Goal: Task Accomplishment & Management: Complete application form

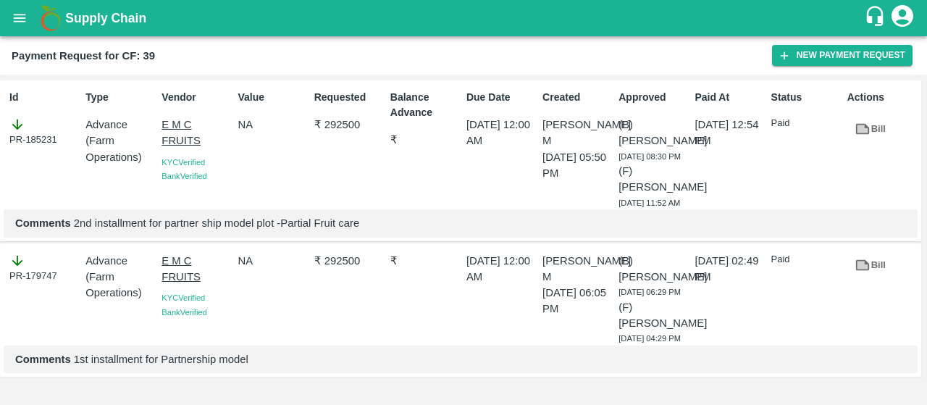
click at [15, 32] on button "open drawer" at bounding box center [19, 17] width 33 height 33
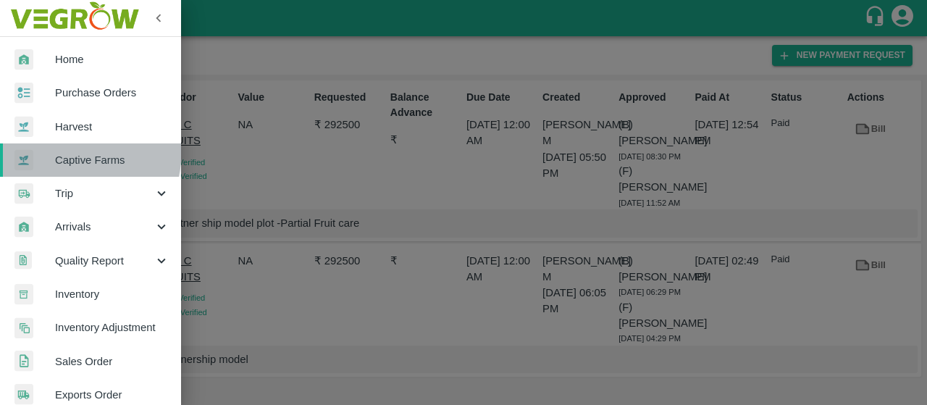
click at [42, 149] on div at bounding box center [34, 160] width 41 height 22
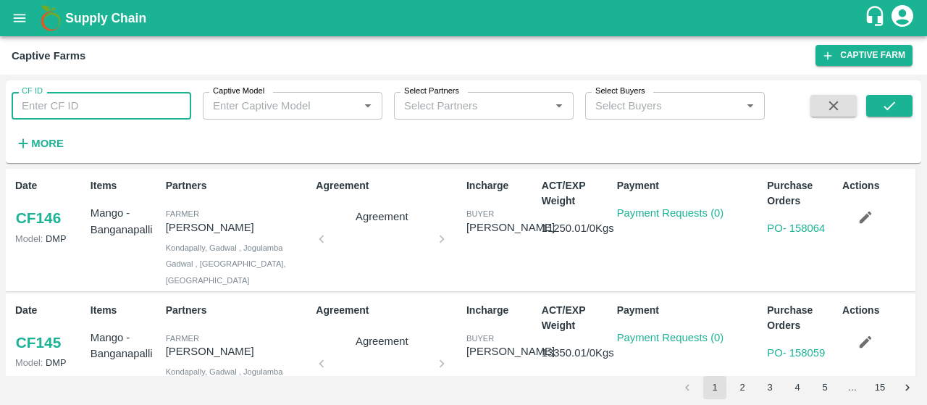
click at [61, 95] on input "CF ID" at bounding box center [102, 106] width 180 height 28
paste input "89"
type input "89"
click at [880, 101] on button "submit" at bounding box center [889, 106] width 46 height 22
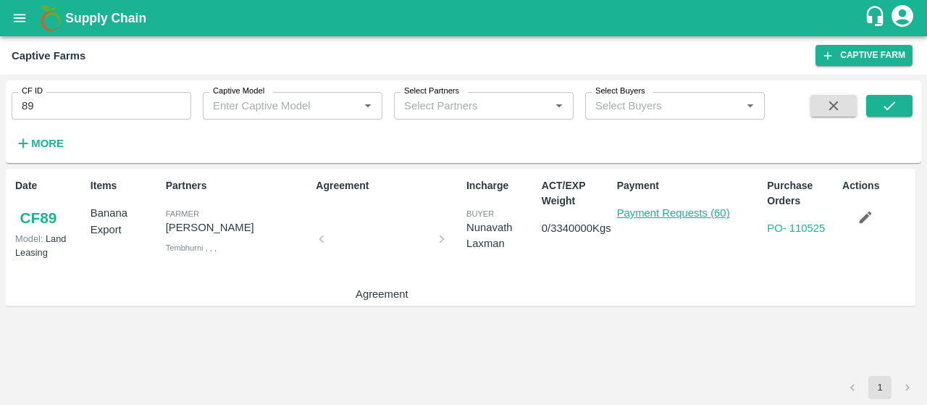
click at [672, 211] on link "Payment Requests (60)" at bounding box center [673, 213] width 113 height 12
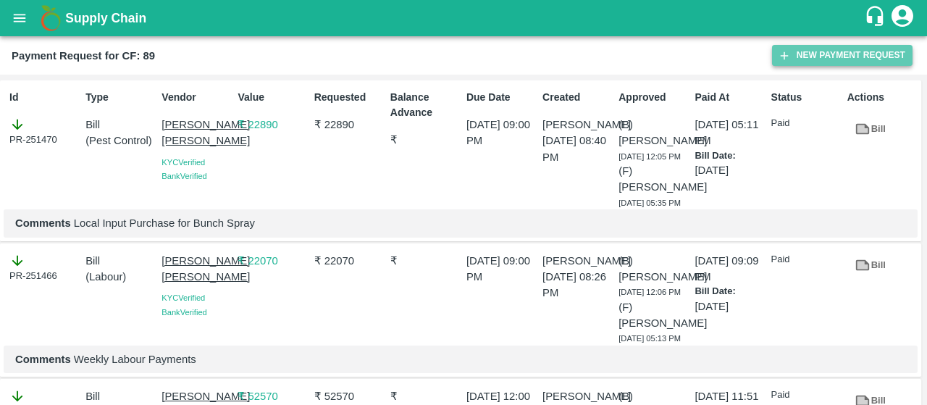
click at [809, 59] on button "New Payment Request" at bounding box center [842, 55] width 140 height 21
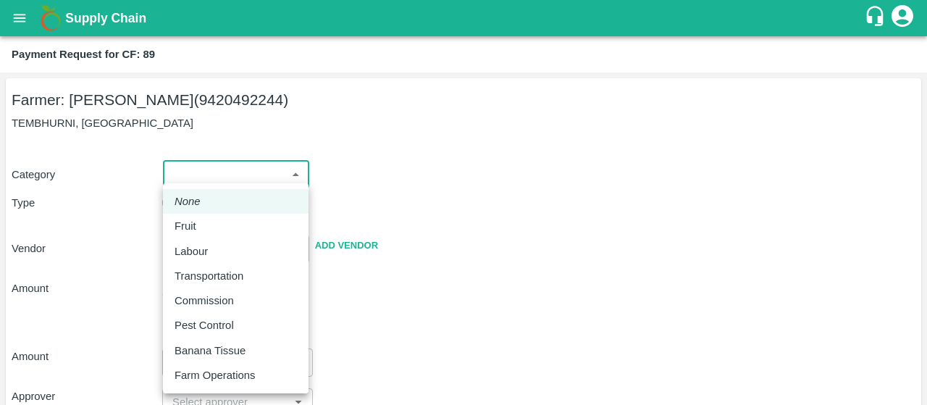
click at [266, 167] on body "Supply Chain Payment Request for CF: 89 Farmer: Sharada Ramesh Shinde (94204922…" at bounding box center [463, 202] width 927 height 405
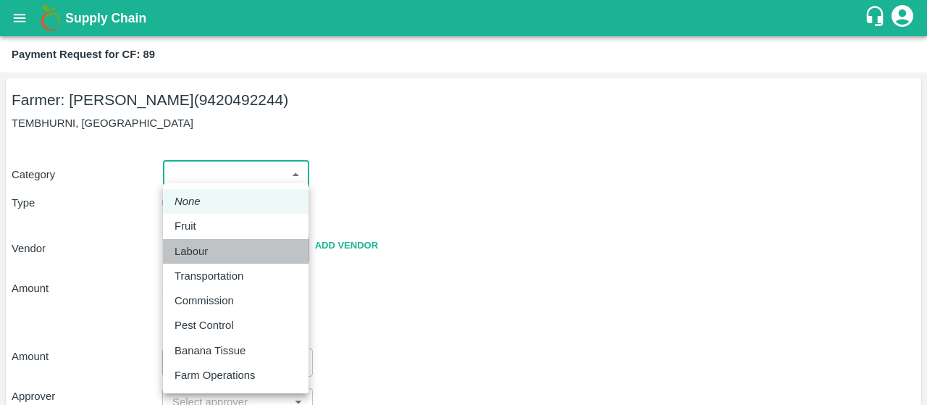
click at [191, 250] on p "Labour" at bounding box center [190, 251] width 33 height 16
type input "2"
radio input "false"
radio input "true"
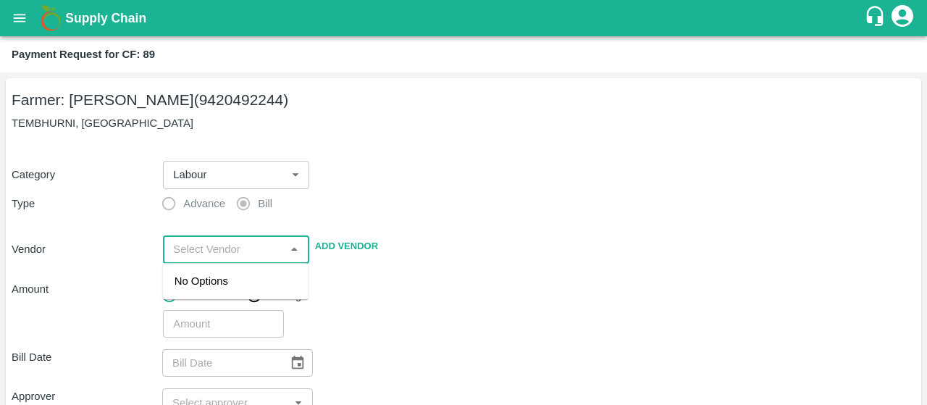
click at [203, 247] on input "input" at bounding box center [223, 249] width 113 height 19
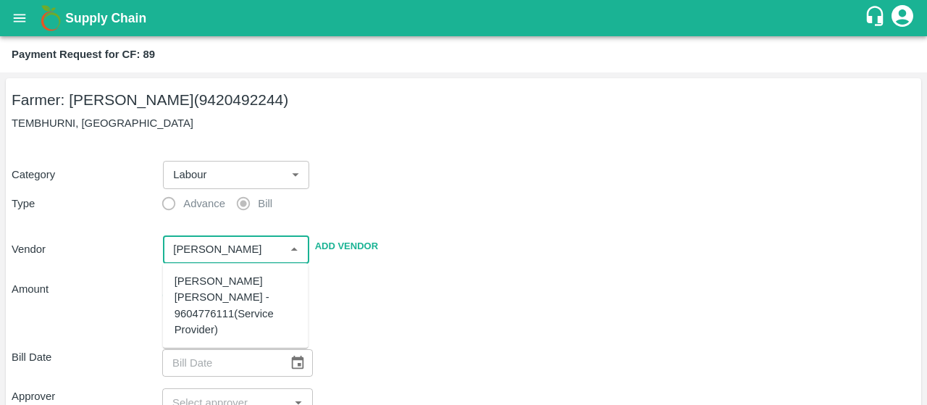
click at [224, 286] on div "Sujit Mahadev Bhosale - 9604776111(Service Provider)" at bounding box center [235, 305] width 122 height 64
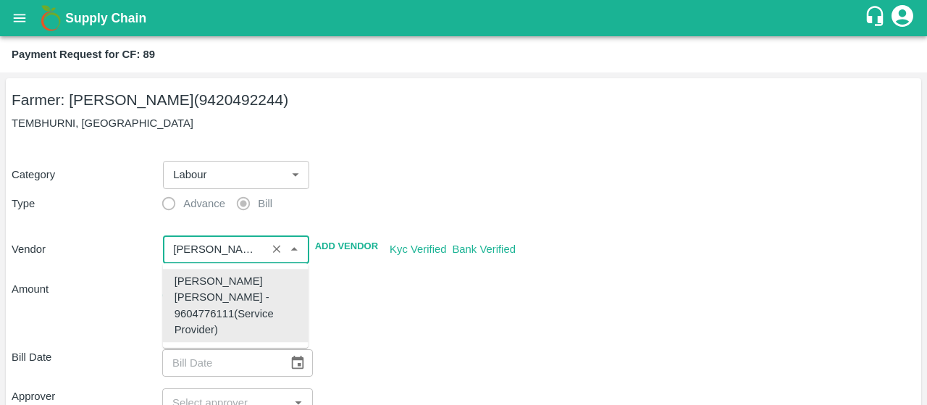
type input "Sujit Mahadev Bhosale - 9604776111(Service Provider)"
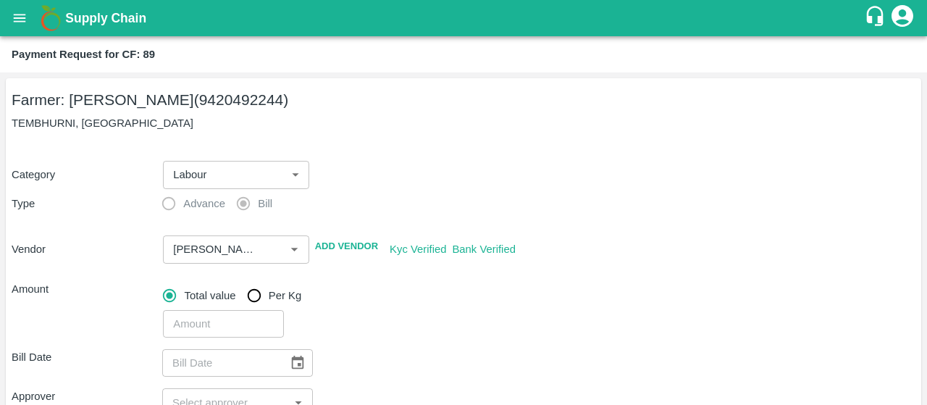
click at [392, 284] on div "Total value Per Kg" at bounding box center [539, 295] width 752 height 29
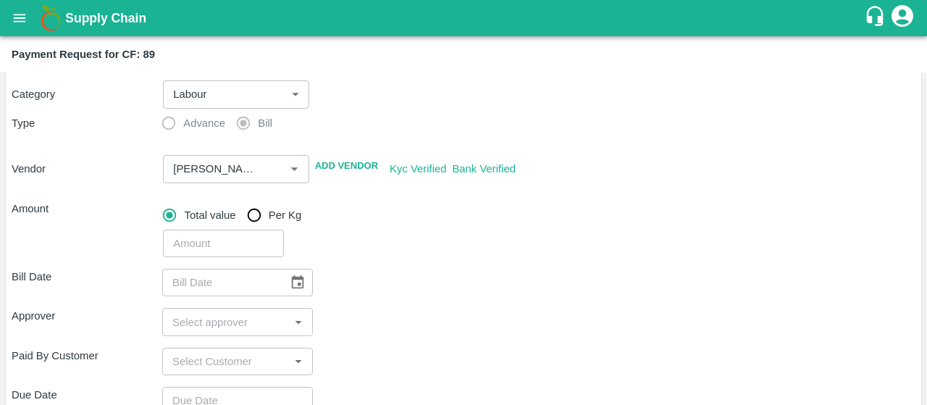
scroll to position [118, 0]
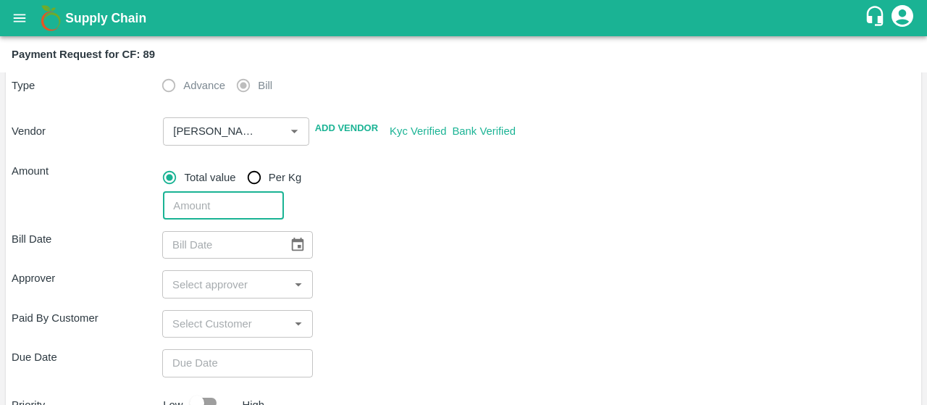
click at [214, 199] on input "number" at bounding box center [223, 206] width 120 height 28
type input "20200"
click at [489, 266] on div "Bill Date ​ Approver ​ Paid By Customer ​ Due Date ​ Priority Low High comments…" at bounding box center [463, 387] width 903 height 336
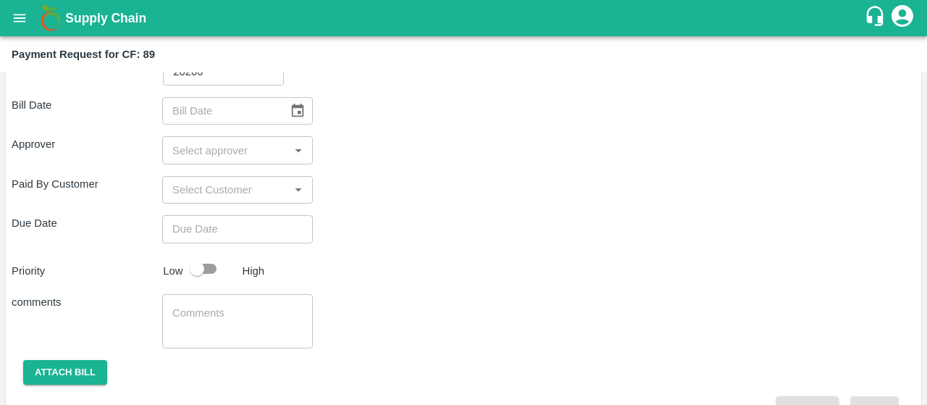
scroll to position [253, 0]
click at [300, 115] on icon "Choose date" at bounding box center [298, 110] width 12 height 14
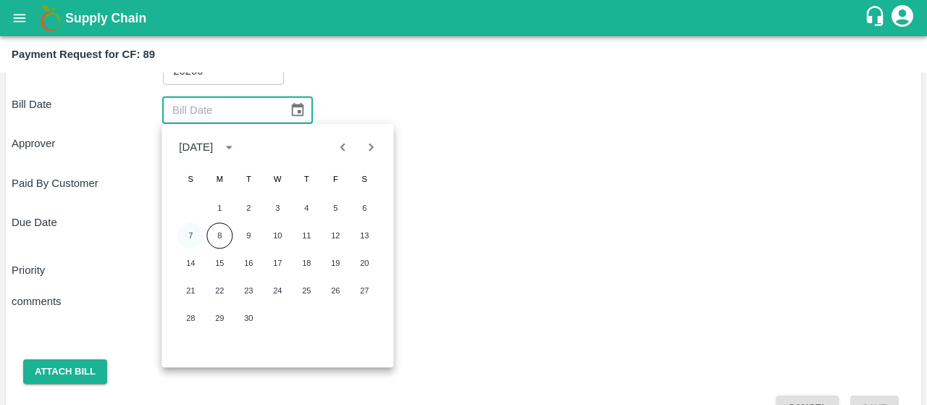
click at [193, 235] on button "7" at bounding box center [190, 235] width 26 height 26
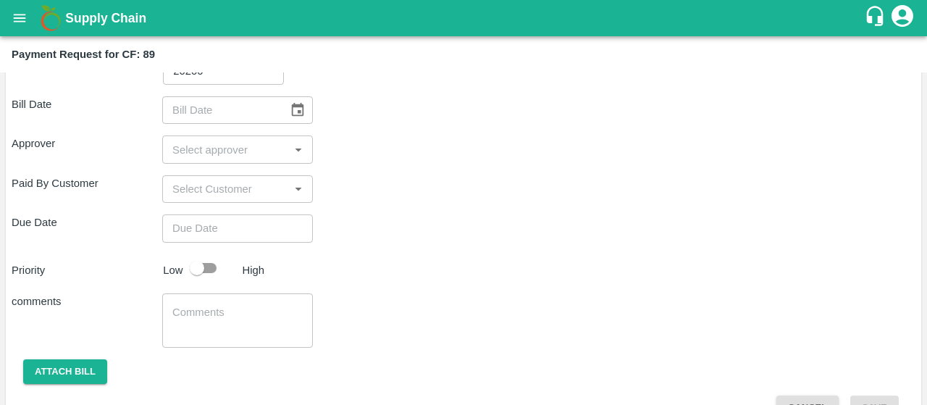
type input "[DATE]"
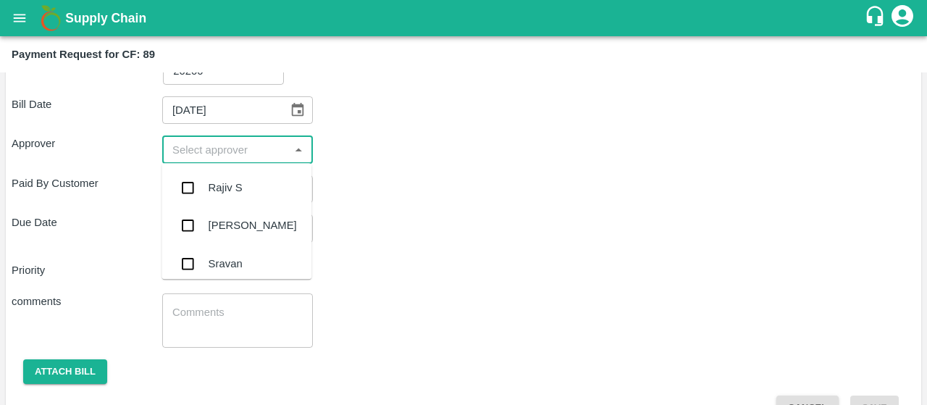
click at [196, 151] on input "input" at bounding box center [225, 149] width 118 height 19
type input "kira"
click at [190, 186] on input "checkbox" at bounding box center [187, 187] width 29 height 29
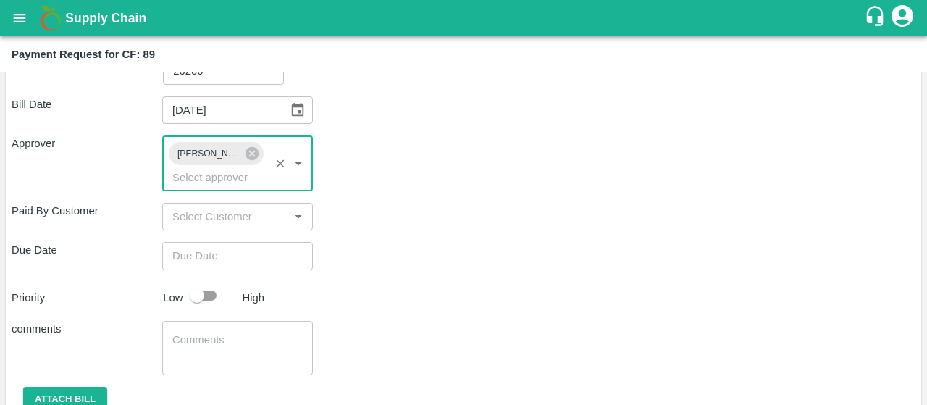
type input "DD/MM/YYYY hh:mm aa"
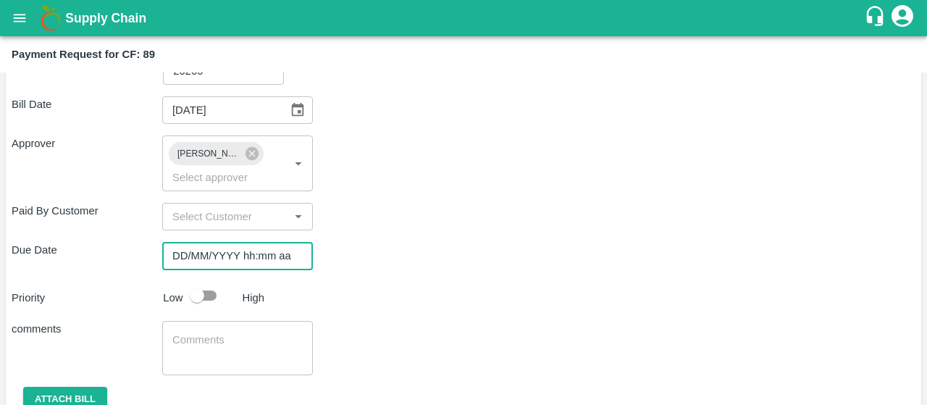
click at [193, 251] on input "DD/MM/YYYY hh:mm aa" at bounding box center [232, 256] width 140 height 28
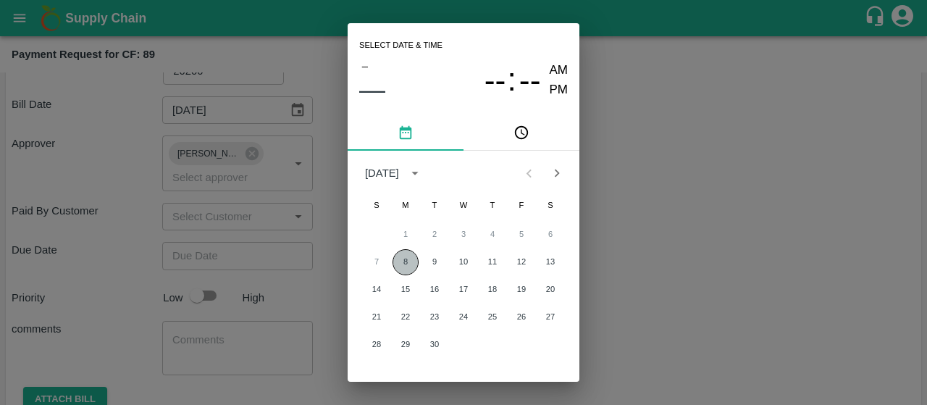
click at [412, 259] on button "8" at bounding box center [405, 262] width 26 height 26
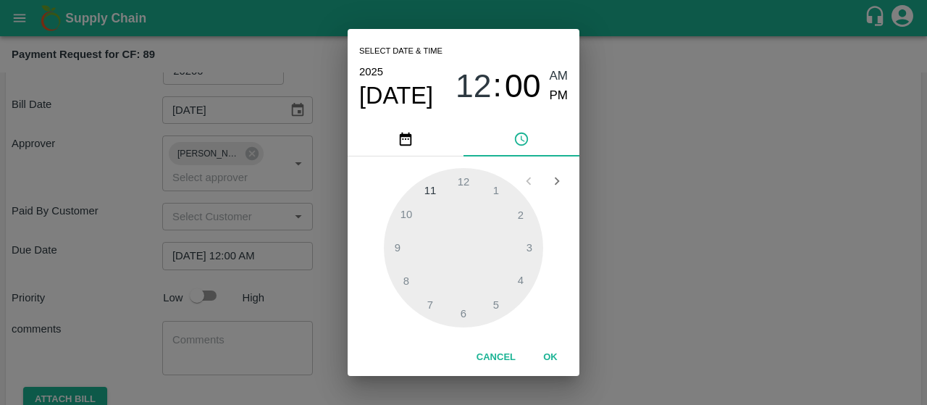
click at [567, 89] on div "Select date & time 2025 Sep 8 12 : 00 AM PM" at bounding box center [463, 75] width 232 height 93
click at [560, 95] on span "PM" at bounding box center [558, 96] width 19 height 20
click at [462, 316] on div at bounding box center [463, 247] width 159 height 159
type input "08/09/2025 06:00 PM"
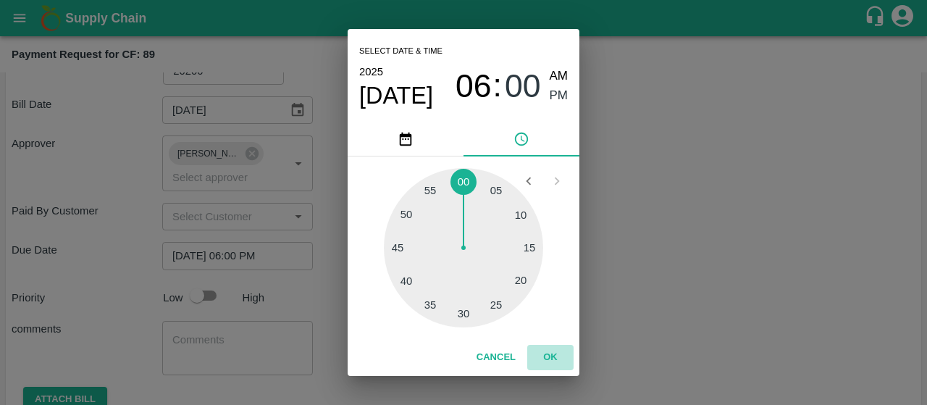
click at [557, 360] on button "OK" at bounding box center [550, 357] width 46 height 25
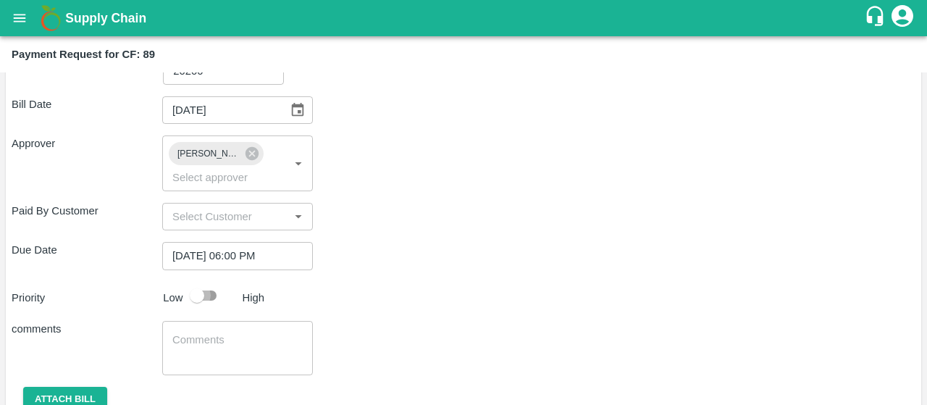
click at [197, 307] on input "checkbox" at bounding box center [197, 296] width 83 height 28
checkbox input "true"
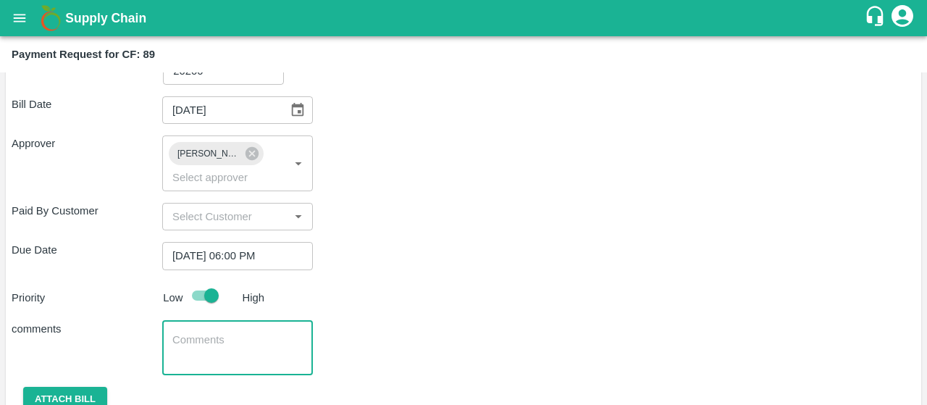
click at [186, 334] on textarea at bounding box center [237, 347] width 130 height 30
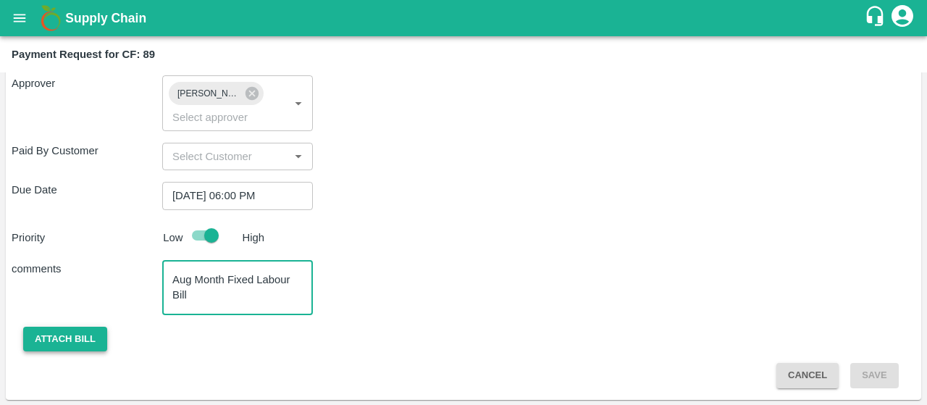
type textarea "Aug Month Fixed Labour Bill"
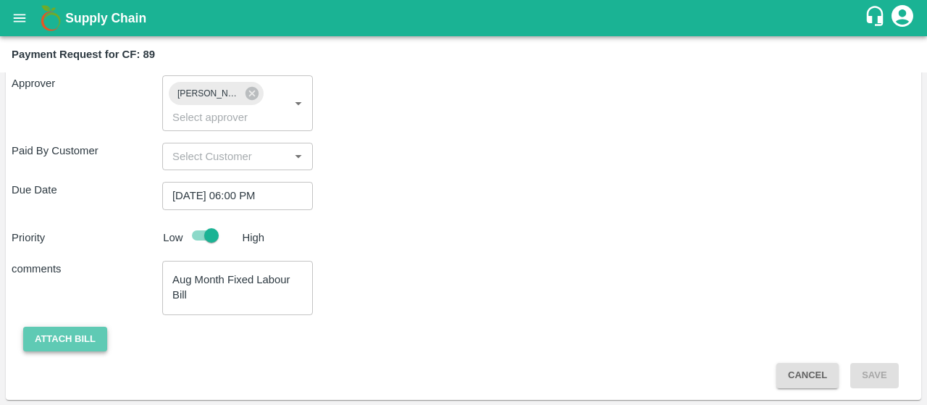
click at [93, 332] on button "Attach bill" at bounding box center [65, 338] width 84 height 25
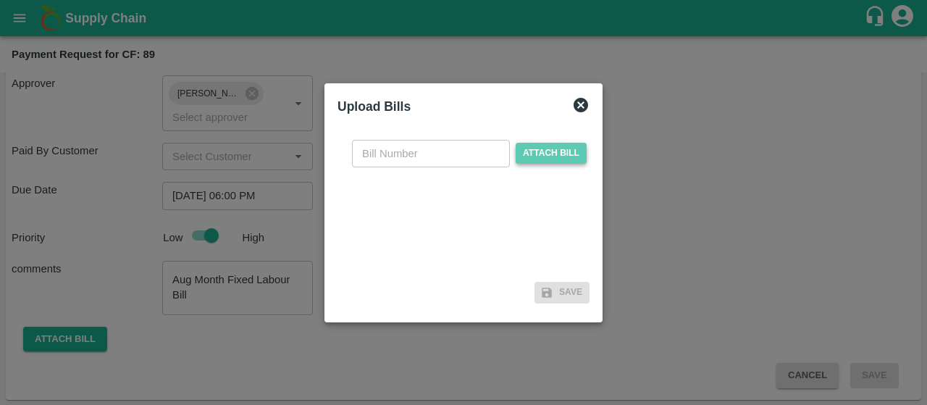
click at [541, 161] on span "Attach bill" at bounding box center [550, 153] width 71 height 21
click at [0, 0] on input "Attach bill" at bounding box center [0, 0] width 0 height 0
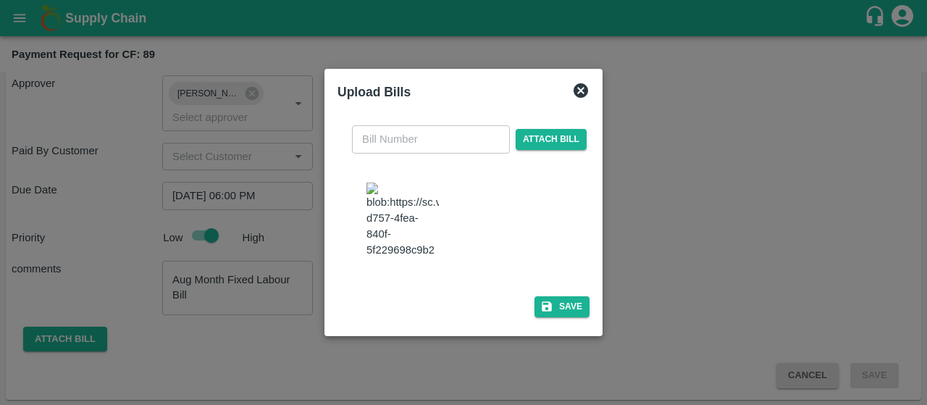
click at [418, 125] on input "text" at bounding box center [431, 139] width 158 height 28
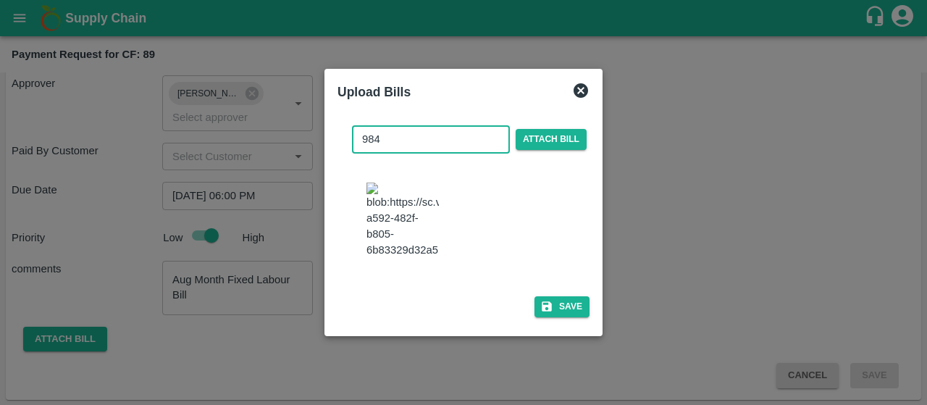
type input "984"
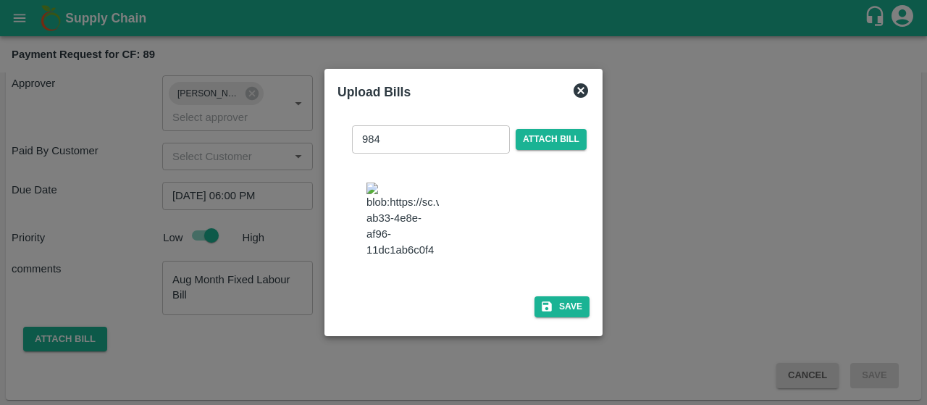
click at [528, 198] on div at bounding box center [468, 222] width 217 height 90
click at [551, 313] on button "Save" at bounding box center [561, 306] width 55 height 21
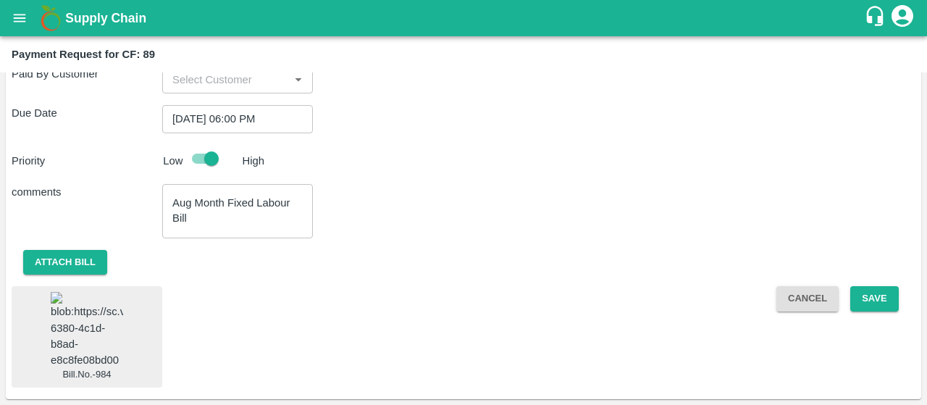
scroll to position [408, 0]
click at [873, 286] on button "Save" at bounding box center [874, 298] width 48 height 25
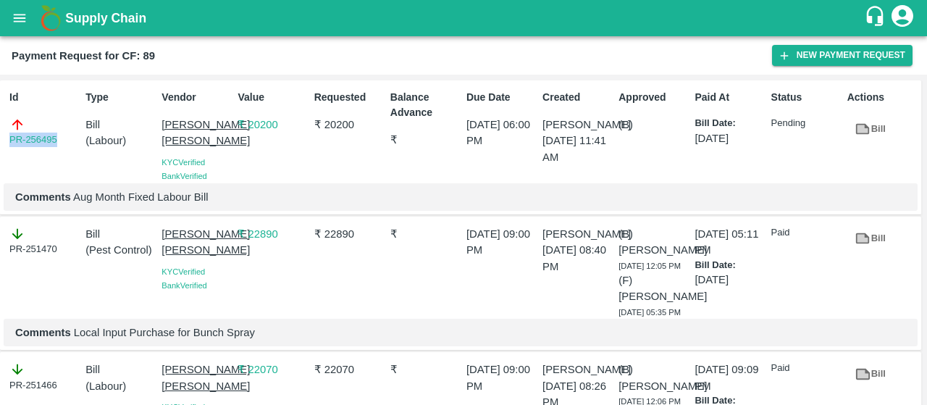
drag, startPoint x: 67, startPoint y: 141, endPoint x: 0, endPoint y: 138, distance: 67.4
click at [0, 138] on div "Id PR-256495 Type Bill ( Labour ) Vendor Sujit Mahadev Bhosale KYC Verified Ban…" at bounding box center [460, 147] width 921 height 135
copy link "PR-256495"
click at [13, 25] on icon "open drawer" at bounding box center [20, 18] width 16 height 16
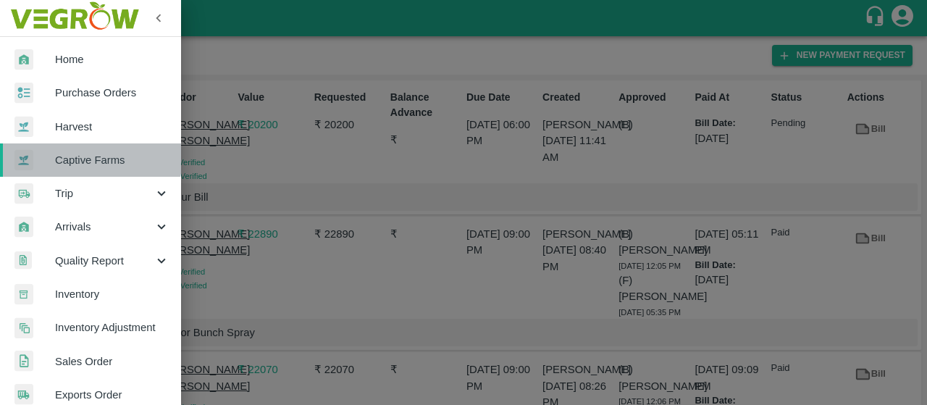
click at [91, 153] on span "Captive Farms" at bounding box center [112, 160] width 114 height 16
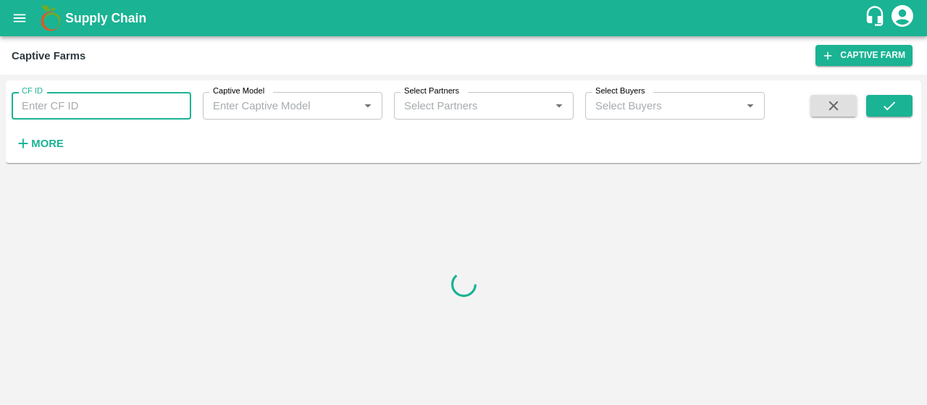
click at [72, 108] on input "CF ID" at bounding box center [102, 106] width 180 height 28
paste input "83"
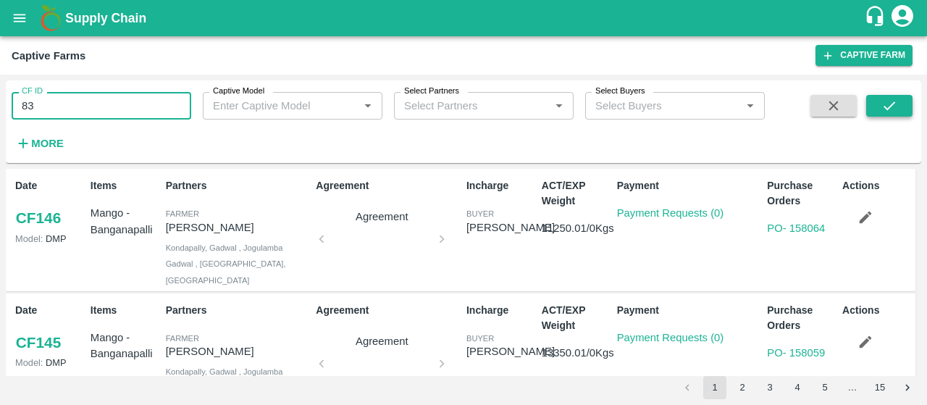
type input "83"
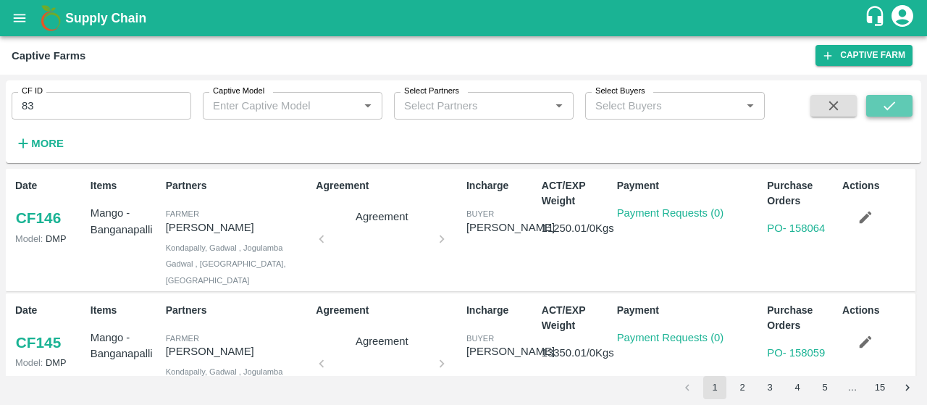
click at [874, 107] on button "submit" at bounding box center [889, 106] width 46 height 22
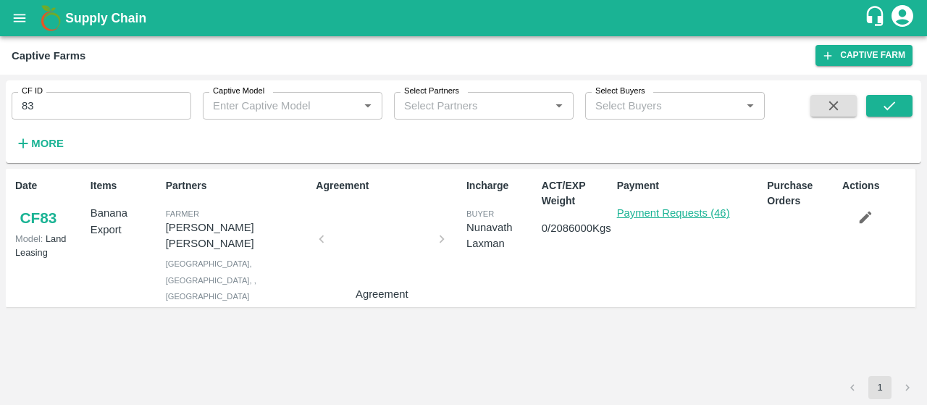
click at [647, 211] on link "Payment Requests (46)" at bounding box center [673, 213] width 113 height 12
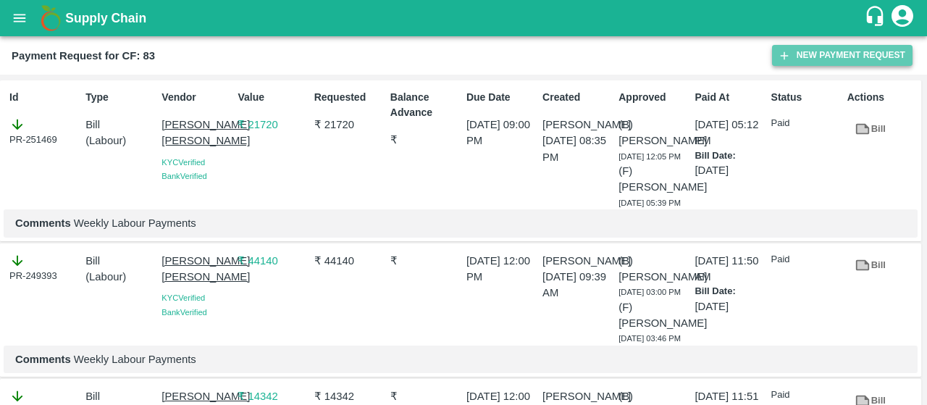
click at [802, 60] on button "New Payment Request" at bounding box center [842, 55] width 140 height 21
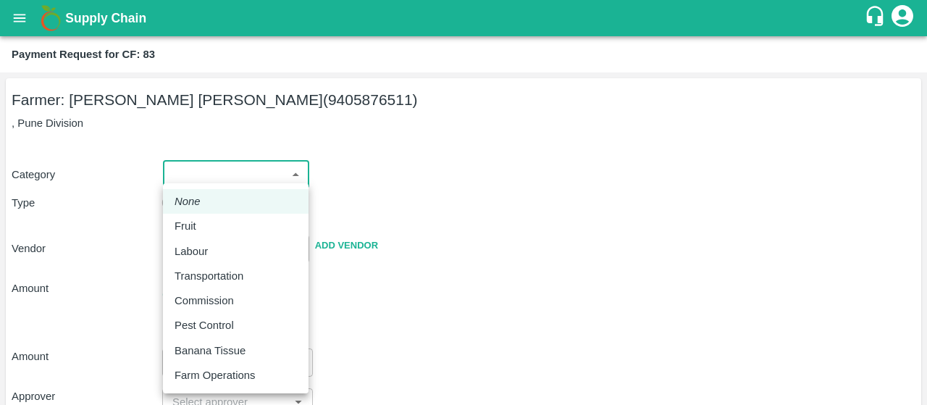
click at [266, 171] on body "Supply Chain Payment Request for CF: 83 Farmer: Vijay Ravindra Shinde (94058765…" at bounding box center [463, 202] width 927 height 405
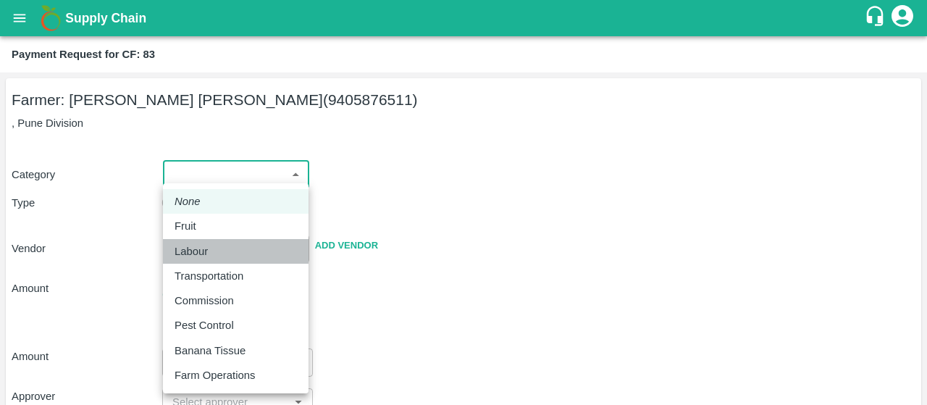
click at [180, 252] on p "Labour" at bounding box center [190, 251] width 33 height 16
type input "2"
radio input "false"
radio input "true"
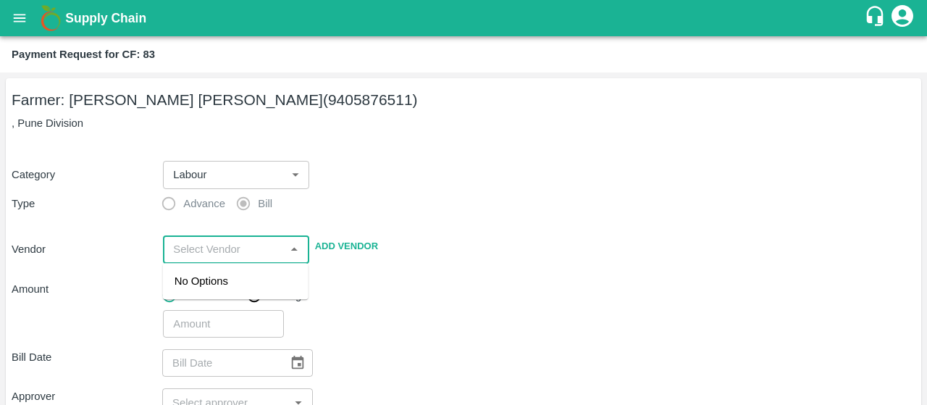
click at [197, 249] on input "input" at bounding box center [223, 249] width 113 height 19
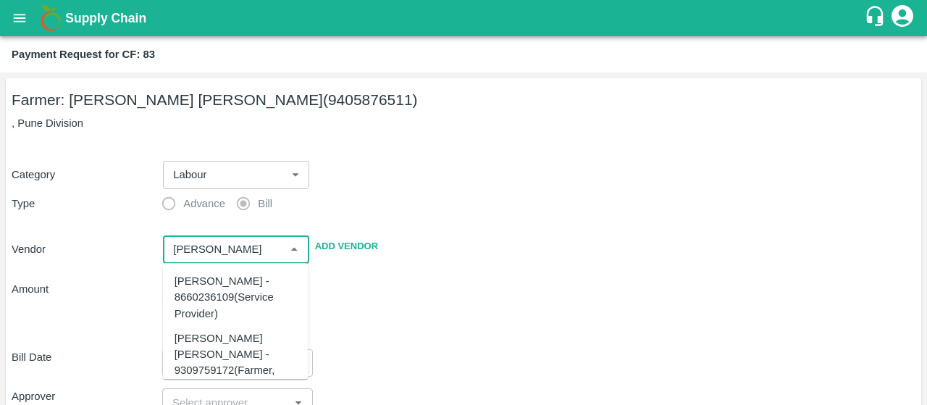
scroll to position [67, 0]
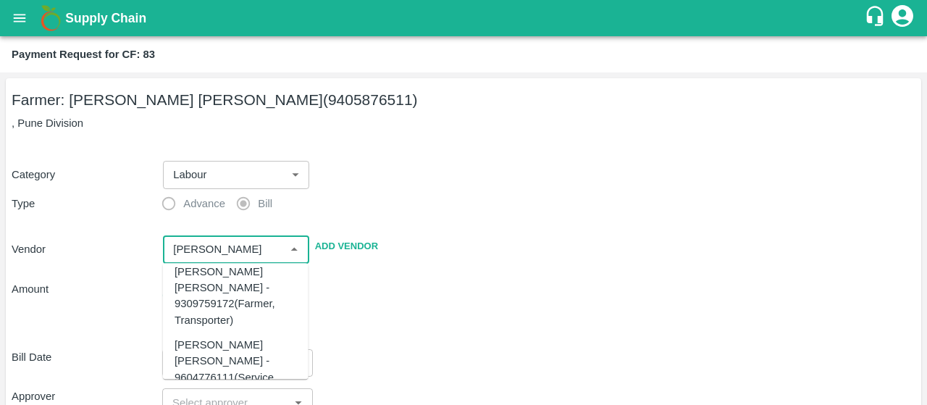
click at [243, 341] on div "[PERSON_NAME] [PERSON_NAME] - 9604776111(Service Provider)" at bounding box center [235, 369] width 122 height 64
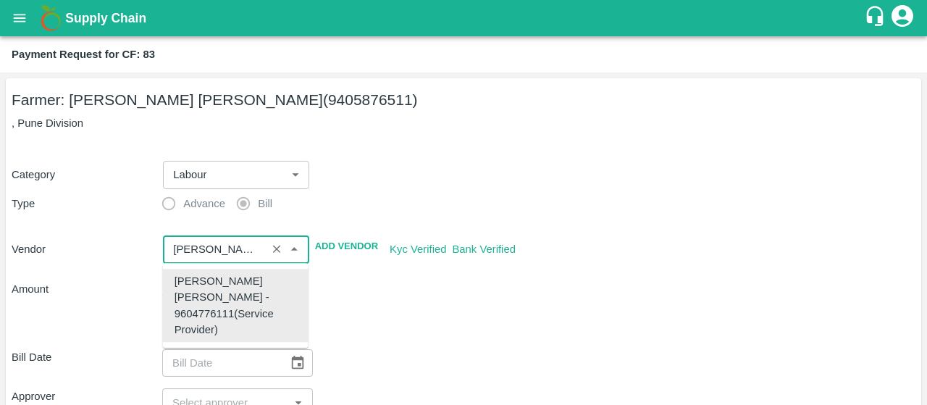
type input "[PERSON_NAME] [PERSON_NAME] - 9604776111(Service Provider)"
click at [456, 312] on div "​" at bounding box center [536, 320] width 758 height 33
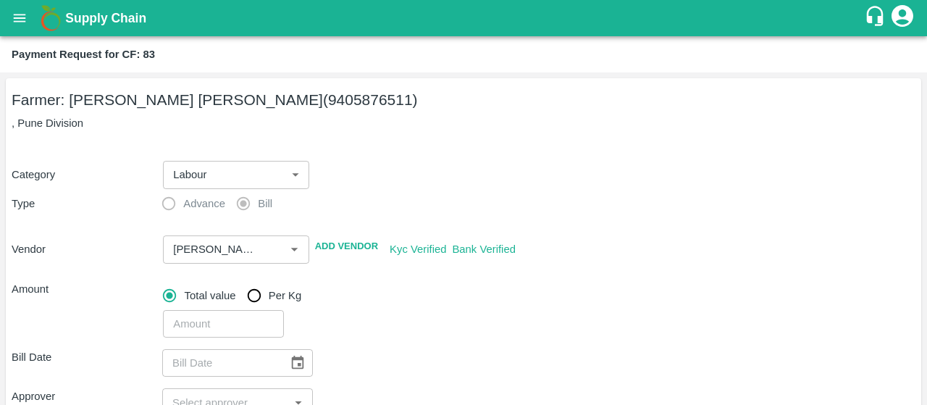
scroll to position [195, 0]
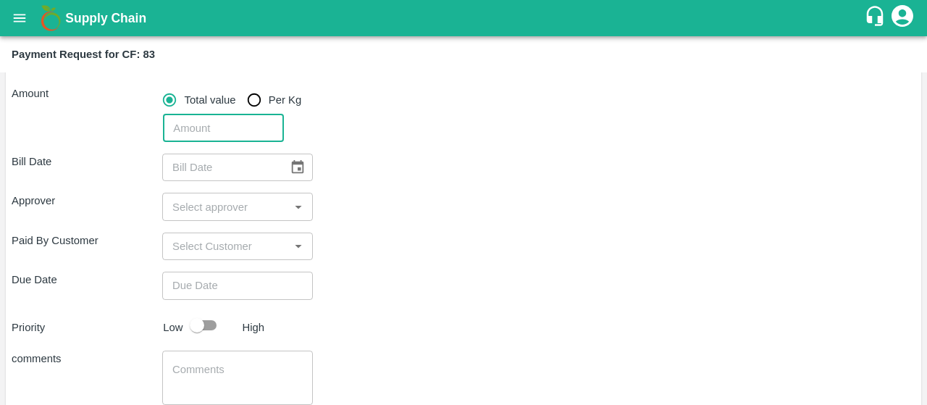
click at [217, 133] on input "number" at bounding box center [223, 128] width 120 height 28
type input "12120"
click at [434, 128] on div "12120 ​" at bounding box center [536, 125] width 758 height 33
click at [293, 161] on icon "Choose date" at bounding box center [298, 167] width 12 height 14
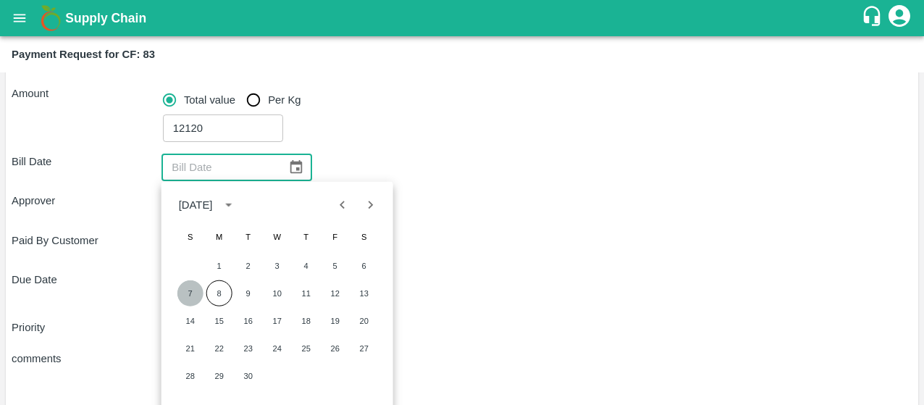
click at [190, 287] on button "7" at bounding box center [190, 293] width 26 height 26
type input "[DATE]"
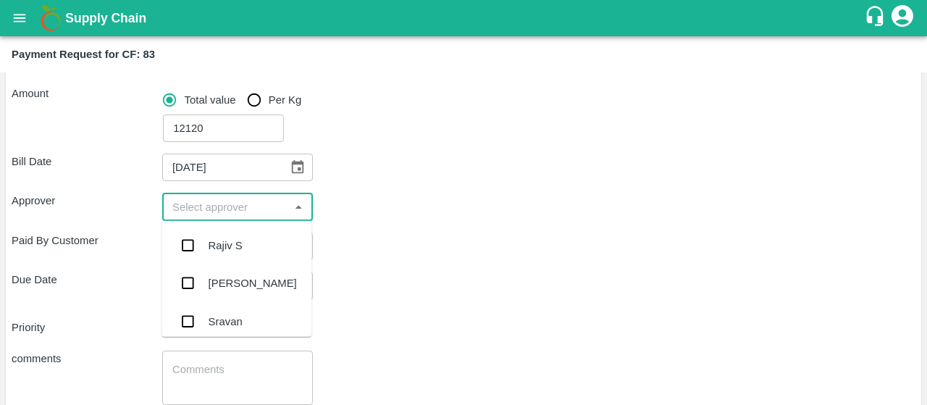
click at [210, 206] on input "input" at bounding box center [225, 206] width 118 height 19
type input "kiran"
click at [191, 247] on input "checkbox" at bounding box center [187, 245] width 29 height 29
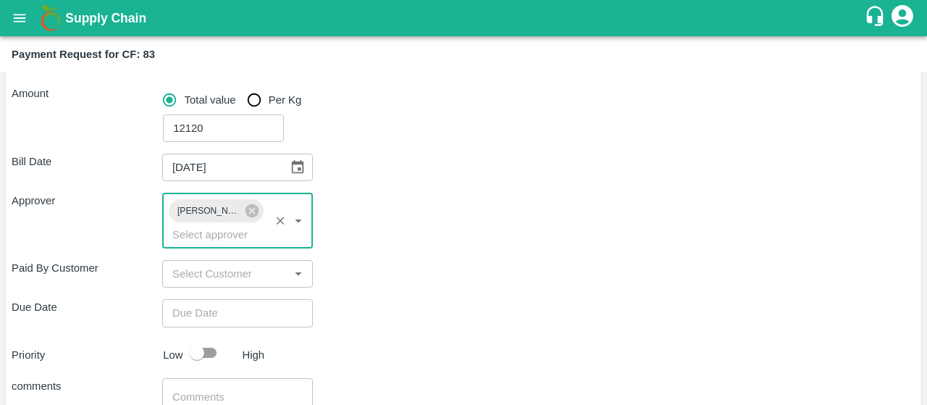
click at [383, 247] on div "Approver Kiran Naik ​" at bounding box center [463, 220] width 903 height 55
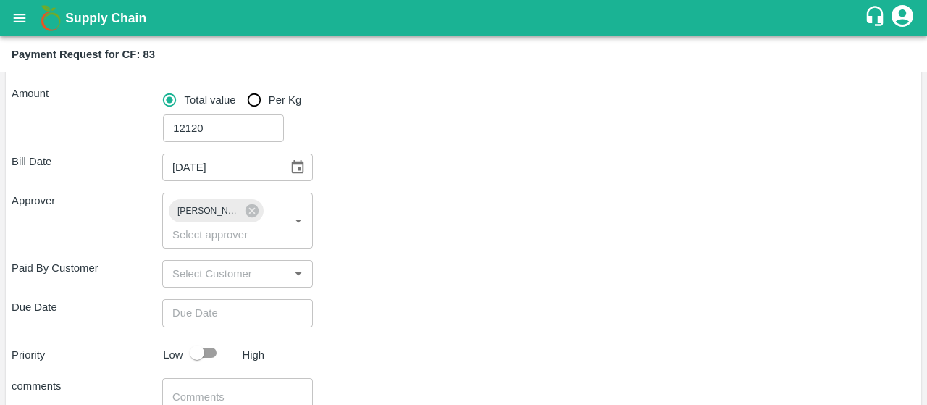
scroll to position [313, 0]
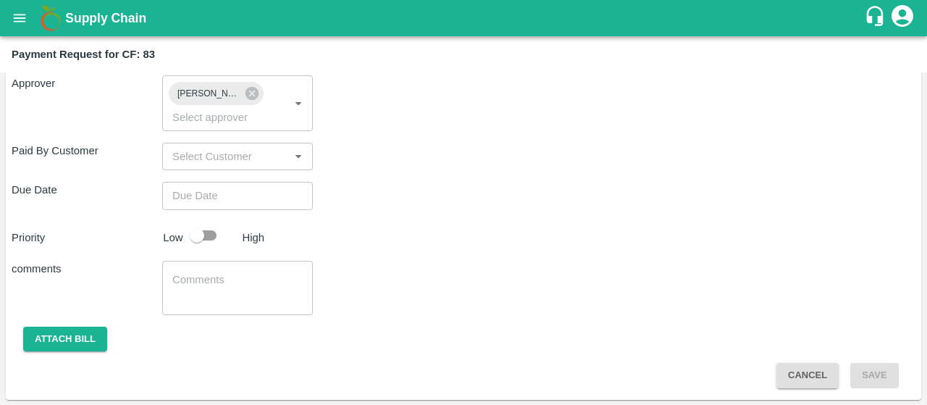
type input "DD/MM/YYYY hh:mm aa"
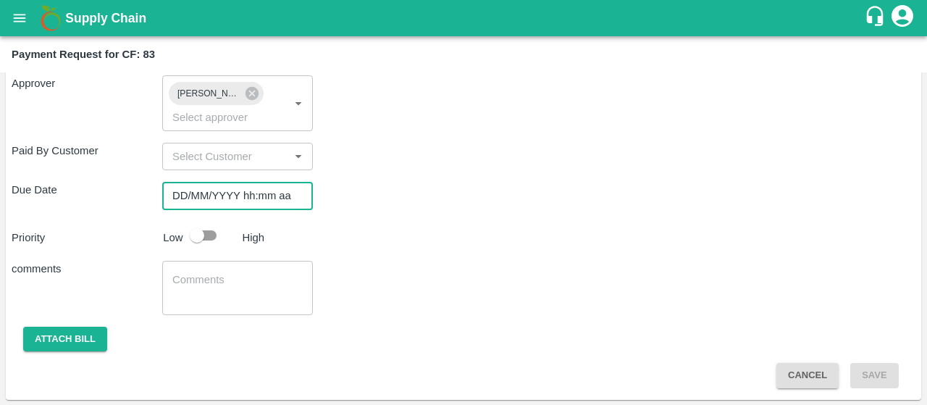
click at [294, 203] on input "DD/MM/YYYY hh:mm aa" at bounding box center [232, 196] width 140 height 28
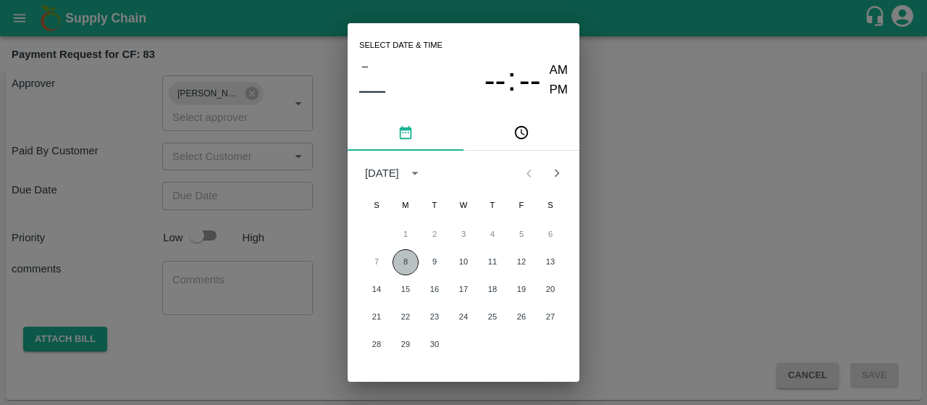
click at [400, 260] on button "8" at bounding box center [405, 262] width 26 height 26
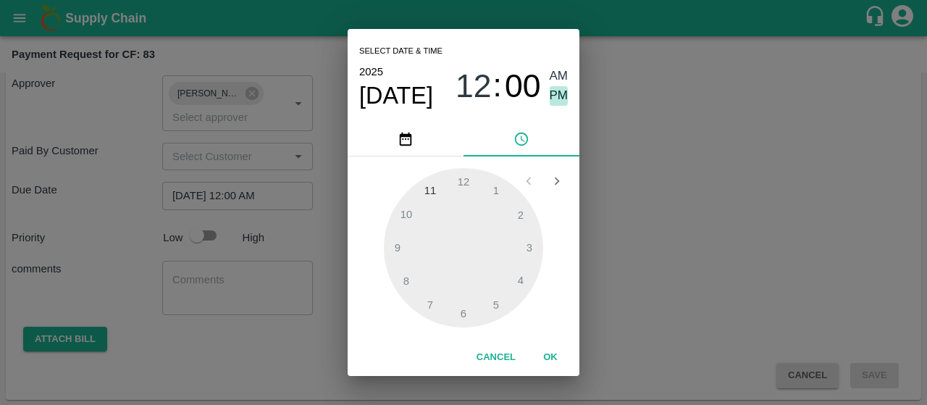
click at [557, 88] on span "PM" at bounding box center [558, 96] width 19 height 20
click at [436, 299] on div at bounding box center [463, 247] width 159 height 159
type input "08/09/2025 07:00 PM"
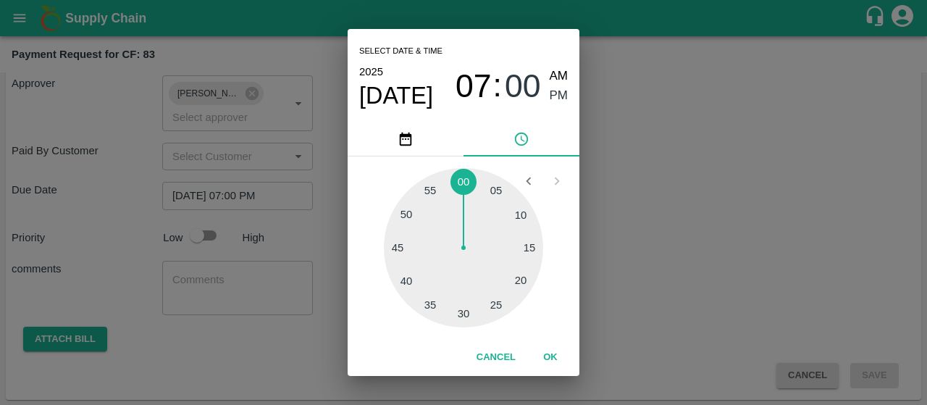
click at [544, 353] on button "OK" at bounding box center [550, 357] width 46 height 25
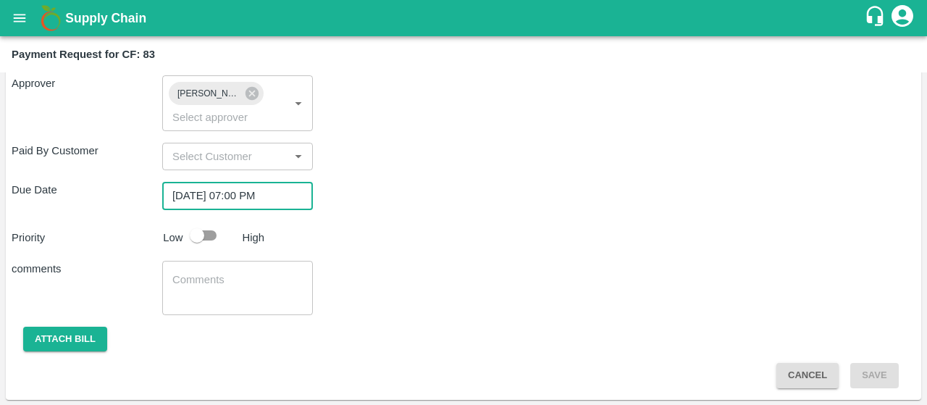
click at [210, 242] on input "checkbox" at bounding box center [197, 235] width 83 height 28
checkbox input "true"
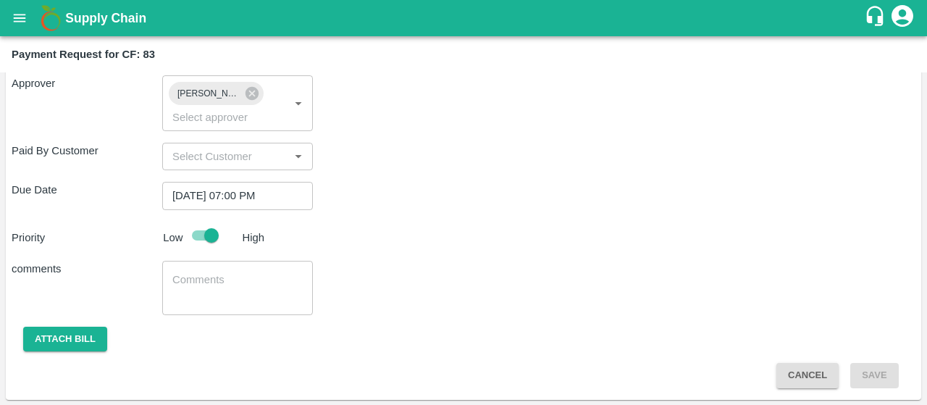
click at [211, 274] on textarea at bounding box center [237, 287] width 130 height 30
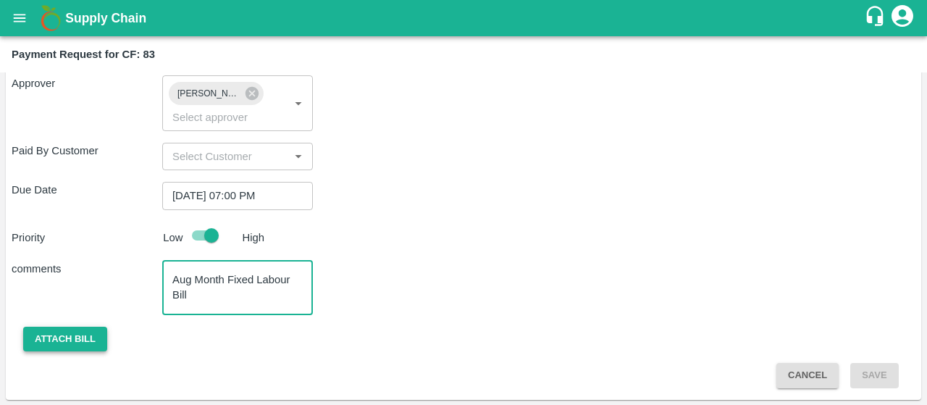
type textarea "Aug Month Fixed Labour Bill"
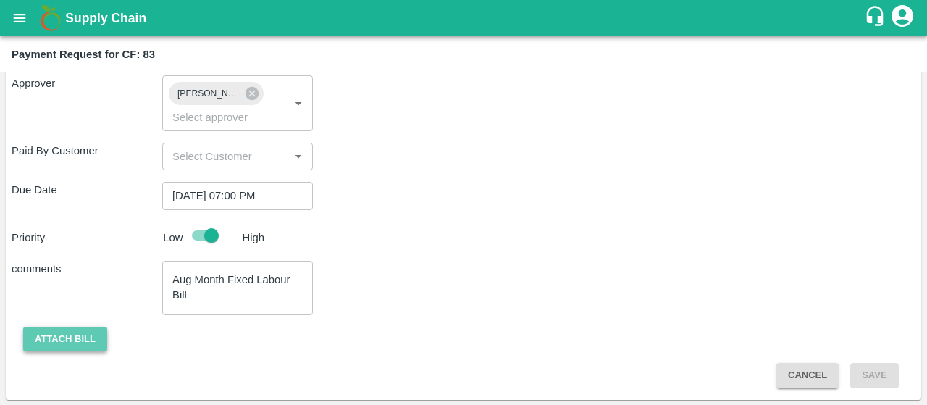
click at [69, 331] on button "Attach bill" at bounding box center [65, 338] width 84 height 25
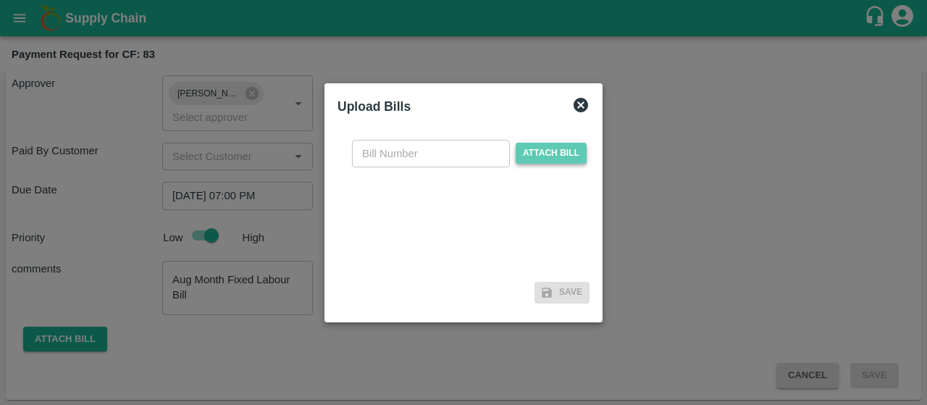
click at [541, 160] on span "Attach bill" at bounding box center [550, 153] width 71 height 21
click at [0, 0] on input "Attach bill" at bounding box center [0, 0] width 0 height 0
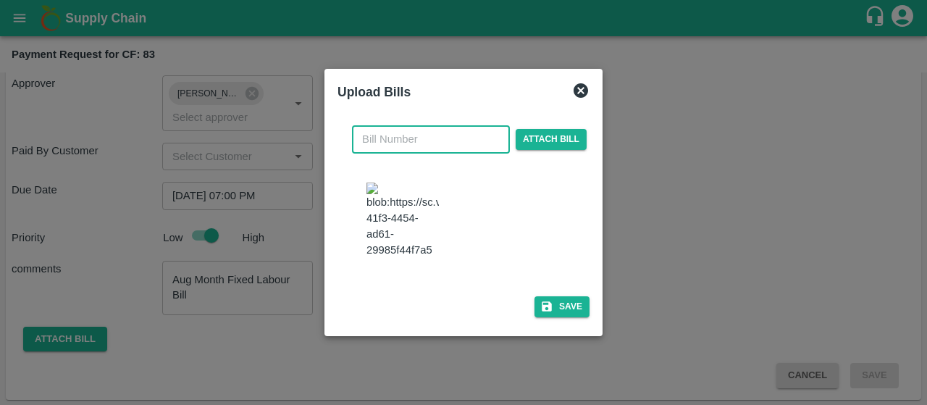
click at [410, 127] on input "text" at bounding box center [431, 139] width 158 height 28
type input "985"
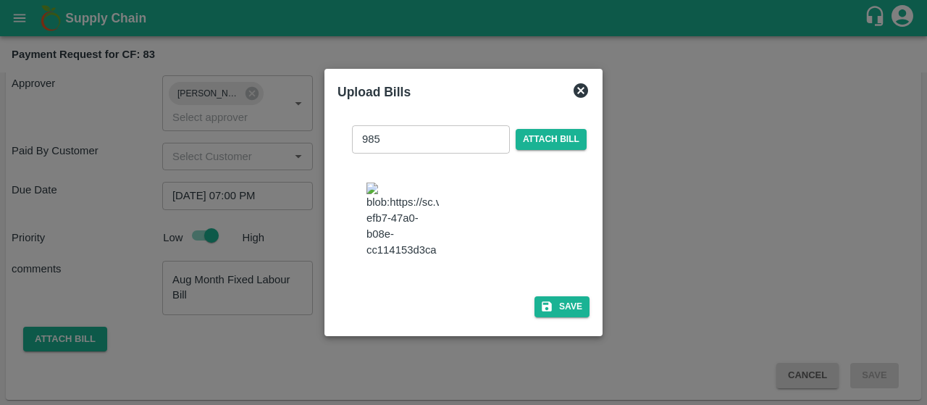
click at [579, 248] on div at bounding box center [469, 222] width 240 height 114
click at [554, 317] on button "Save" at bounding box center [561, 306] width 55 height 21
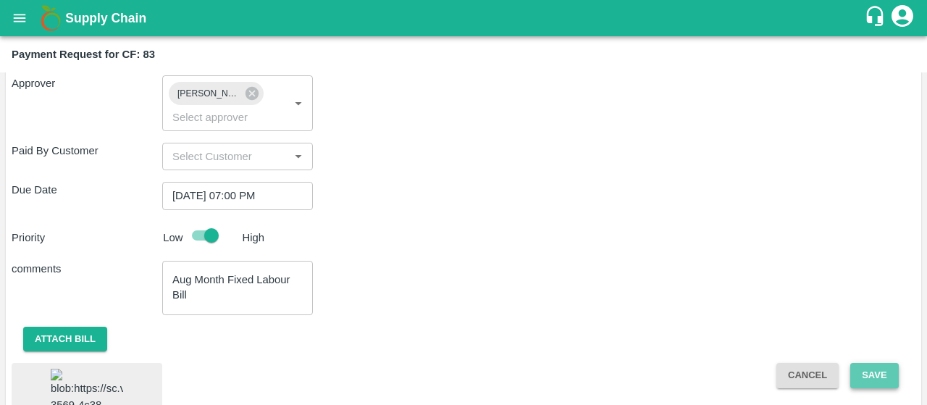
click at [873, 370] on button "Save" at bounding box center [874, 375] width 48 height 25
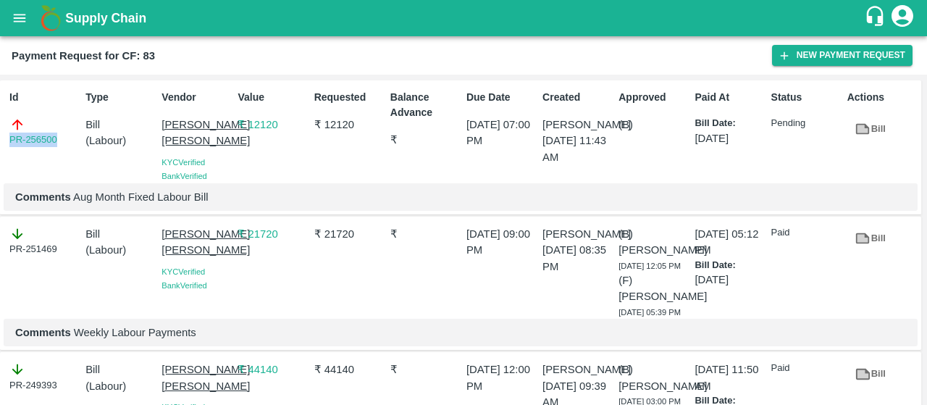
drag, startPoint x: 65, startPoint y: 135, endPoint x: 0, endPoint y: 143, distance: 65.6
click at [0, 143] on div "Id PR-256500 Type Bill ( Labour ) Vendor Sujit Mahadev Bhosale KYC Verified Ban…" at bounding box center [460, 147] width 921 height 135
copy link "PR-256500"
click at [13, 22] on icon "open drawer" at bounding box center [20, 18] width 16 height 16
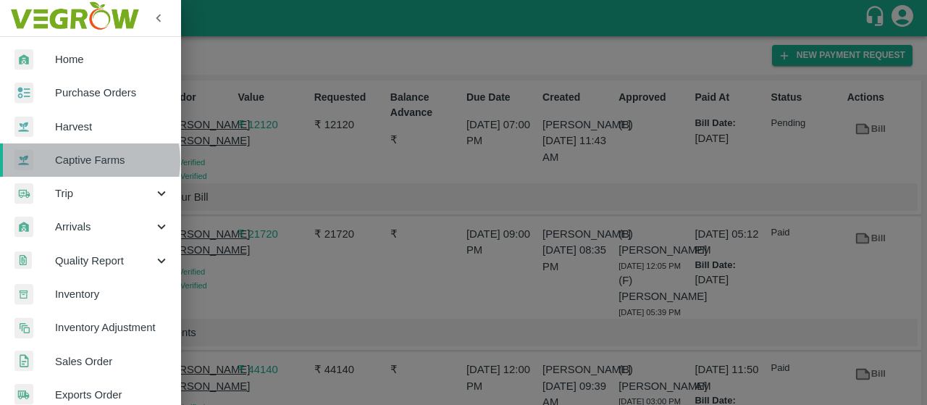
click at [74, 161] on span "Captive Farms" at bounding box center [112, 160] width 114 height 16
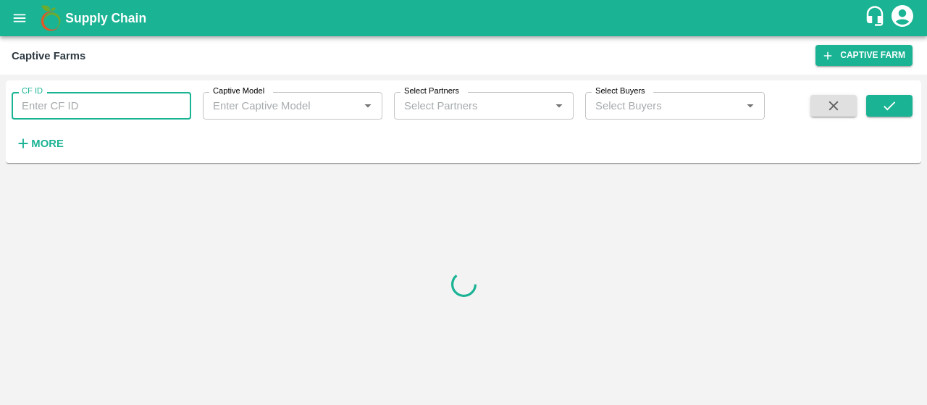
click at [83, 100] on input "CF ID" at bounding box center [102, 106] width 180 height 28
paste input "49"
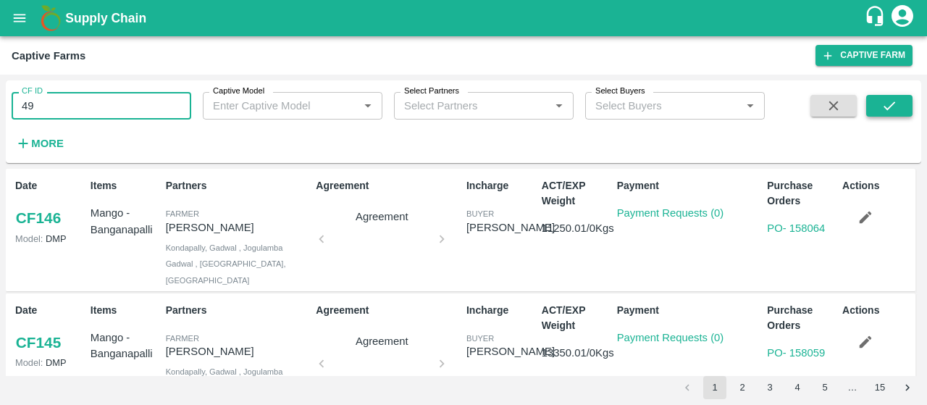
type input "49"
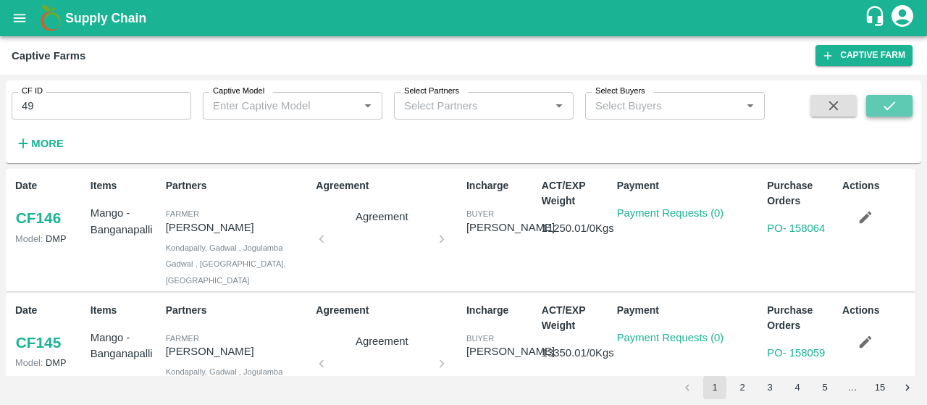
click at [884, 102] on icon "submit" at bounding box center [889, 106] width 16 height 16
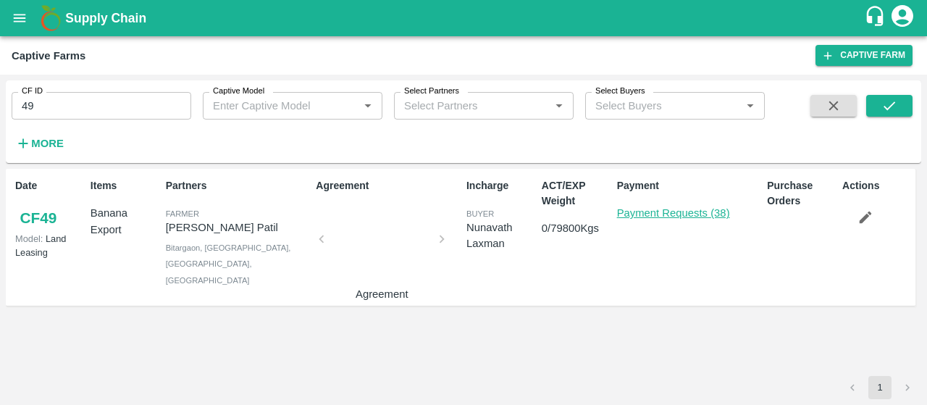
click at [714, 209] on link "Payment Requests (38)" at bounding box center [673, 213] width 113 height 12
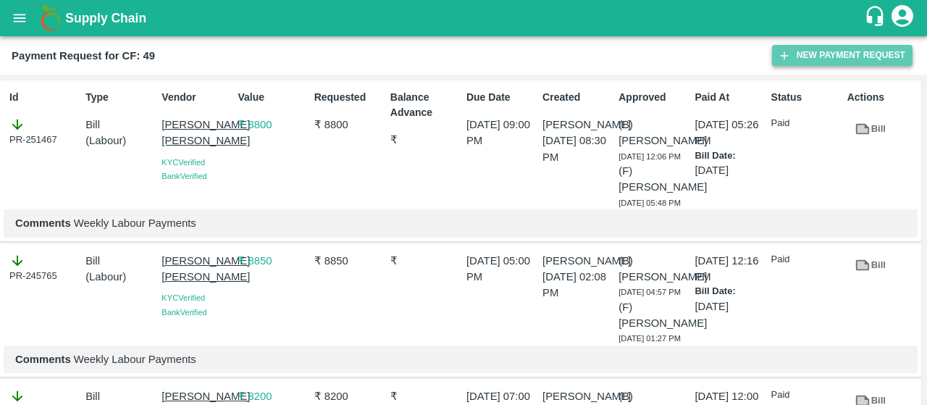
click at [817, 46] on button "New Payment Request" at bounding box center [842, 55] width 140 height 21
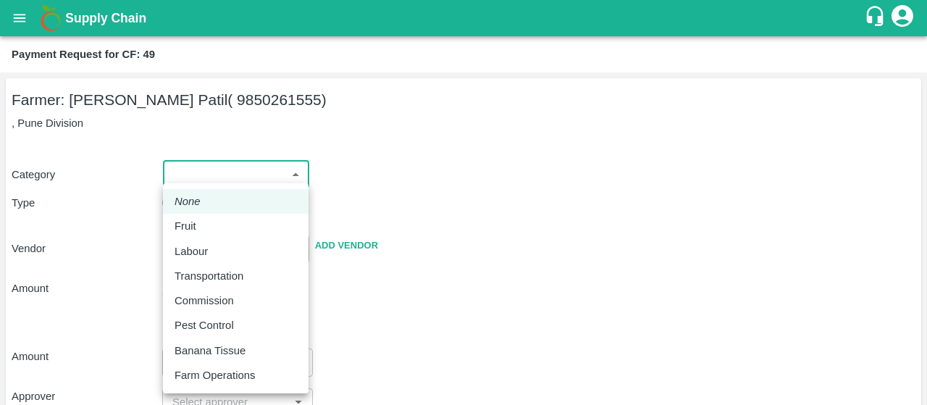
click at [217, 176] on body "Supply Chain Payment Request for CF: 49 Farmer: Prakash Subhedar Patil ( 985026…" at bounding box center [463, 202] width 927 height 405
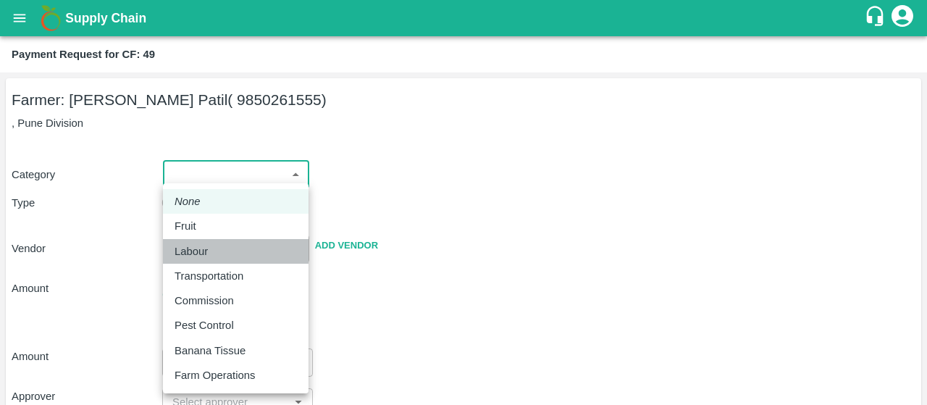
click at [203, 256] on p "Labour" at bounding box center [190, 251] width 33 height 16
type input "2"
radio input "false"
radio input "true"
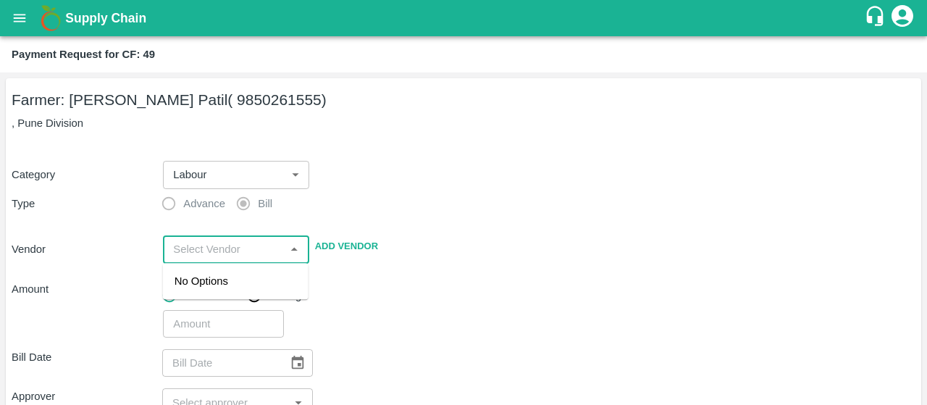
click at [215, 257] on input "input" at bounding box center [223, 249] width 113 height 19
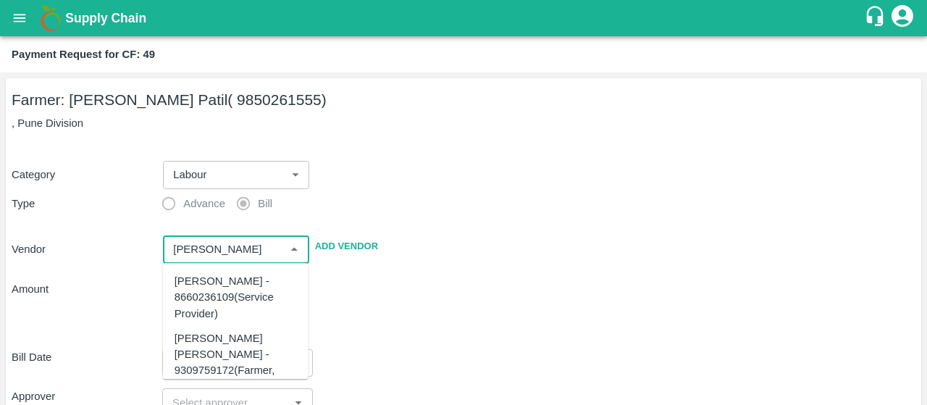
scroll to position [67, 0]
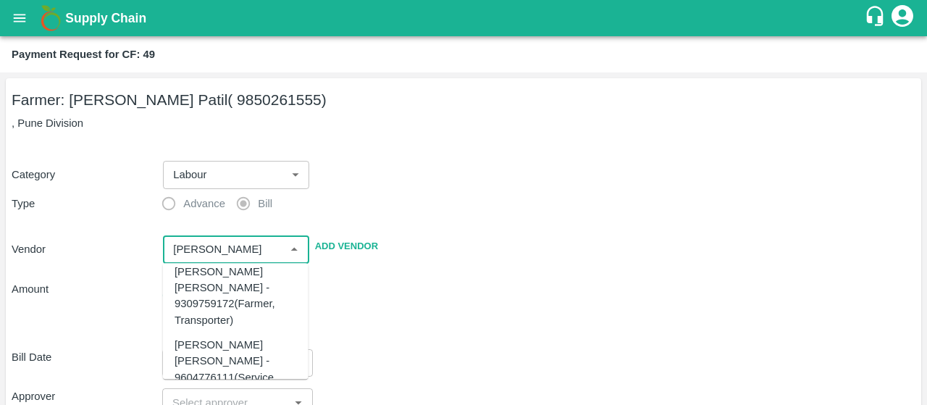
click at [204, 342] on div "[PERSON_NAME] [PERSON_NAME] - 9604776111(Service Provider)" at bounding box center [235, 369] width 122 height 64
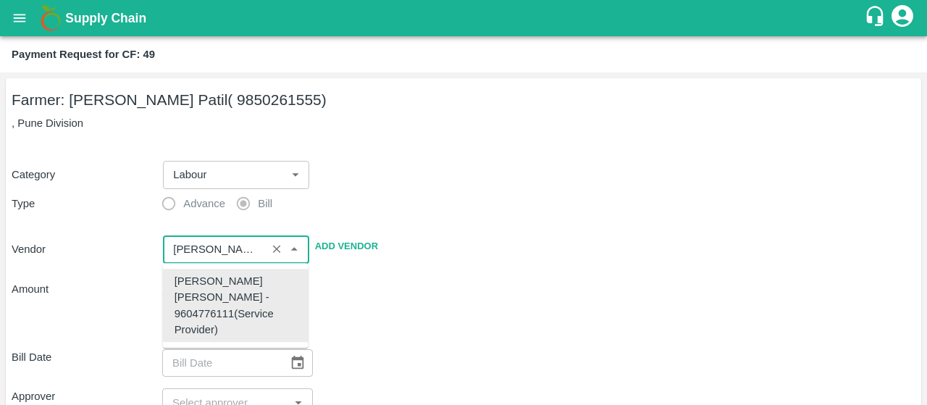
scroll to position [0, 0]
type input "[PERSON_NAME] [PERSON_NAME] - 9604776111(Service Provider)"
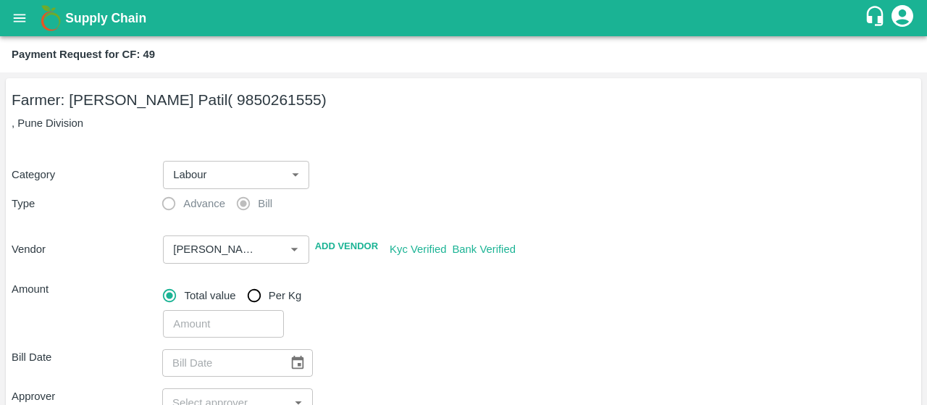
click at [452, 318] on div "​" at bounding box center [536, 320] width 758 height 33
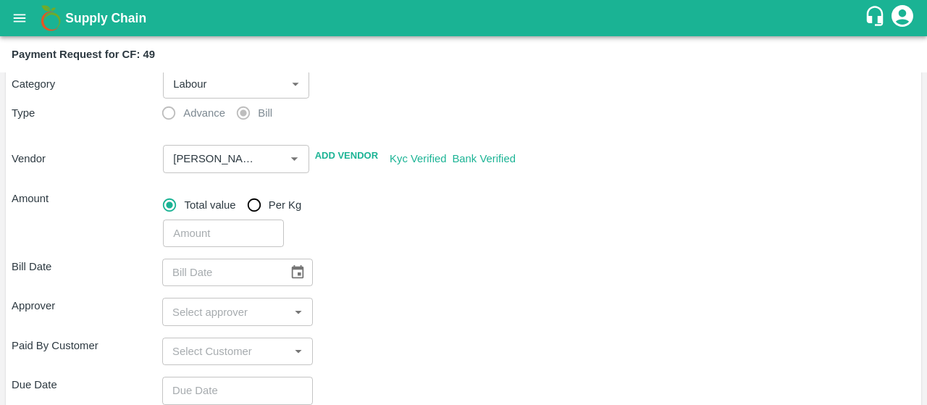
scroll to position [91, 0]
click at [198, 232] on input "number" at bounding box center [223, 233] width 120 height 28
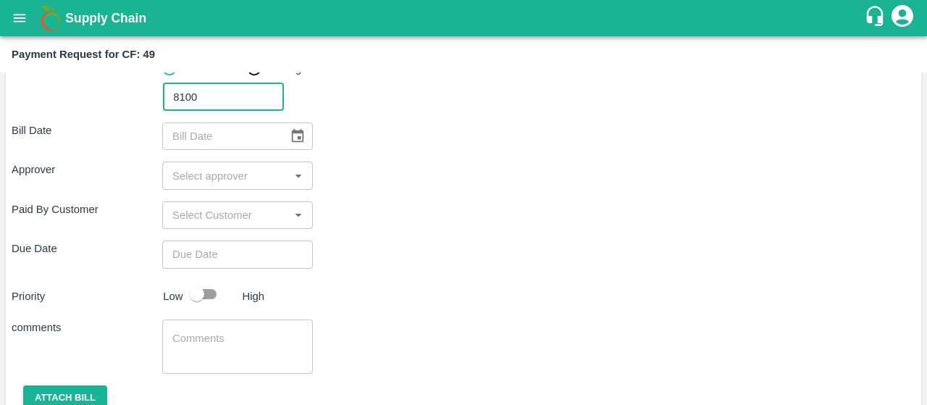
scroll to position [250, 0]
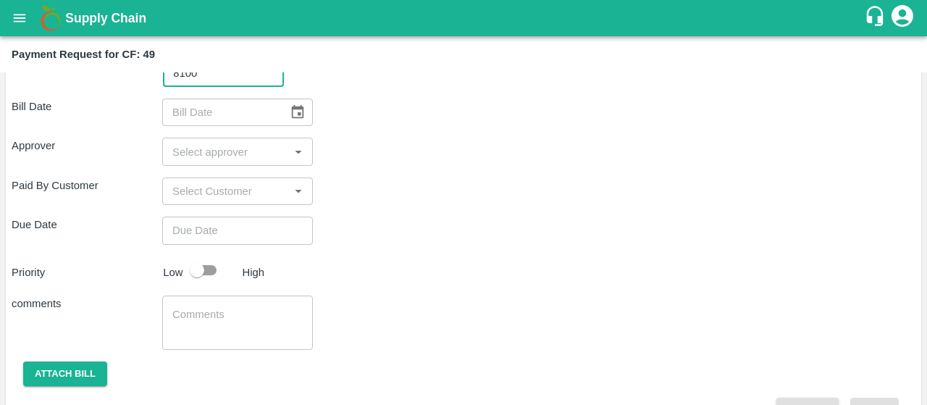
type input "8100"
click at [395, 272] on div "Priority Low High" at bounding box center [460, 270] width 909 height 28
click at [298, 107] on icon "Choose date" at bounding box center [298, 112] width 12 height 14
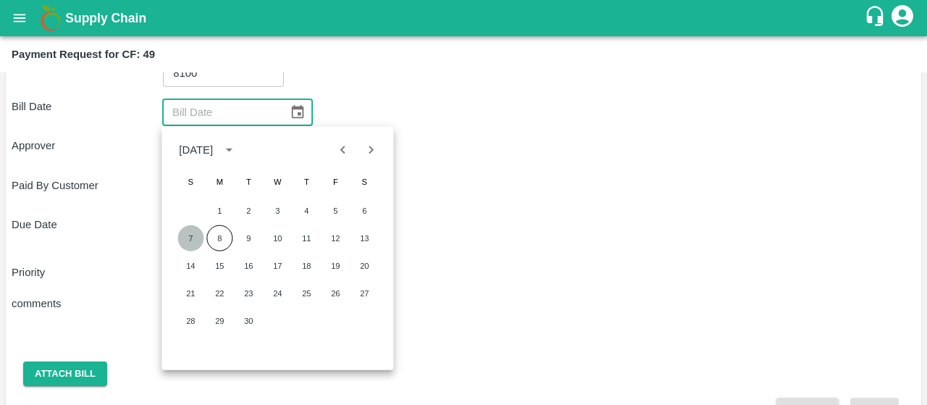
click at [183, 240] on button "7" at bounding box center [190, 238] width 26 height 26
type input "[DATE]"
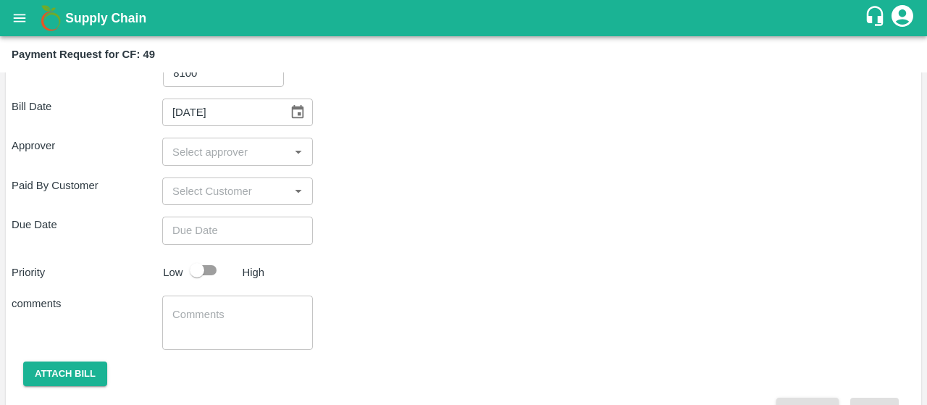
click at [218, 162] on div "​" at bounding box center [237, 152] width 151 height 28
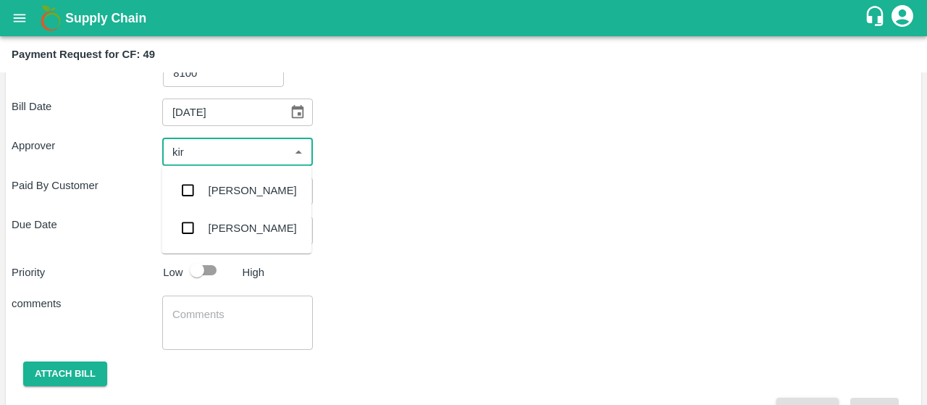
type input "kira"
click at [194, 185] on input "checkbox" at bounding box center [187, 190] width 29 height 29
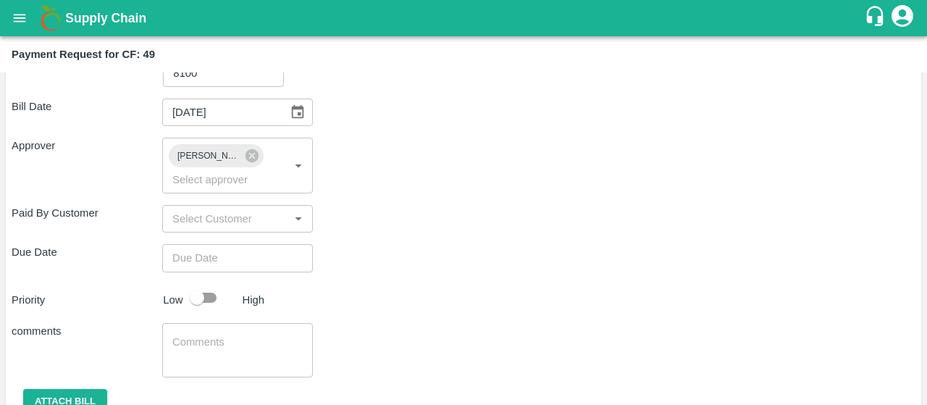
click at [376, 211] on div "Paid By Customer ​" at bounding box center [463, 219] width 903 height 28
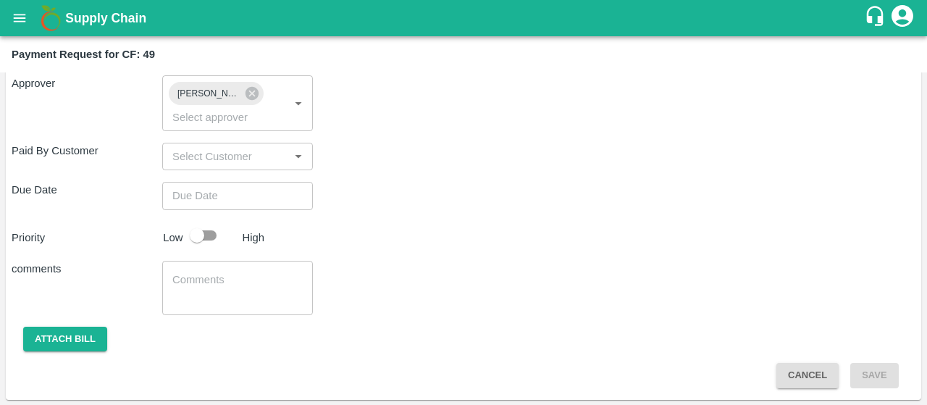
type input "DD/MM/YYYY hh:mm aa"
click at [243, 192] on input "DD/MM/YYYY hh:mm aa" at bounding box center [232, 196] width 140 height 28
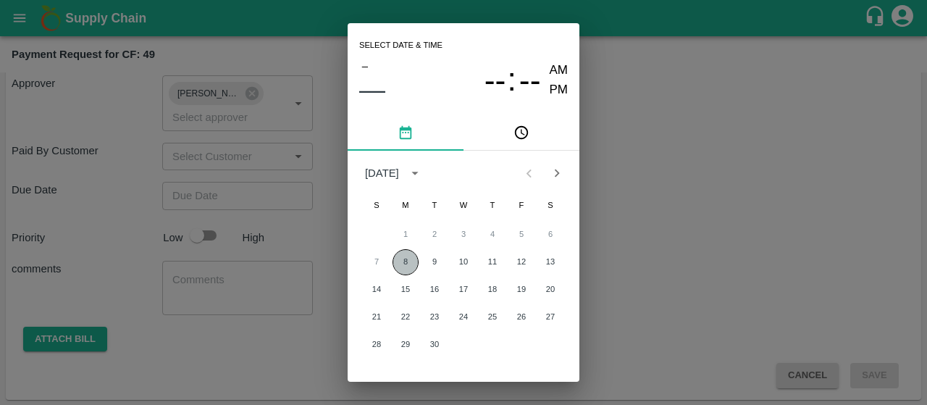
click at [405, 258] on button "8" at bounding box center [405, 262] width 26 height 26
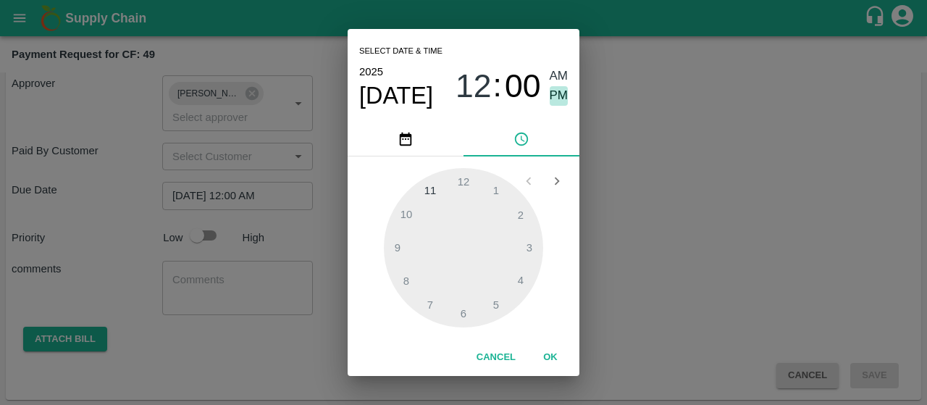
click at [557, 90] on span "PM" at bounding box center [558, 96] width 19 height 20
click at [455, 313] on div at bounding box center [463, 247] width 159 height 159
type input "[DATE] 06:00 PM"
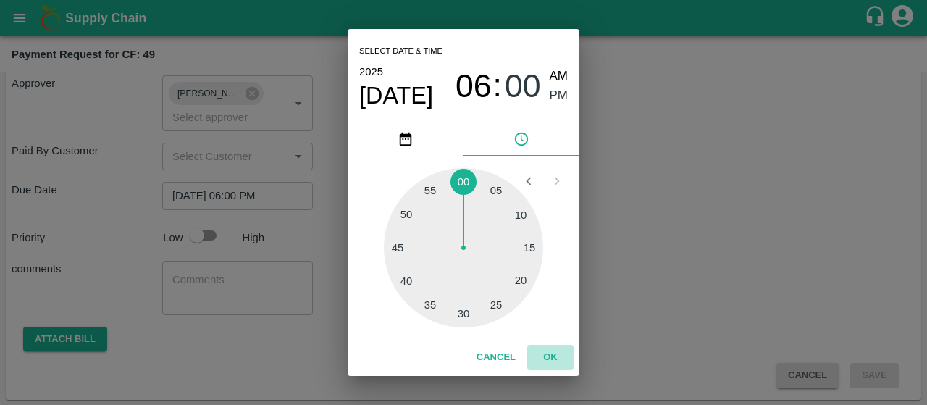
click at [538, 351] on button "OK" at bounding box center [550, 357] width 46 height 25
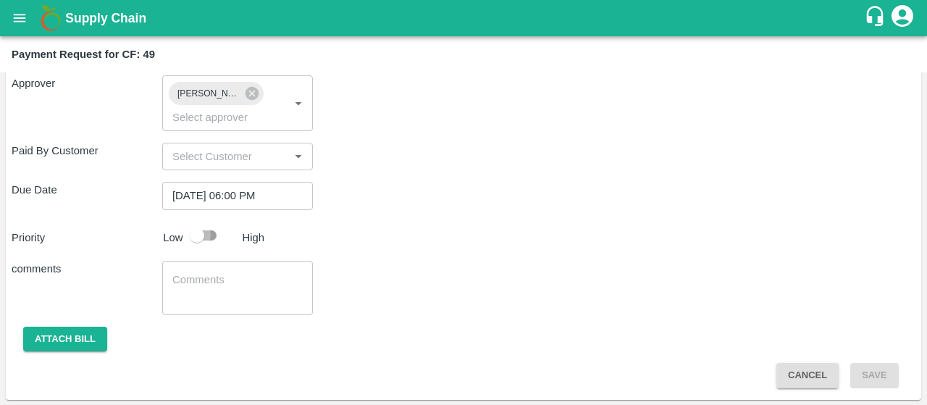
click at [213, 238] on input "checkbox" at bounding box center [197, 235] width 83 height 28
checkbox input "true"
click at [187, 283] on textarea at bounding box center [237, 287] width 130 height 30
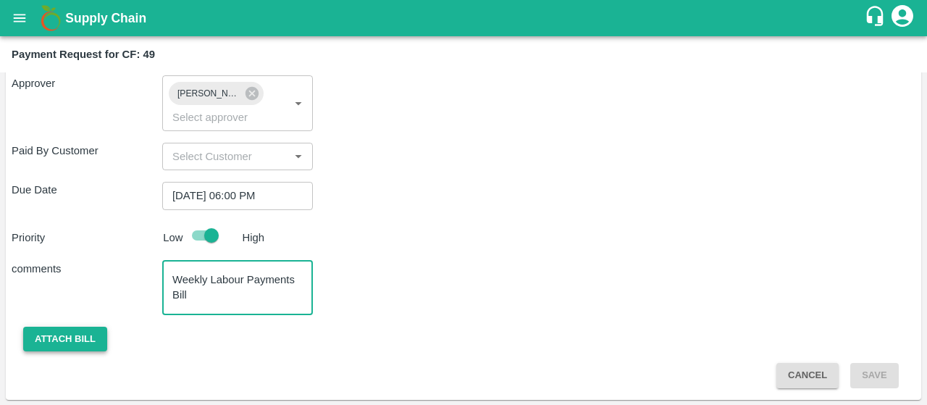
type textarea "Weekly Labour Payments Bill"
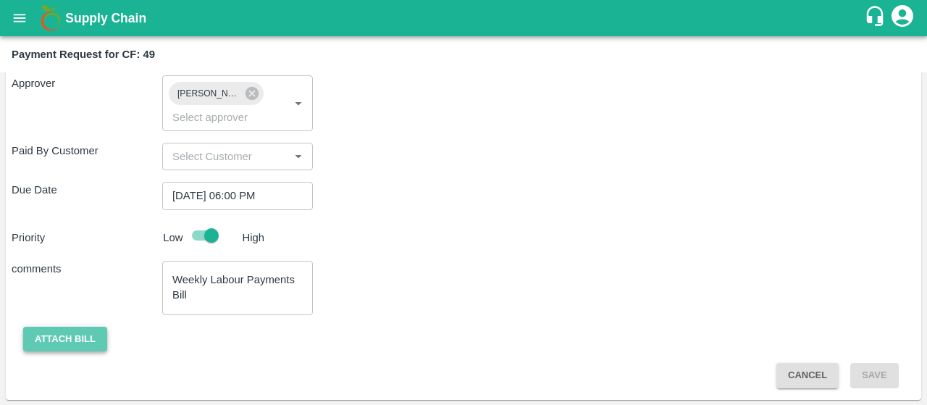
click at [67, 346] on button "Attach bill" at bounding box center [65, 338] width 84 height 25
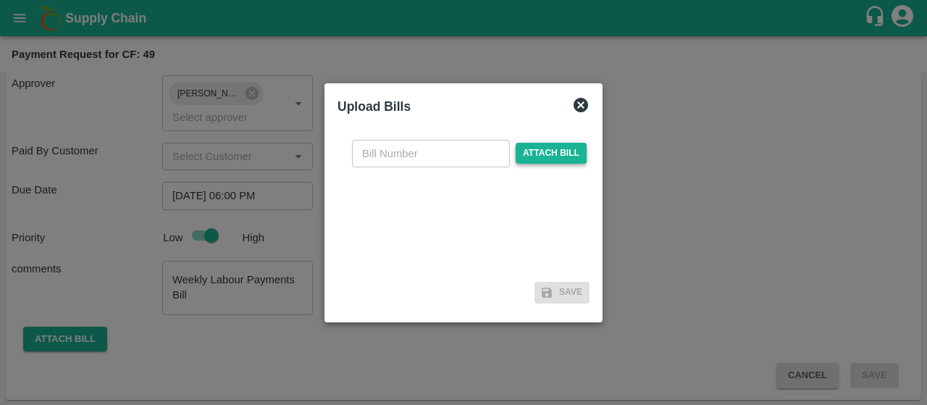
click at [546, 156] on span "Attach bill" at bounding box center [550, 153] width 71 height 21
click at [0, 0] on input "Attach bill" at bounding box center [0, 0] width 0 height 0
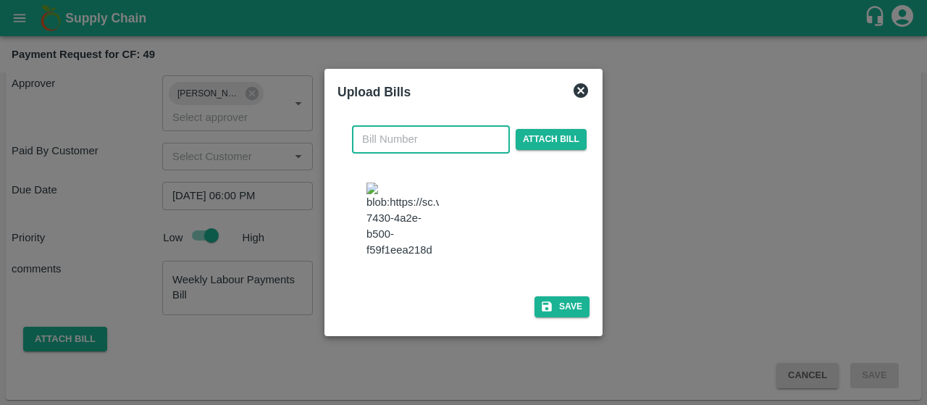
click at [416, 133] on input "text" at bounding box center [431, 139] width 158 height 28
type input "981"
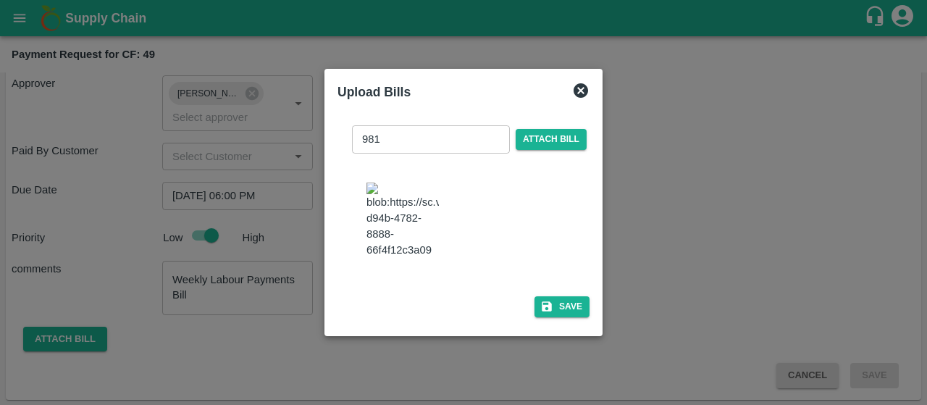
click at [531, 190] on div at bounding box center [468, 222] width 217 height 90
click at [560, 314] on button "Save" at bounding box center [561, 306] width 55 height 21
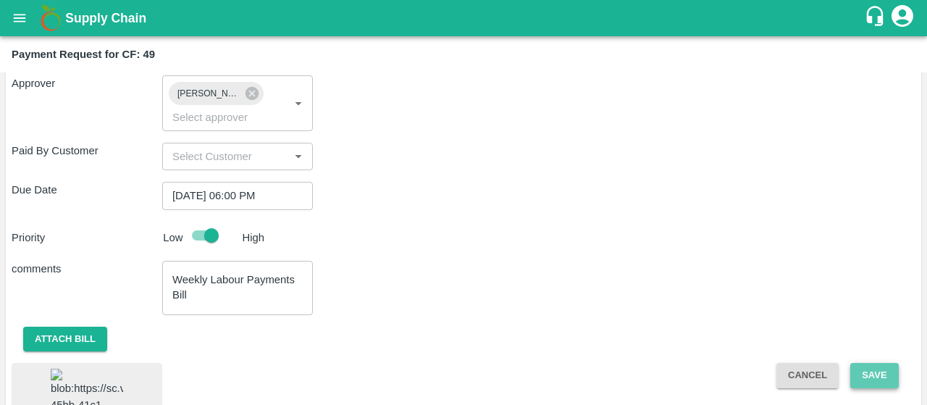
click at [869, 375] on button "Save" at bounding box center [874, 375] width 48 height 25
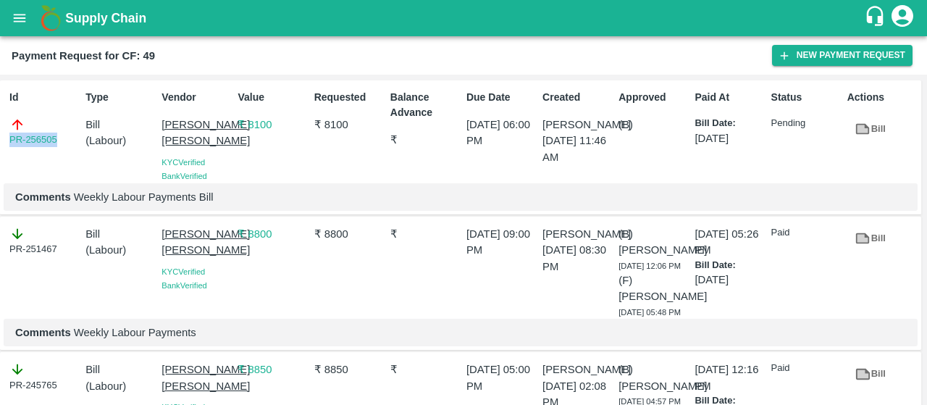
drag, startPoint x: 62, startPoint y: 144, endPoint x: 0, endPoint y: 130, distance: 63.2
click at [0, 130] on div "Id PR-256505 Type Bill ( Labour ) Vendor Sujit Mahadev Bhosale KYC Verified Ban…" at bounding box center [460, 147] width 921 height 135
copy link "PR-256505"
click at [6, 8] on button "open drawer" at bounding box center [19, 17] width 33 height 33
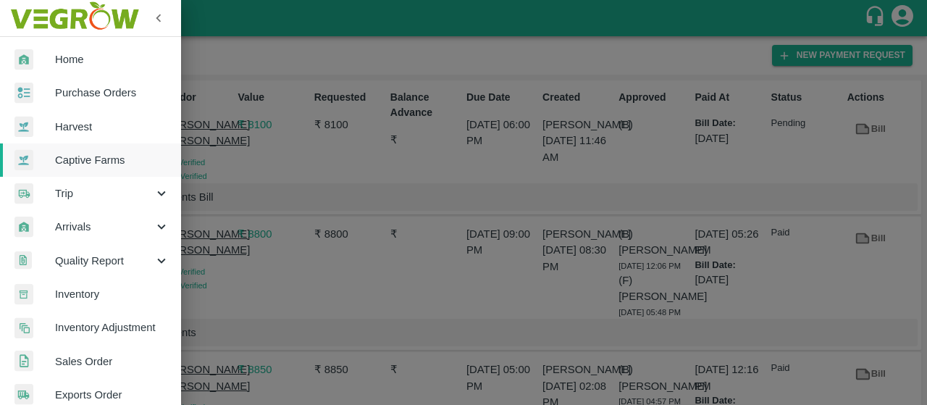
click at [89, 177] on div "Trip" at bounding box center [90, 193] width 181 height 33
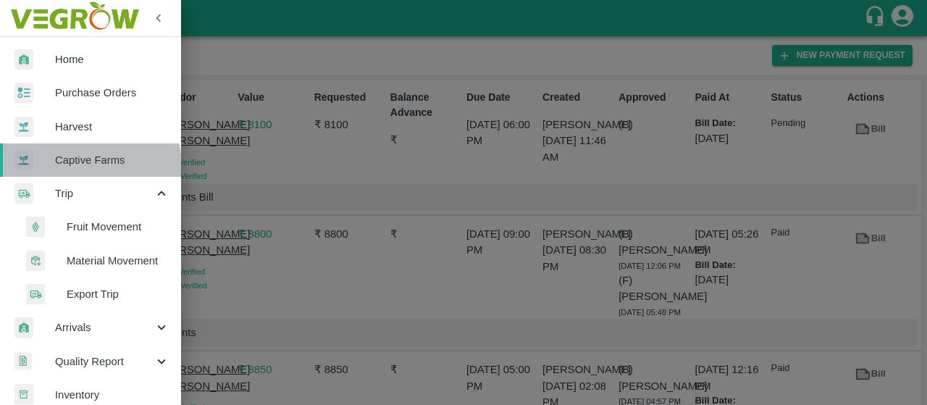
click at [87, 166] on span "Captive Farms" at bounding box center [112, 160] width 114 height 16
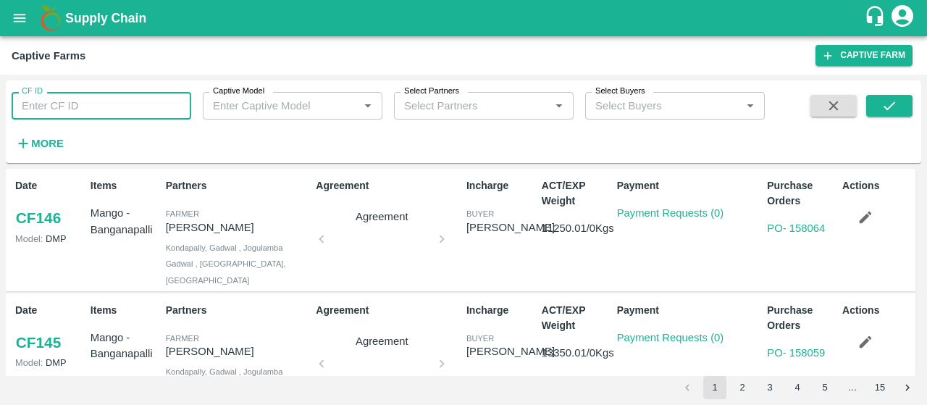
click at [83, 111] on input "CF ID" at bounding box center [102, 106] width 180 height 28
paste input "83"
type input "83"
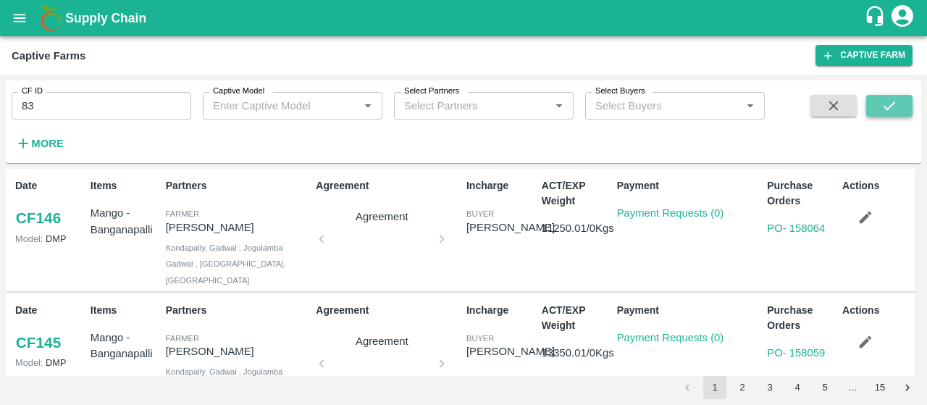
click at [884, 115] on button "submit" at bounding box center [889, 106] width 46 height 22
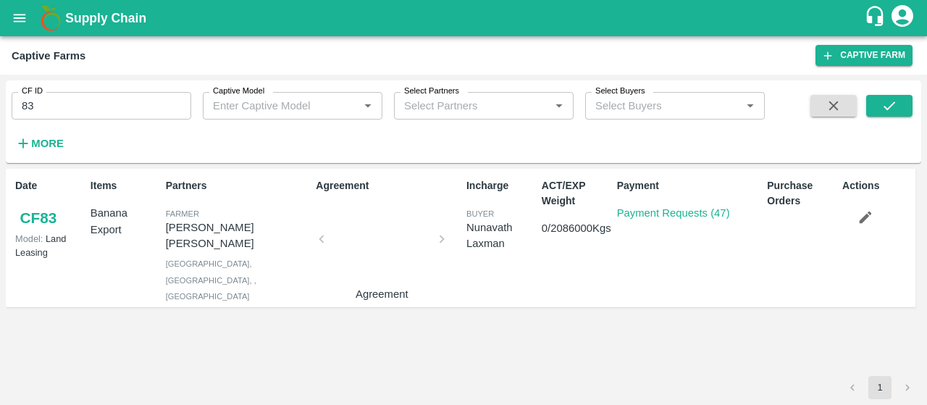
click at [666, 206] on p "Payment Requests (47)" at bounding box center [673, 213] width 113 height 16
click at [651, 215] on link "Payment Requests (47)" at bounding box center [673, 213] width 113 height 12
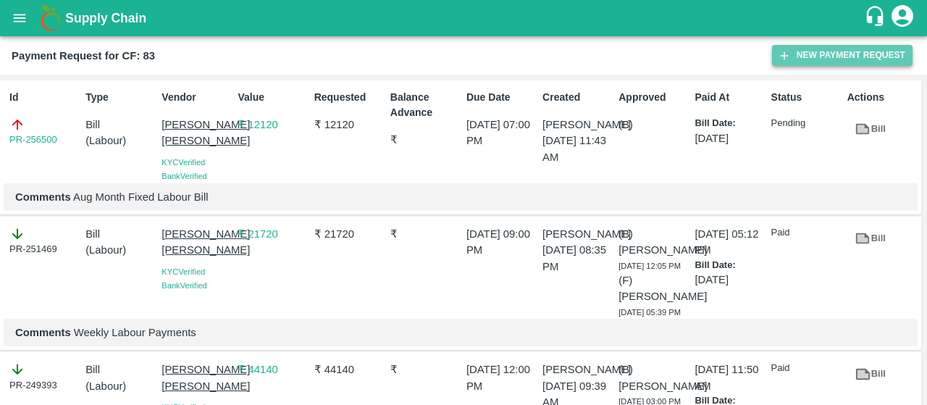
click at [793, 54] on button "New Payment Request" at bounding box center [842, 55] width 140 height 21
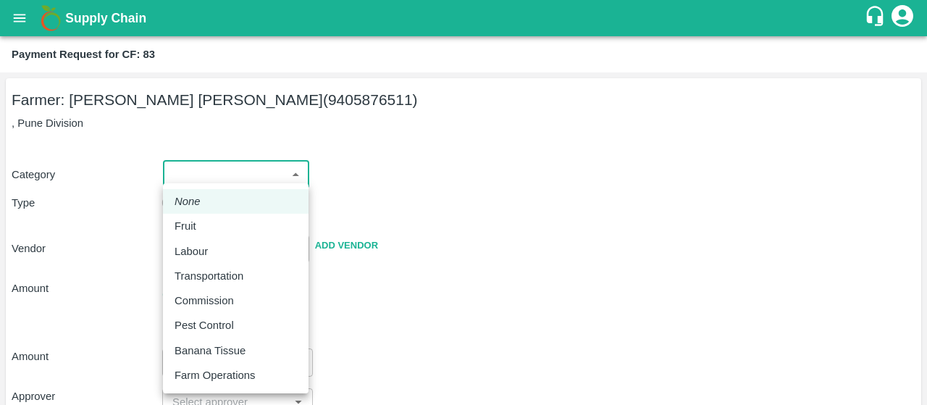
click at [269, 182] on body "Supply Chain Payment Request for CF: 83 Farmer: [PERSON_NAME] [PERSON_NAME] (94…" at bounding box center [463, 202] width 927 height 405
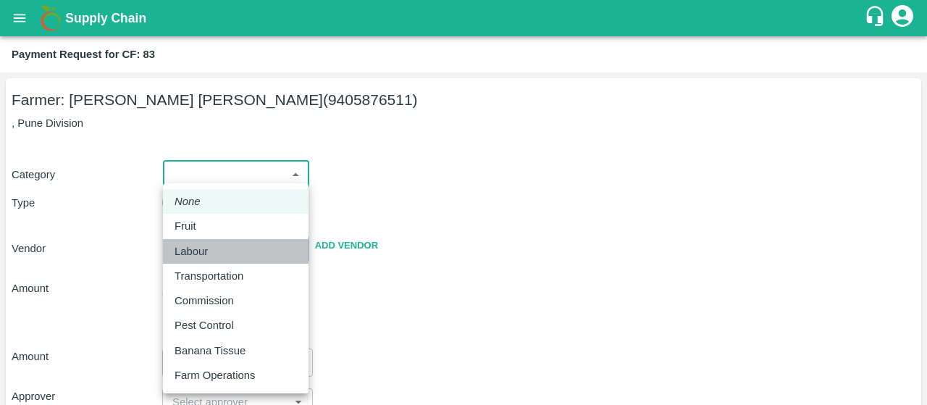
click at [243, 247] on div "Labour" at bounding box center [235, 251] width 122 height 16
type input "2"
radio input "false"
radio input "true"
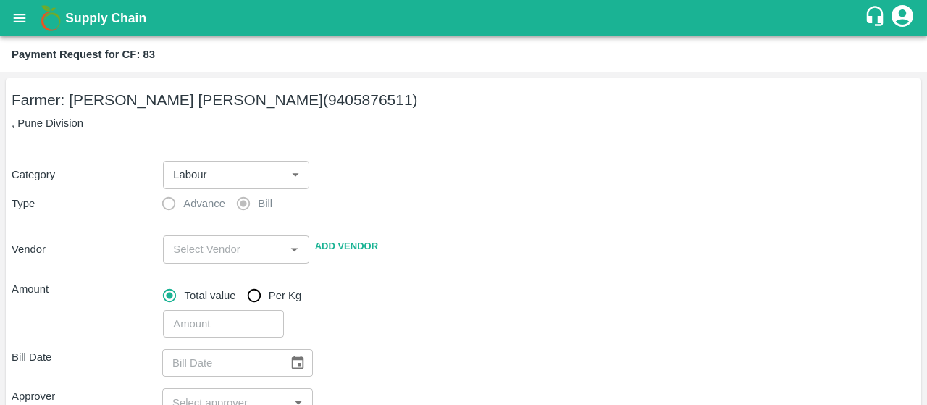
click at [459, 174] on div "Category Labour 2 ​" at bounding box center [460, 172] width 909 height 34
click at [213, 258] on input "input" at bounding box center [223, 249] width 113 height 19
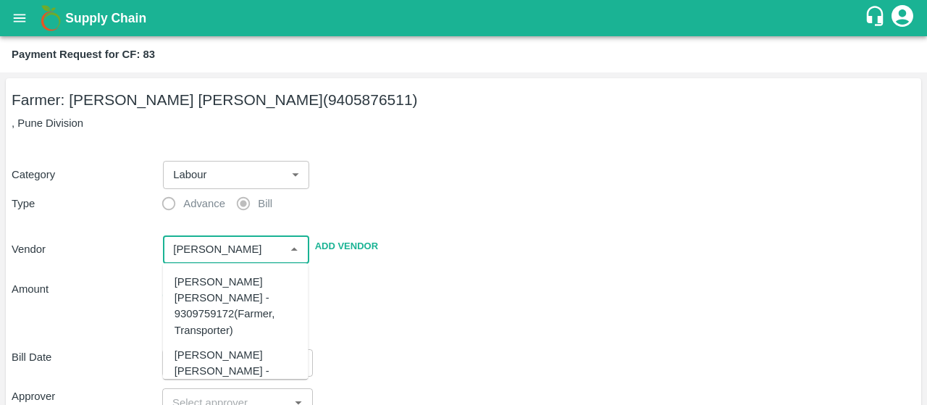
scroll to position [67, 0]
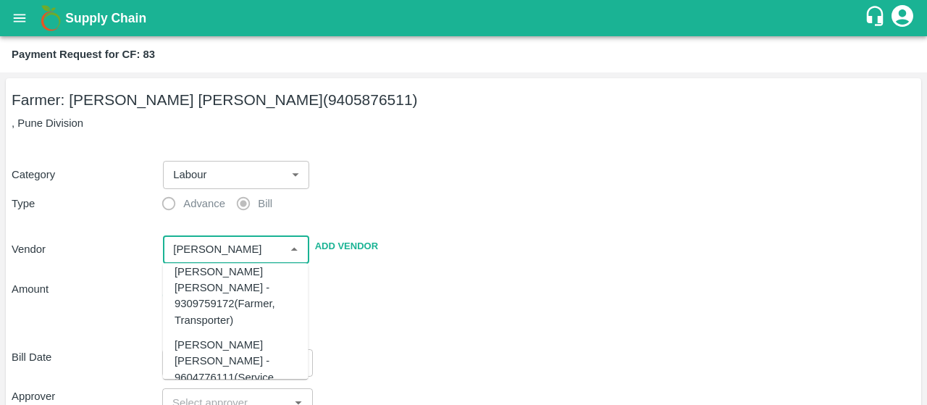
click at [224, 337] on div "[PERSON_NAME] [PERSON_NAME] - 9604776111(Service Provider)" at bounding box center [235, 369] width 122 height 64
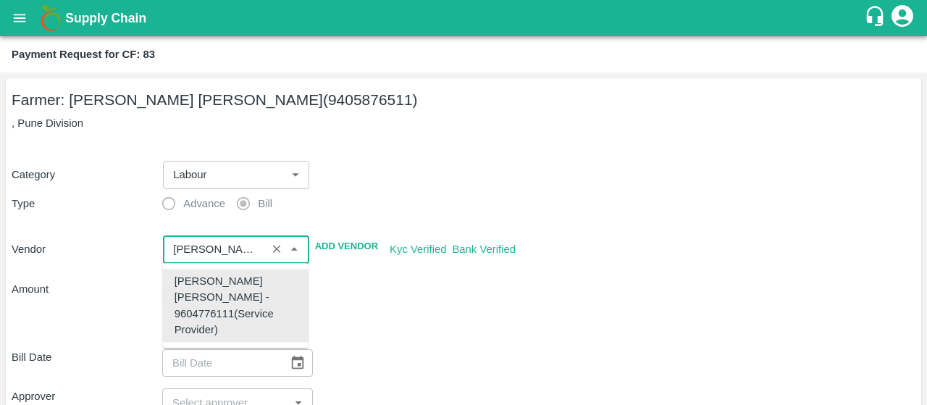
scroll to position [0, 0]
type input "[PERSON_NAME] [PERSON_NAME] - 9604776111(Service Provider)"
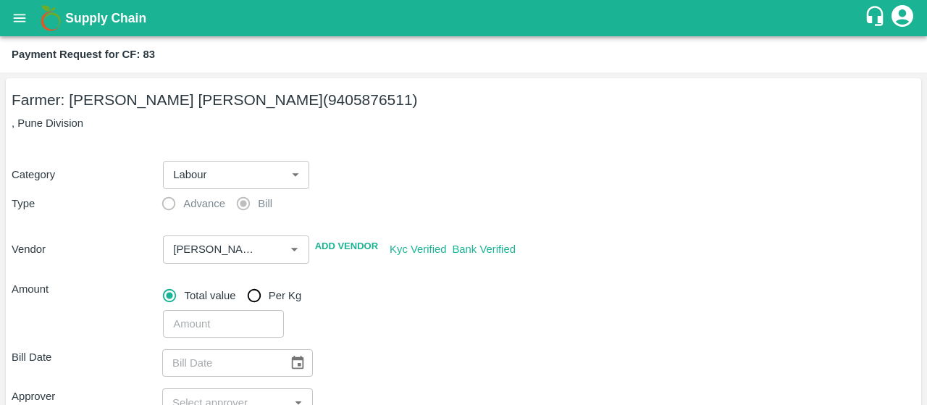
click at [483, 316] on div "​" at bounding box center [536, 320] width 758 height 33
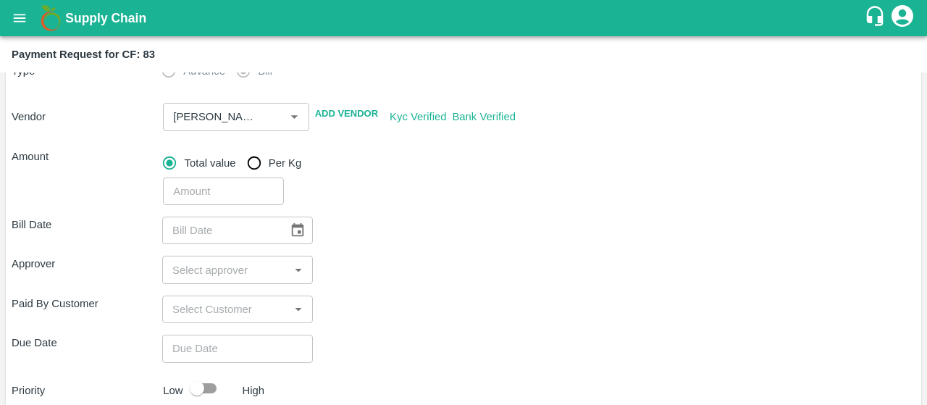
scroll to position [172, 0]
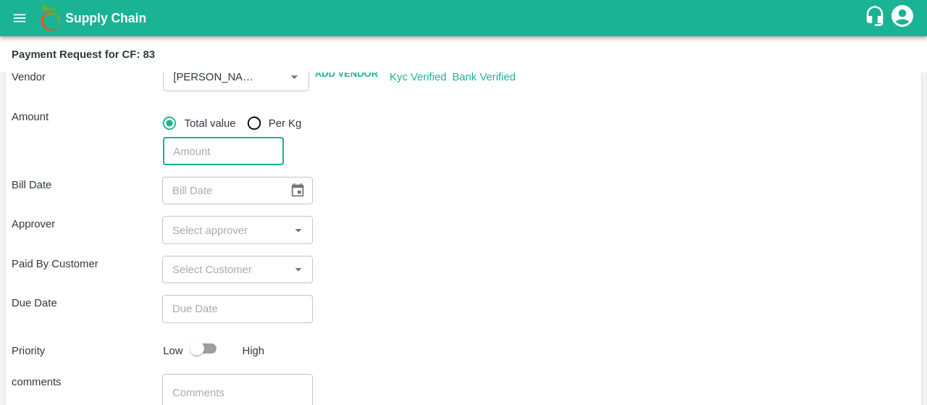
click at [227, 148] on input "number" at bounding box center [223, 152] width 120 height 28
type input "30170"
click at [387, 164] on div "30170 ​" at bounding box center [536, 148] width 758 height 33
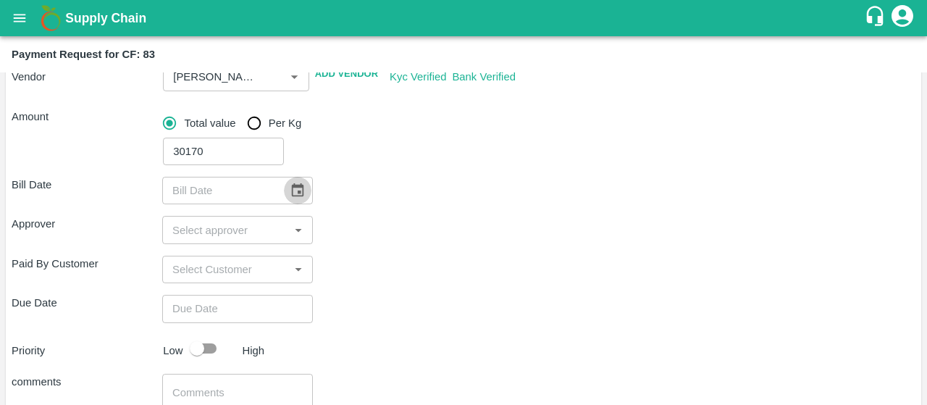
click at [295, 193] on icon "Choose date" at bounding box center [298, 190] width 16 height 16
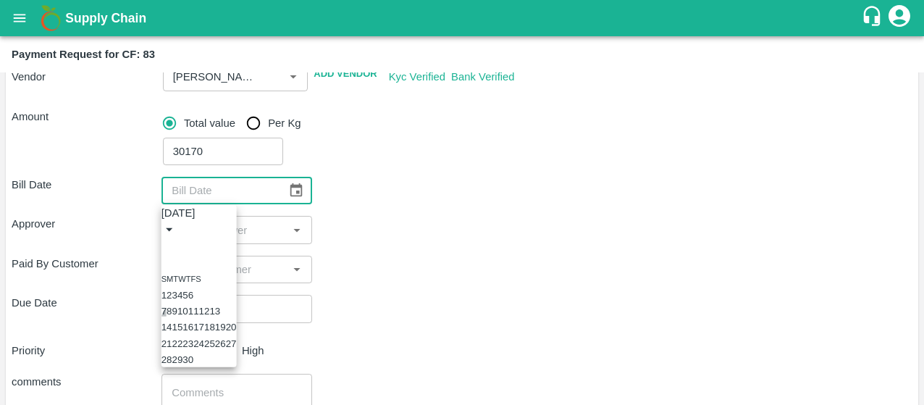
click at [166, 309] on button "7" at bounding box center [163, 310] width 5 height 11
type input "[DATE]"
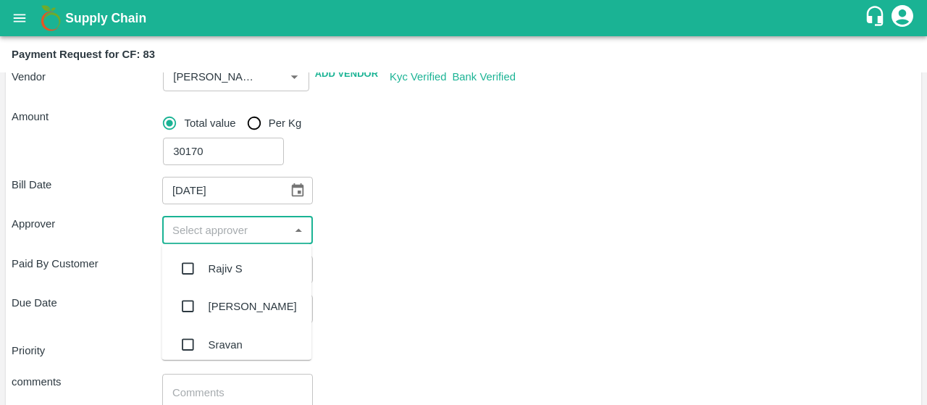
click at [195, 231] on input "input" at bounding box center [225, 229] width 118 height 19
type input "kira"
click at [184, 271] on input "checkbox" at bounding box center [187, 268] width 29 height 29
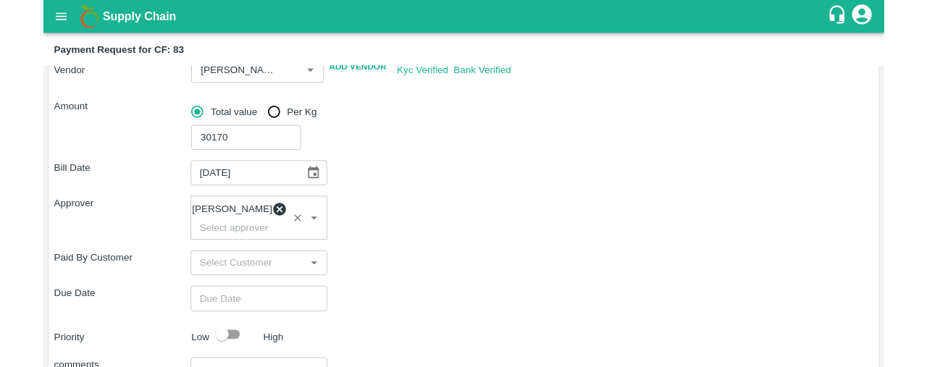
scroll to position [313, 0]
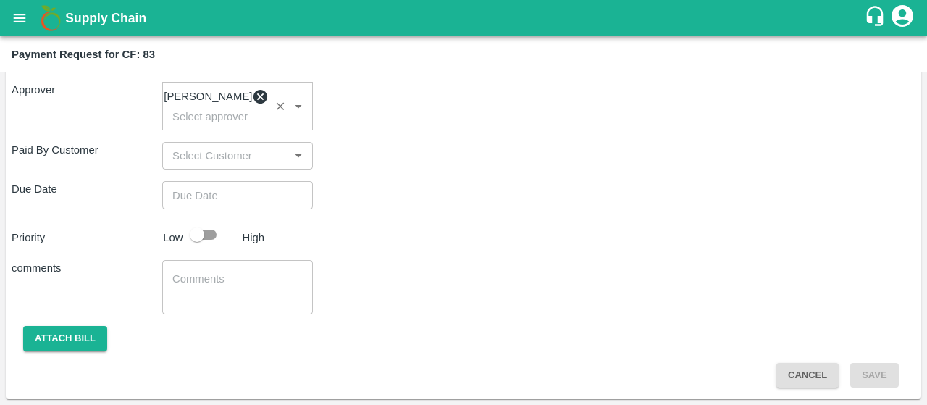
type input "DD/MM/YYYY hh:mm aa"
click at [206, 202] on input "DD/MM/YYYY hh:mm aa" at bounding box center [232, 195] width 140 height 28
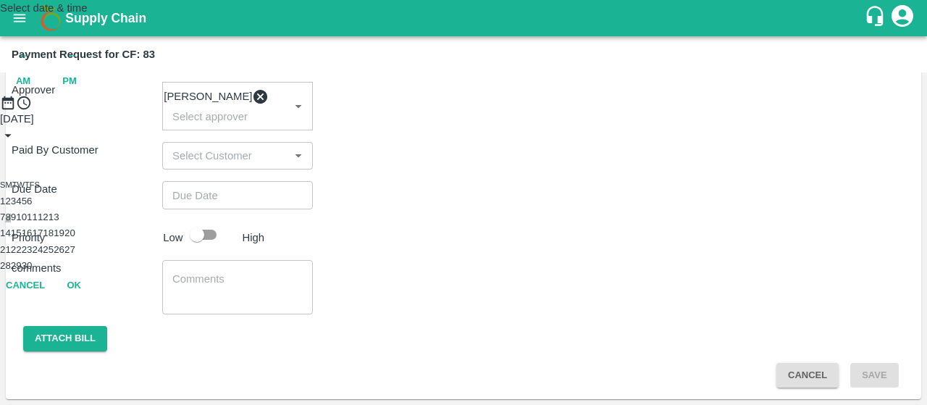
click at [10, 222] on button "8" at bounding box center [7, 216] width 5 height 11
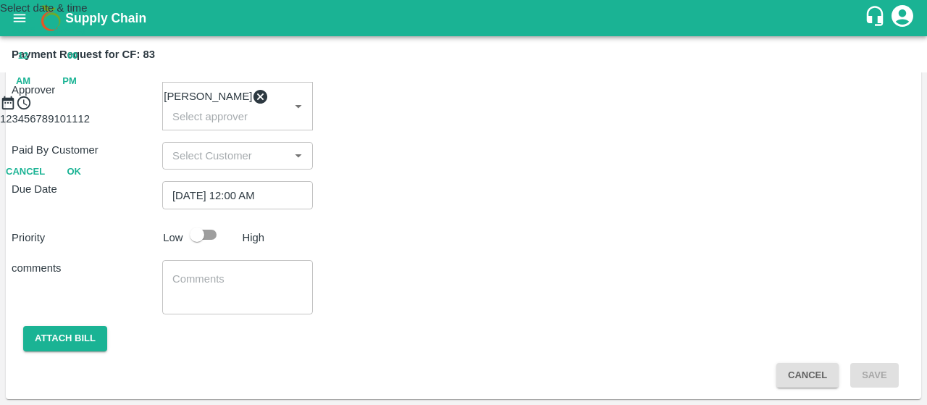
click at [77, 90] on span "PM" at bounding box center [69, 81] width 14 height 17
click at [463, 111] on div at bounding box center [463, 111] width 927 height 0
type input "[DATE] 06:00 PM"
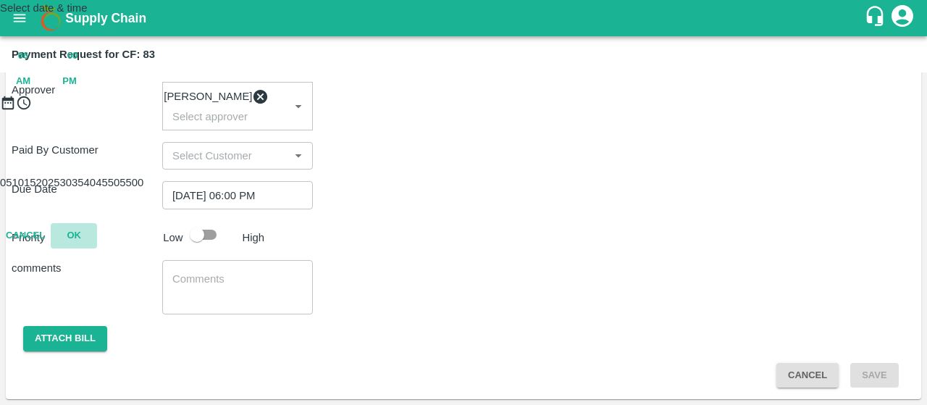
click at [97, 248] on button "OK" at bounding box center [74, 235] width 46 height 25
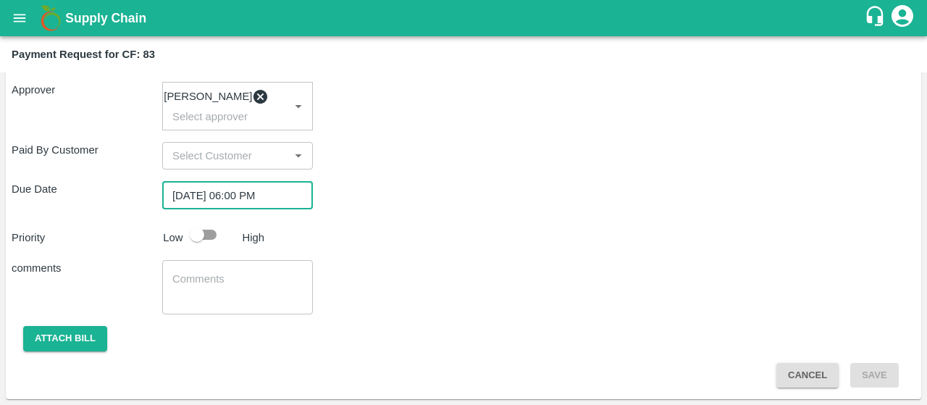
click at [199, 234] on input "checkbox" at bounding box center [197, 235] width 83 height 28
checkbox input "true"
click at [198, 271] on div "x ​" at bounding box center [237, 287] width 151 height 54
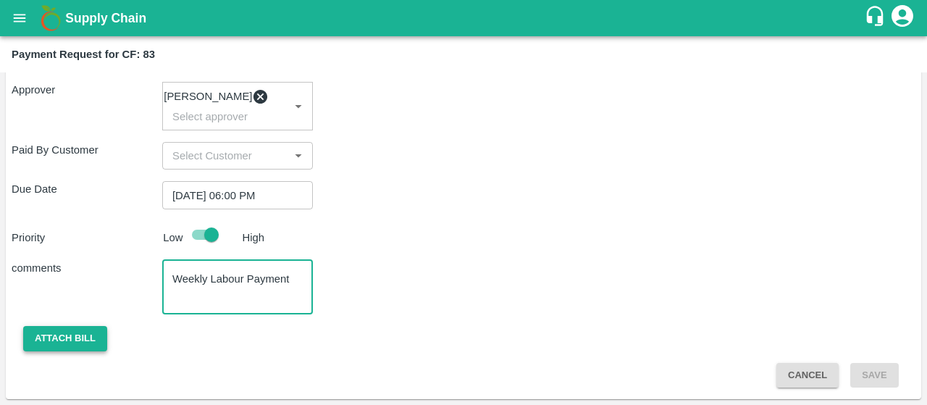
type textarea "Weekly Labour Payment"
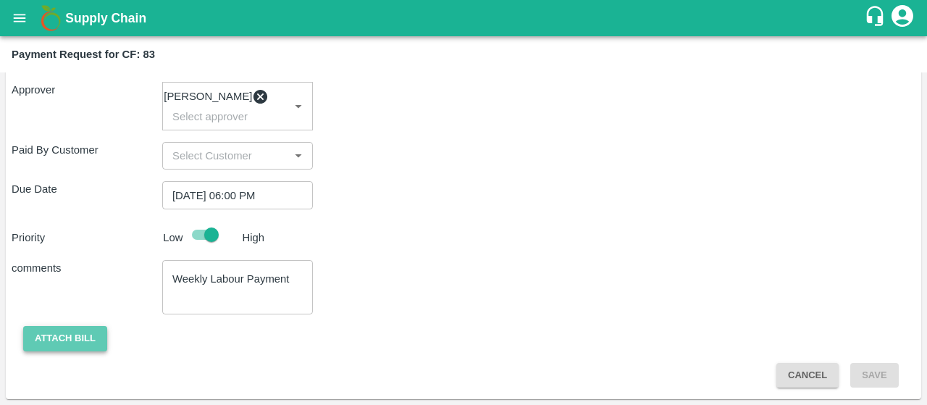
click at [71, 331] on button "Attach bill" at bounding box center [65, 338] width 84 height 25
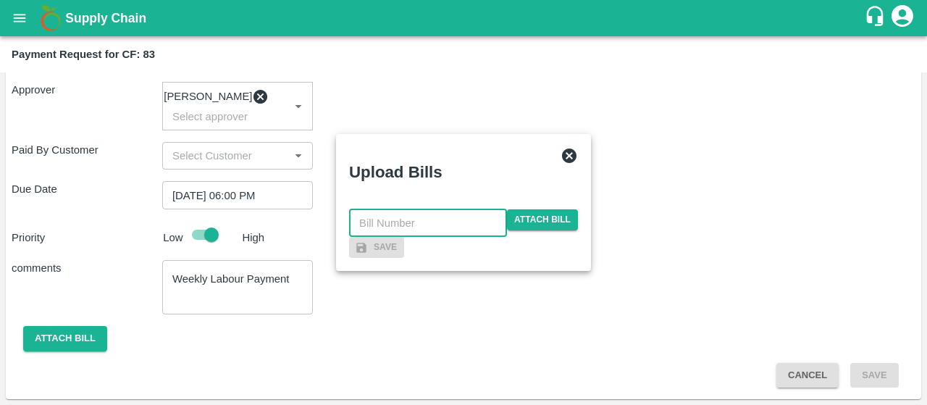
click at [415, 209] on input "text" at bounding box center [428, 223] width 158 height 28
type input "977"
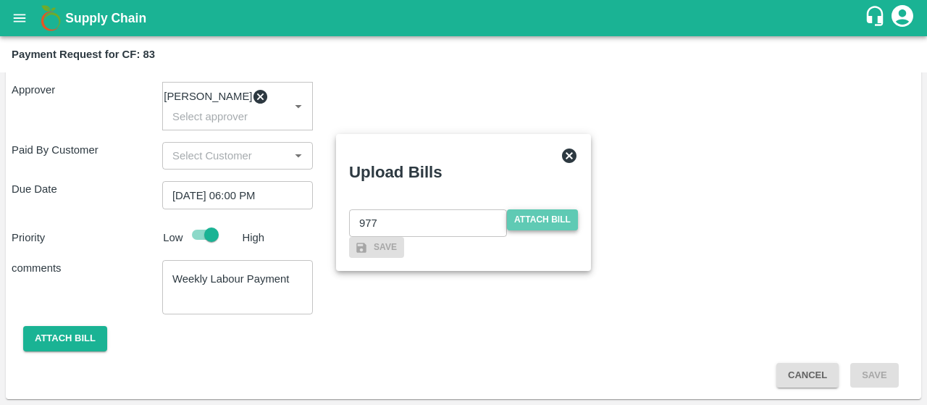
click at [553, 209] on span "Attach bill" at bounding box center [542, 219] width 71 height 21
click at [0, 0] on input "Attach bill" at bounding box center [0, 0] width 0 height 0
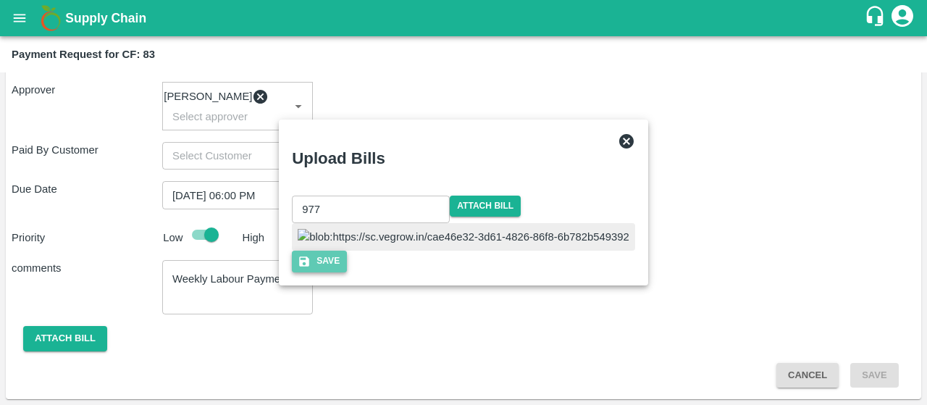
click at [347, 271] on button "Save" at bounding box center [319, 260] width 55 height 21
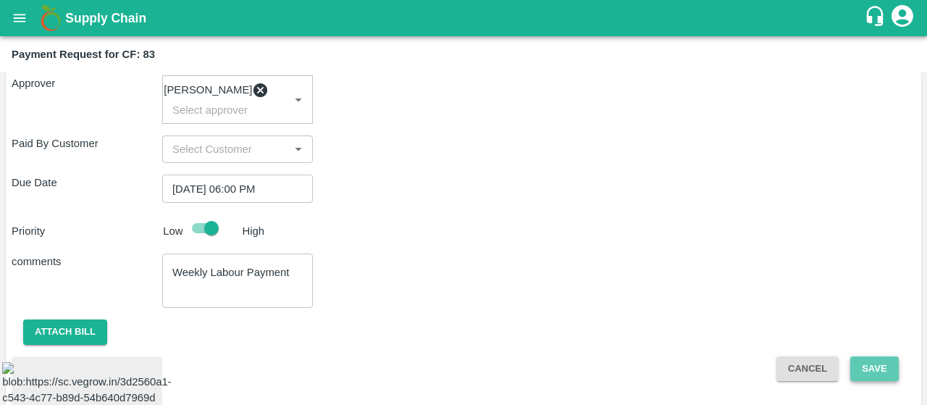
click at [869, 371] on button "Save" at bounding box center [874, 368] width 48 height 25
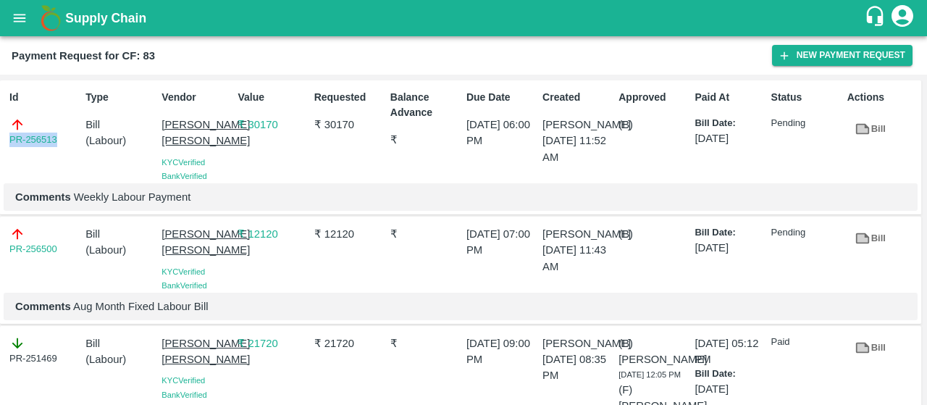
drag, startPoint x: 66, startPoint y: 137, endPoint x: 0, endPoint y: 132, distance: 66.0
click at [0, 132] on div "Id PR-256513 Type Bill ( Labour ) Vendor [PERSON_NAME] [PERSON_NAME] Verified B…" at bounding box center [460, 147] width 921 height 135
copy link "PR-256513"
click at [28, 19] on icon "open drawer" at bounding box center [20, 18] width 16 height 16
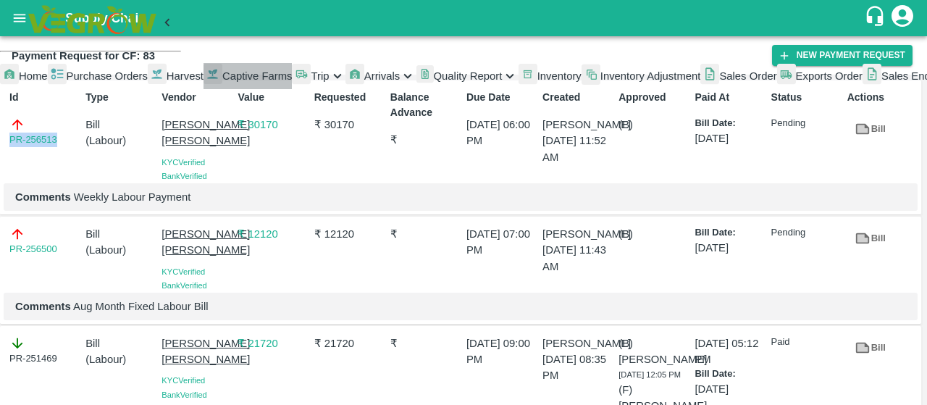
click at [222, 82] on span "Captive Farms" at bounding box center [257, 76] width 70 height 12
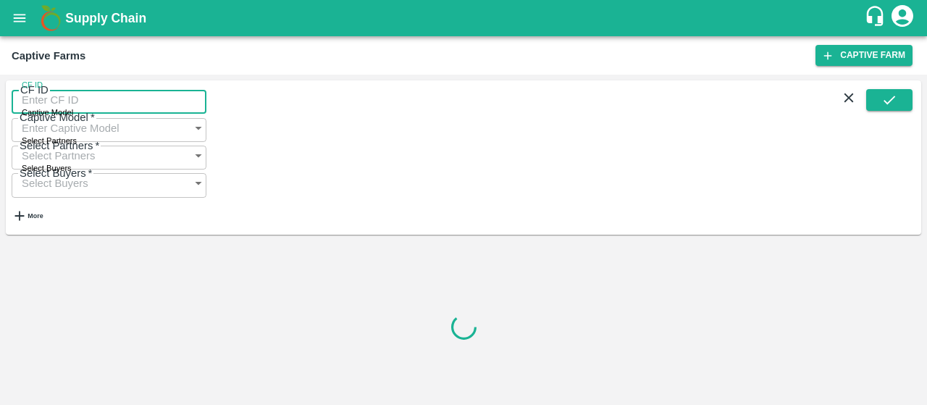
click at [103, 101] on input "CF ID" at bounding box center [109, 100] width 195 height 28
paste input "48"
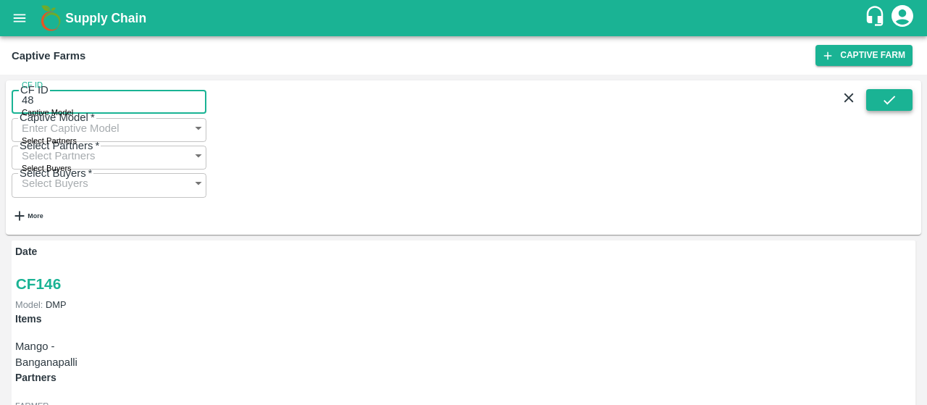
type input "48"
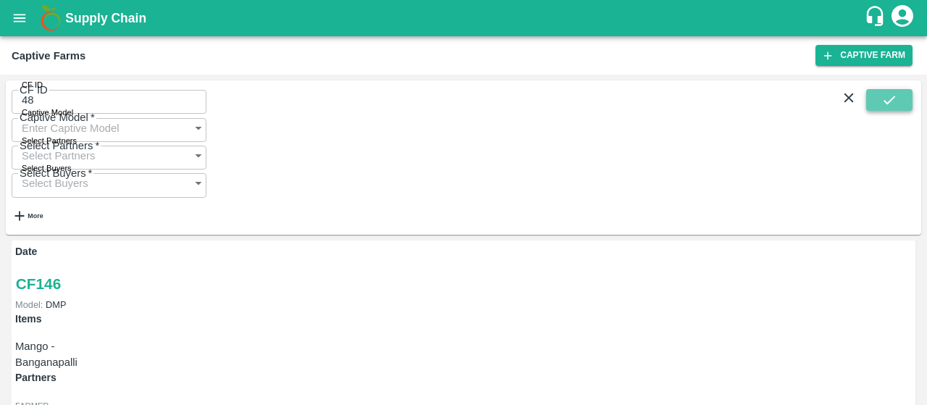
click at [883, 108] on icon "submit" at bounding box center [889, 100] width 16 height 16
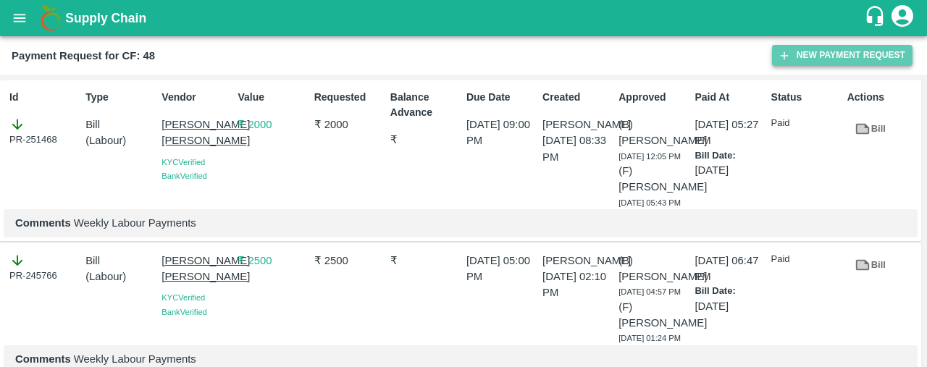
click at [800, 54] on button "New Payment Request" at bounding box center [842, 55] width 140 height 21
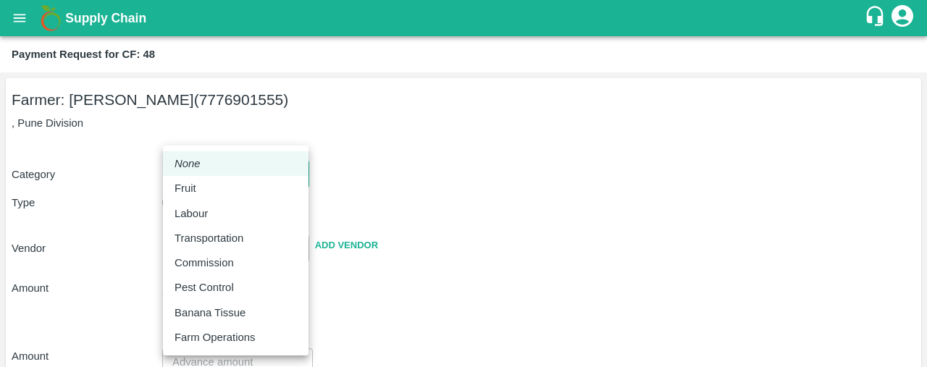
click at [205, 176] on body "Supply Chain Payment Request for CF: 48 Farmer: Nikhil Bhagvat Patil (777690155…" at bounding box center [463, 183] width 927 height 367
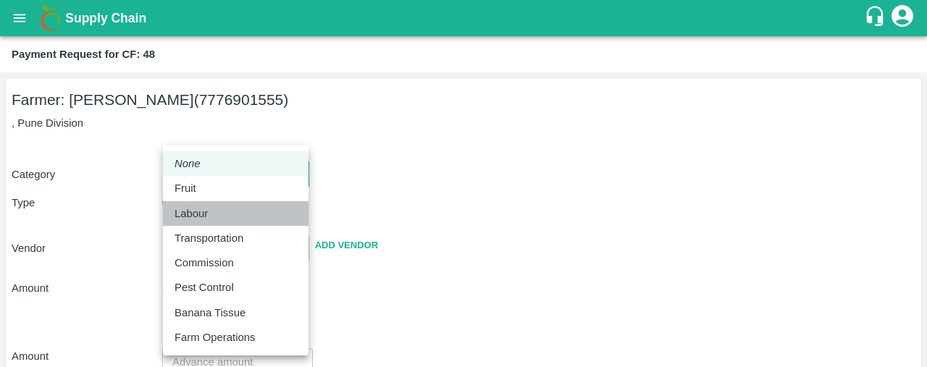
click at [209, 221] on div "Labour" at bounding box center [194, 214] width 41 height 16
type input "2"
radio input "false"
radio input "true"
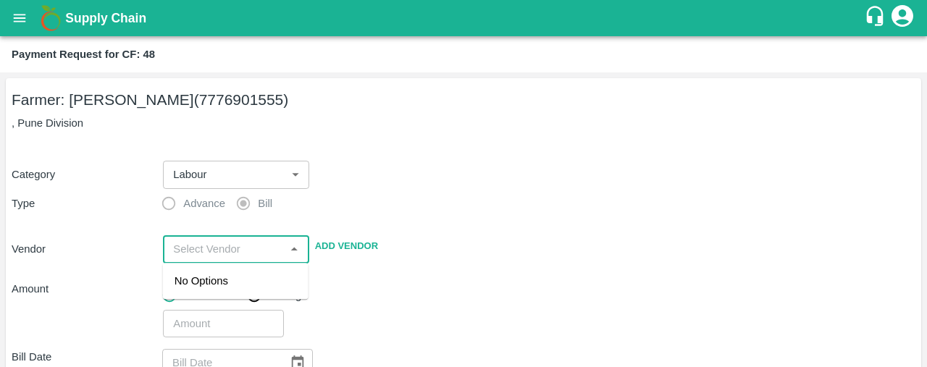
click at [198, 248] on input "input" at bounding box center [223, 249] width 113 height 19
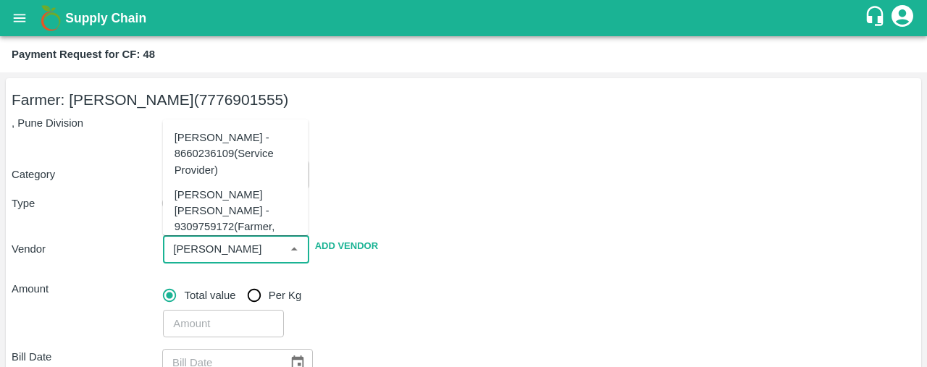
scroll to position [67, 0]
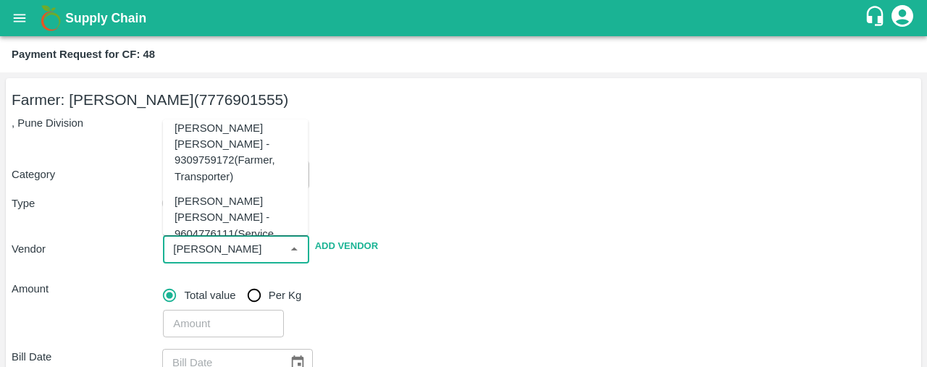
click at [210, 205] on div "Sujit Mahadev Bhosale - 9604776111(Service Provider)" at bounding box center [235, 225] width 122 height 64
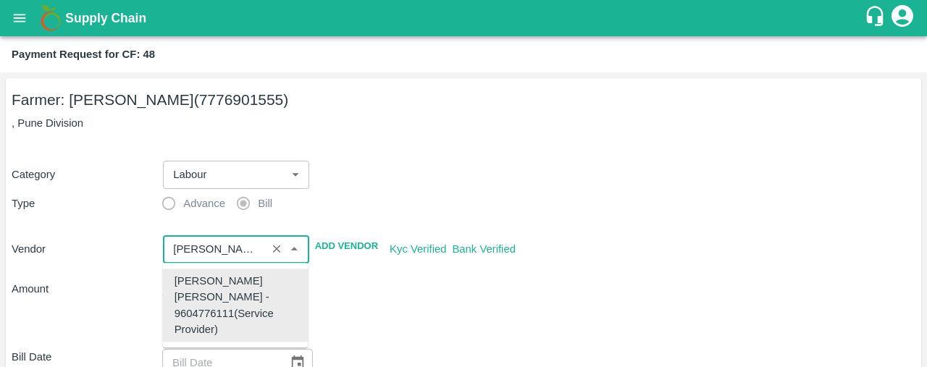
type input "Sujit Mahadev Bhosale - 9604776111(Service Provider)"
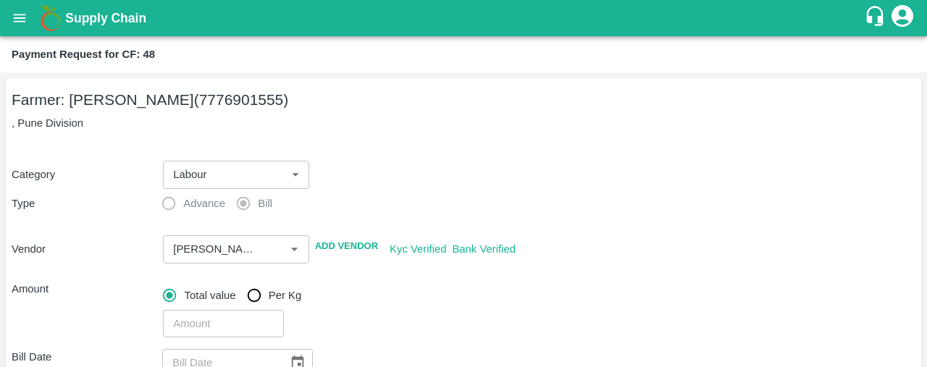
click at [549, 271] on div "Category Labour 2 ​ Type Advance Bill Vendor ​ Add Vendor Kyc Verified Bank Ver…" at bounding box center [463, 240] width 903 height 195
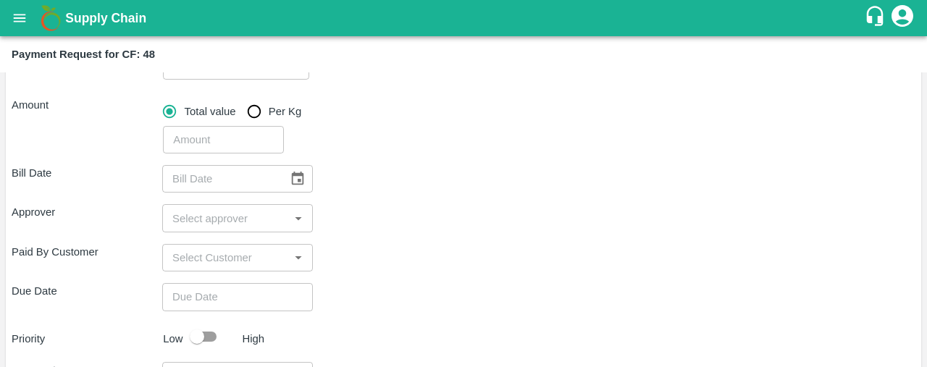
scroll to position [185, 0]
click at [218, 143] on input "number" at bounding box center [223, 139] width 120 height 28
type input "2300"
click at [293, 182] on icon "Choose date" at bounding box center [298, 178] width 16 height 16
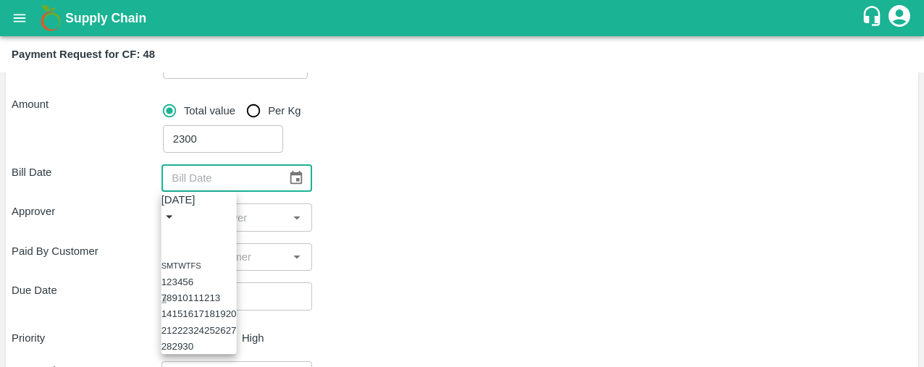
click at [166, 301] on button "7" at bounding box center [163, 298] width 5 height 11
type input "07/09/2025"
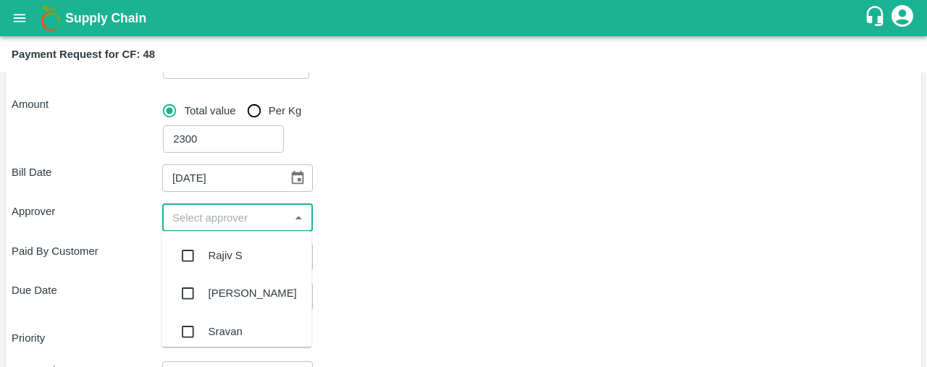
click at [191, 214] on input "input" at bounding box center [225, 217] width 118 height 19
type input "kira"
click at [191, 256] on input "checkbox" at bounding box center [187, 255] width 29 height 29
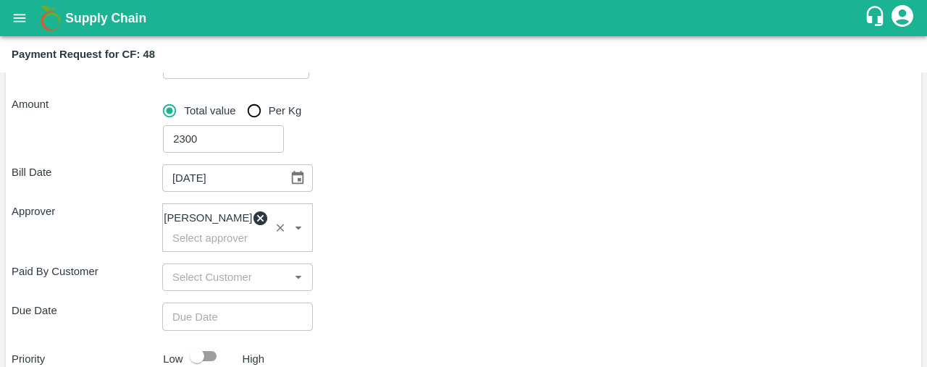
scroll to position [311, 0]
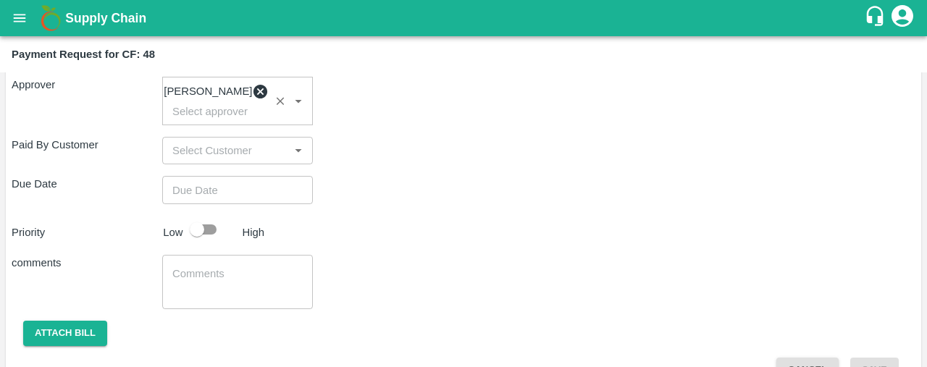
type input "DD/MM/YYYY hh:mm aa"
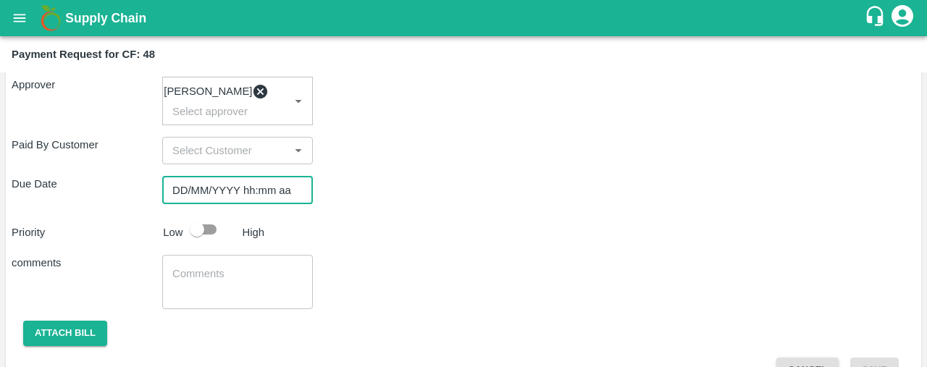
click at [274, 203] on input "DD/MM/YYYY hh:mm aa" at bounding box center [232, 190] width 140 height 28
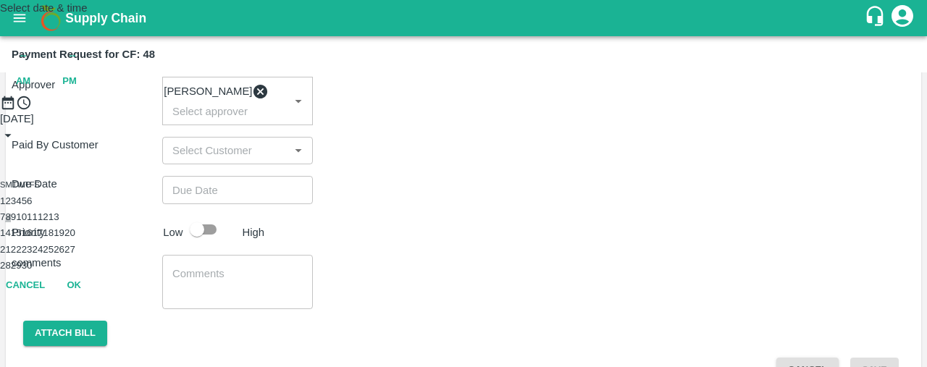
click at [10, 222] on button "8" at bounding box center [7, 216] width 5 height 11
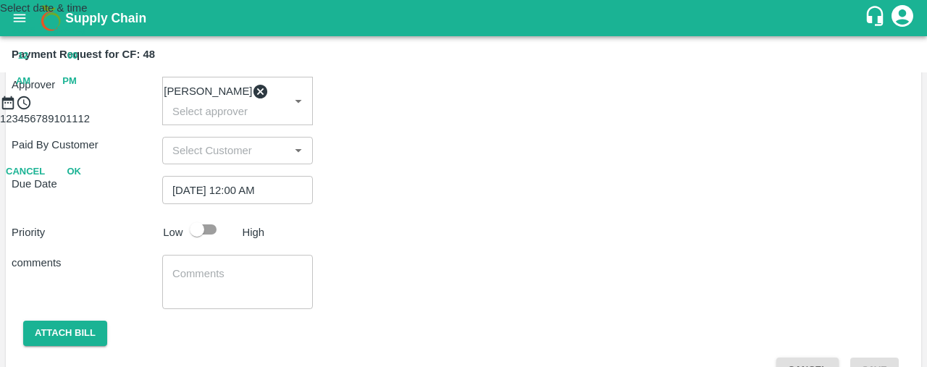
click at [77, 85] on span "PM" at bounding box center [69, 81] width 14 height 17
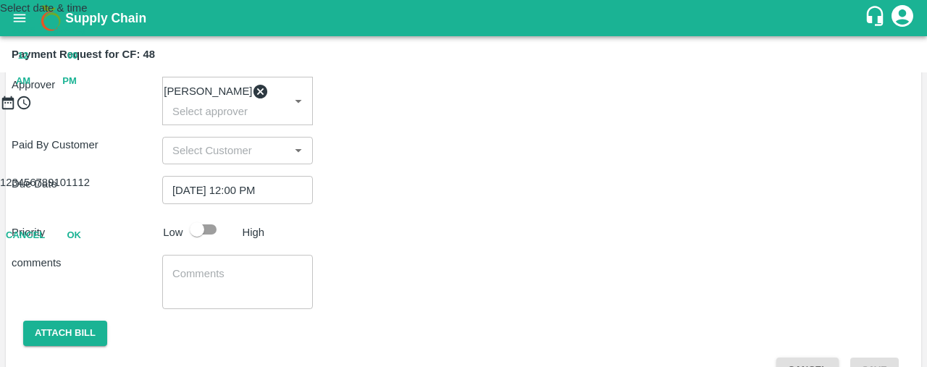
click at [463, 111] on div at bounding box center [463, 111] width 927 height 0
type input "[DATE] 06:00 PM"
click at [609, 248] on div "Select date & time 2025 Sep 8 06 : 00 AM PM 05 10 15 20 25 30 35 40 45 50 55 00…" at bounding box center [463, 124] width 927 height 248
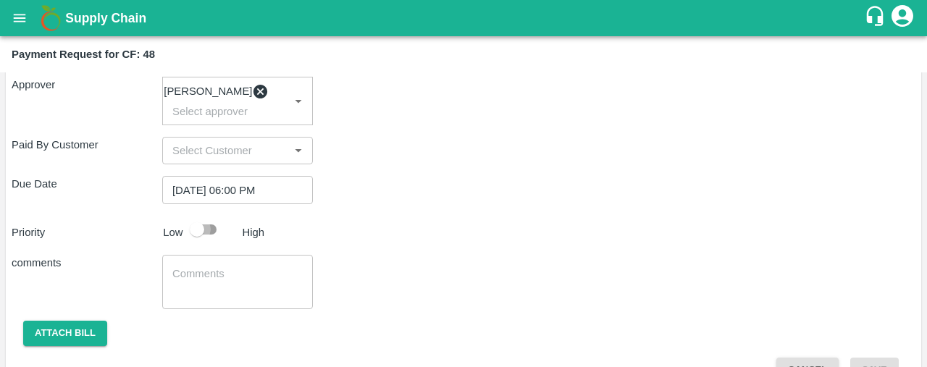
click at [213, 232] on input "checkbox" at bounding box center [197, 230] width 83 height 28
checkbox input "true"
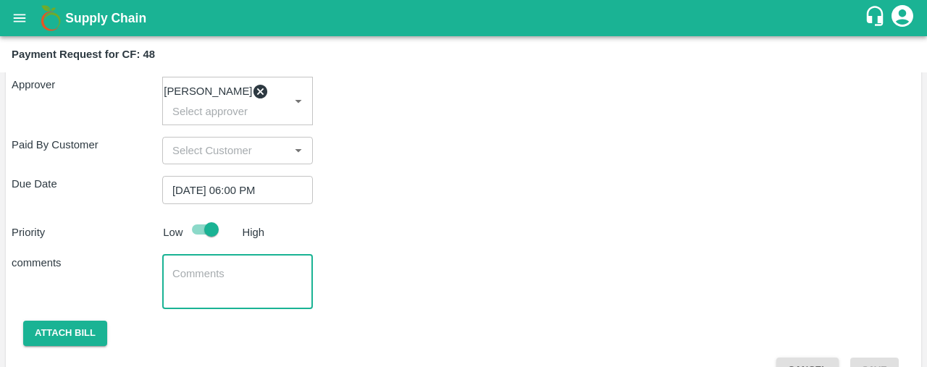
click at [190, 288] on textarea at bounding box center [237, 281] width 130 height 30
type textarea "Weekly Labour Payments"
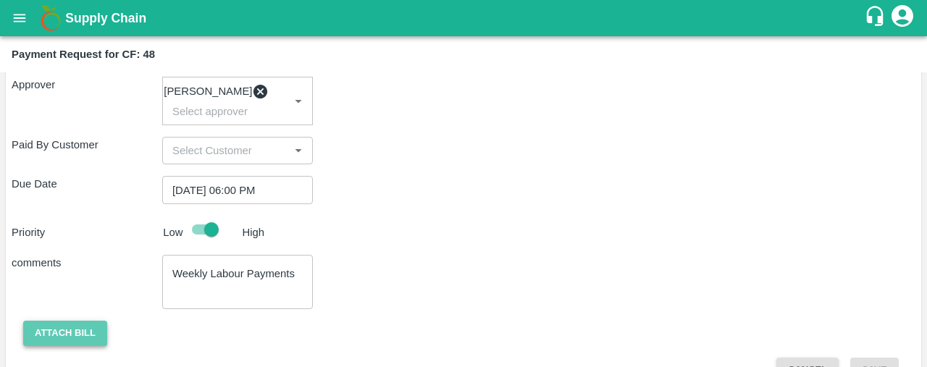
click at [48, 340] on button "Attach bill" at bounding box center [65, 333] width 84 height 25
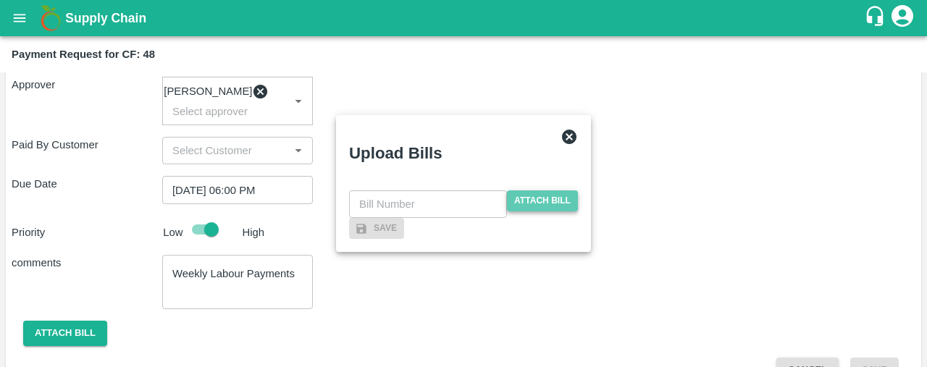
click at [533, 190] on span "Attach bill" at bounding box center [542, 200] width 71 height 21
click at [0, 0] on input "Attach bill" at bounding box center [0, 0] width 0 height 0
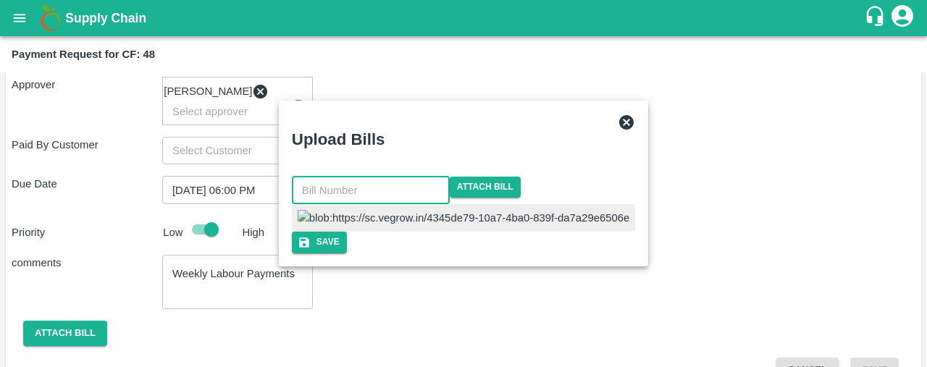
click at [427, 177] on input "text" at bounding box center [371, 191] width 158 height 28
type input "979"
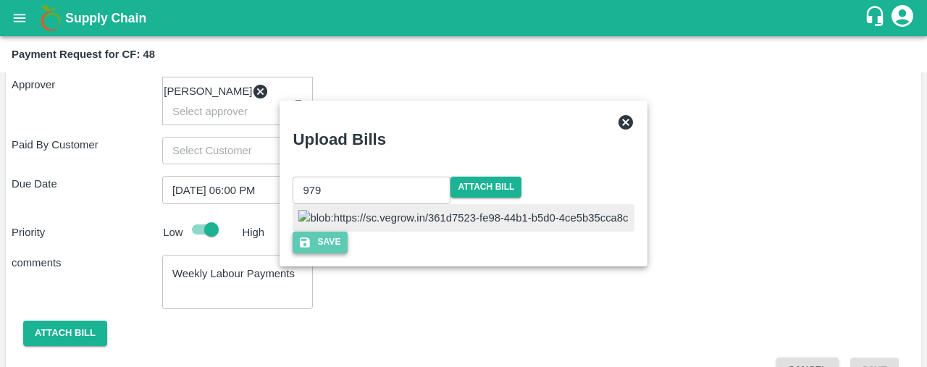
click at [347, 253] on button "Save" at bounding box center [319, 242] width 55 height 21
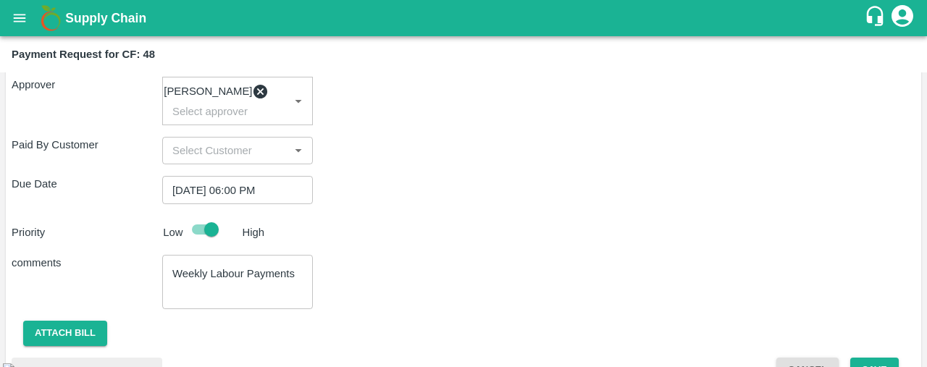
scroll to position [447, 0]
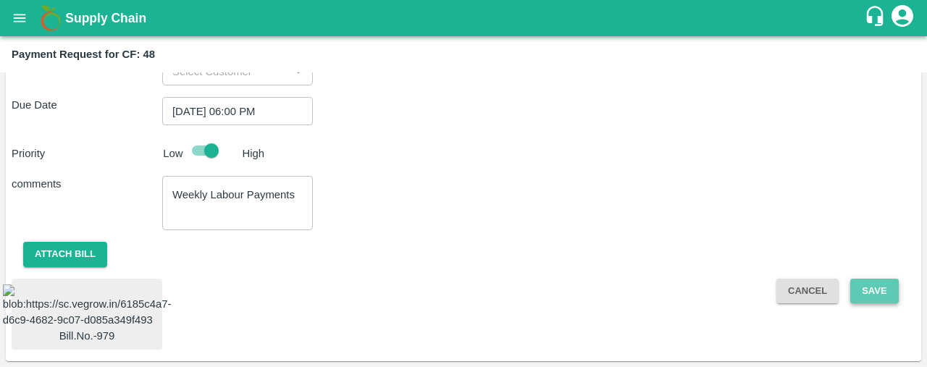
click at [864, 279] on button "Save" at bounding box center [874, 291] width 48 height 25
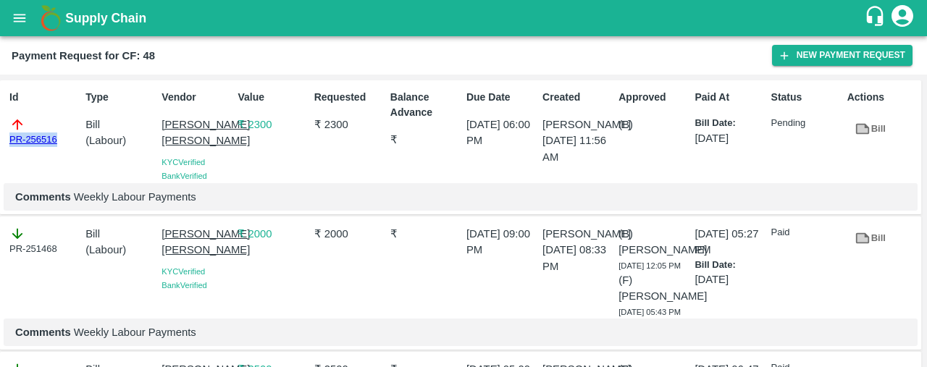
drag, startPoint x: 63, startPoint y: 143, endPoint x: 0, endPoint y: 145, distance: 63.0
click at [0, 145] on div "Id PR-256516 Type Bill ( Labour ) Vendor Sujit Mahadev Bhosale KYC Verified Ban…" at bounding box center [460, 147] width 921 height 135
copy link "PR-256516"
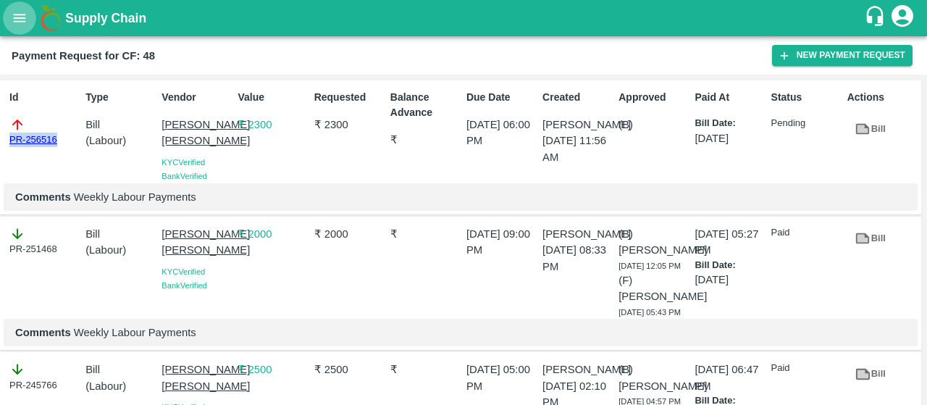
click at [20, 13] on icon "open drawer" at bounding box center [20, 18] width 16 height 16
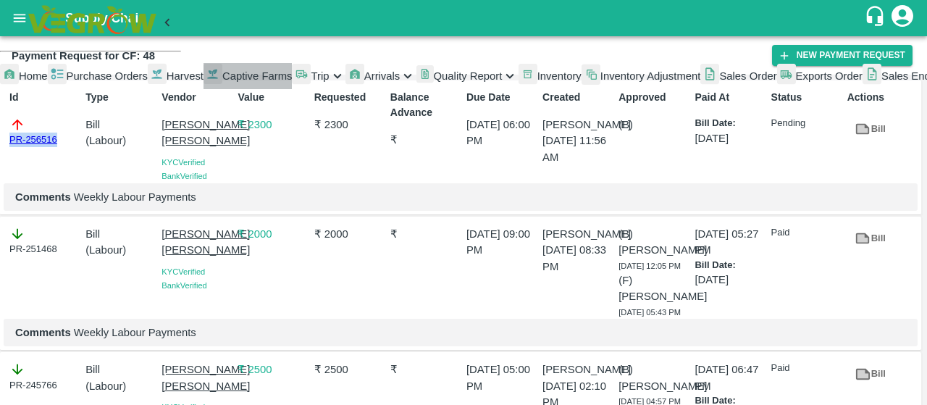
click at [222, 82] on span "Captive Farms" at bounding box center [257, 76] width 70 height 12
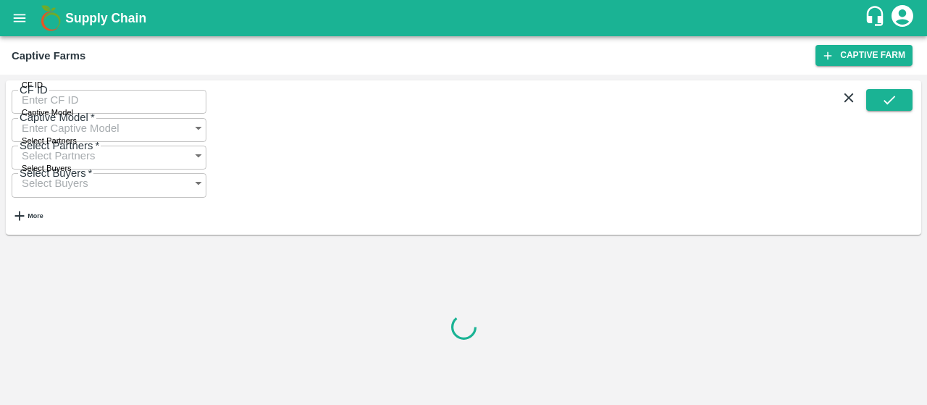
click at [55, 105] on input "CF ID" at bounding box center [109, 100] width 195 height 28
paste input "56"
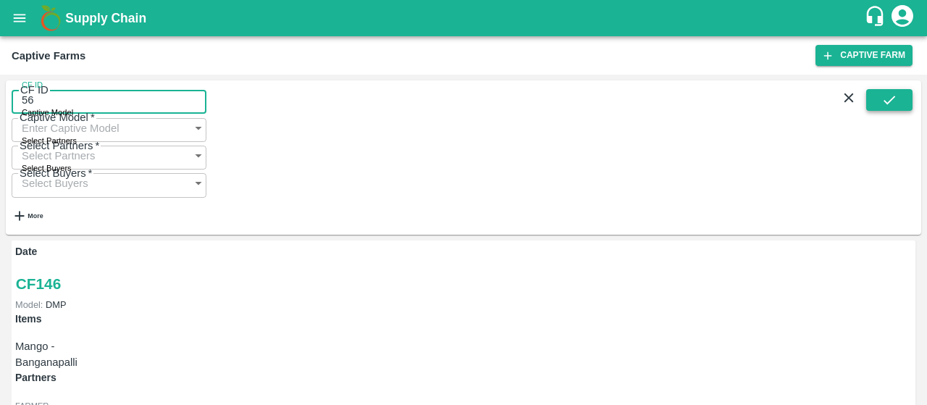
click at [887, 104] on icon "submit" at bounding box center [889, 100] width 16 height 16
click at [54, 107] on input "56" at bounding box center [109, 100] width 195 height 28
type input "56"
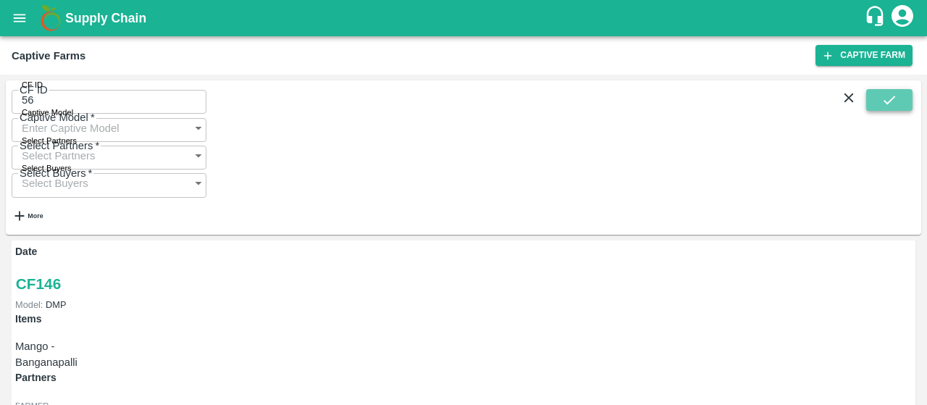
click at [877, 105] on button "submit" at bounding box center [889, 100] width 46 height 22
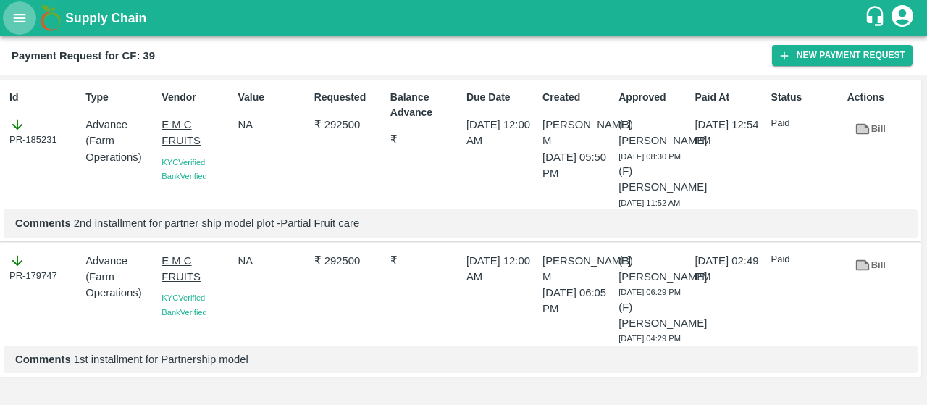
click at [16, 20] on icon "open drawer" at bounding box center [20, 18] width 16 height 16
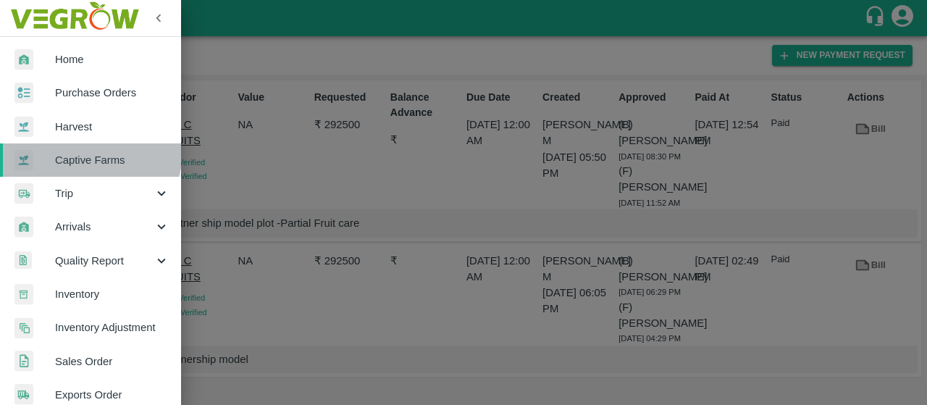
click at [90, 152] on span "Captive Farms" at bounding box center [112, 160] width 114 height 16
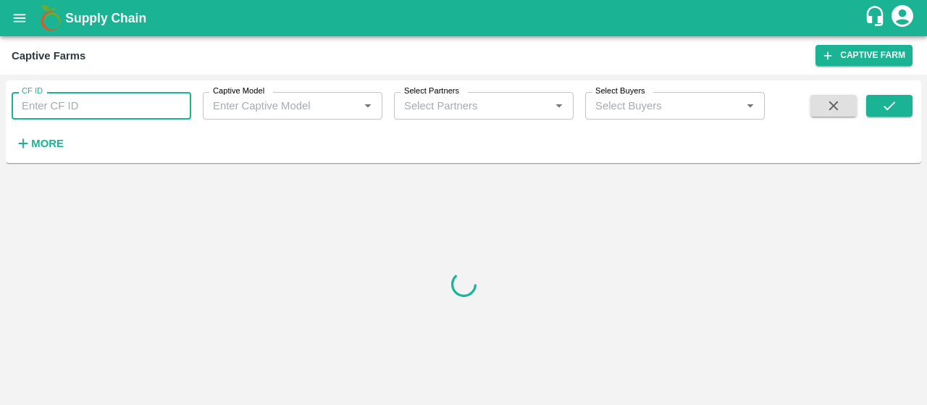
click at [101, 106] on input "CF ID" at bounding box center [102, 106] width 180 height 28
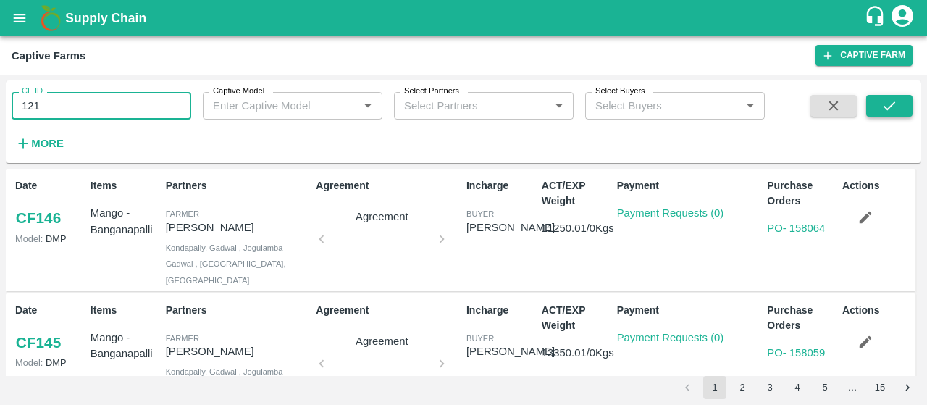
type input "121"
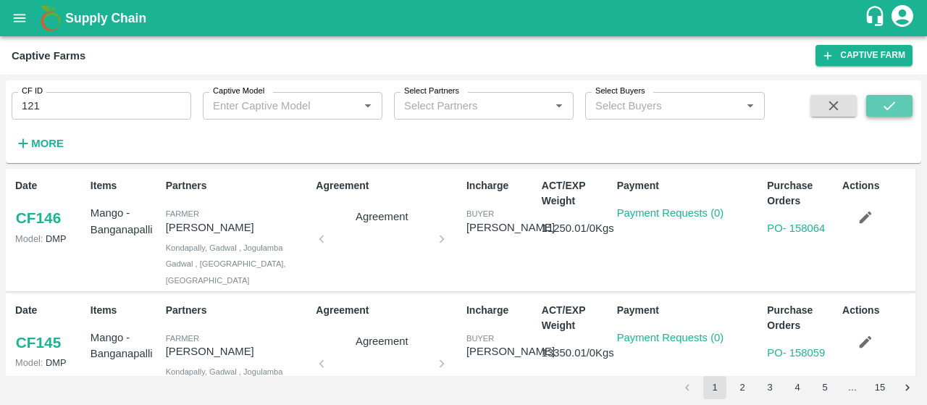
click at [908, 104] on button "submit" at bounding box center [889, 106] width 46 height 22
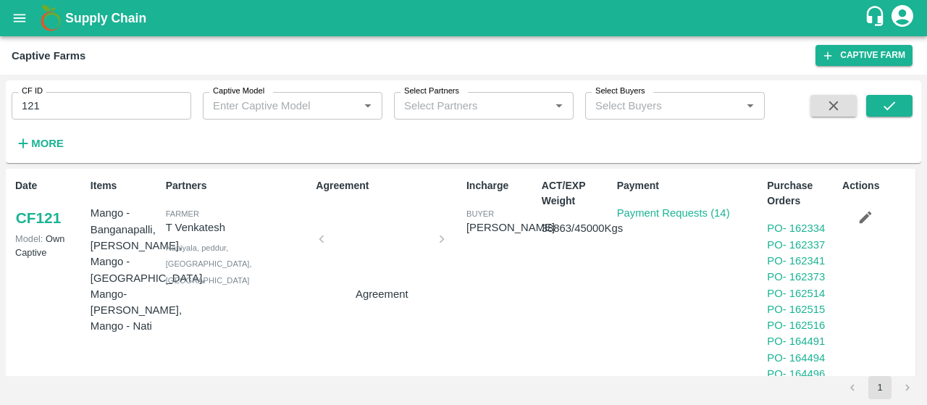
scroll to position [39, 0]
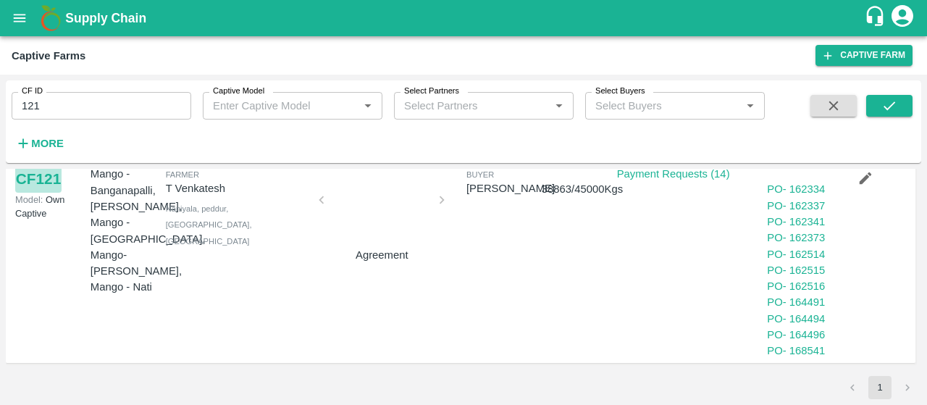
click at [43, 185] on link "CF 121" at bounding box center [38, 179] width 46 height 26
click at [9, 15] on button "open drawer" at bounding box center [19, 17] width 33 height 33
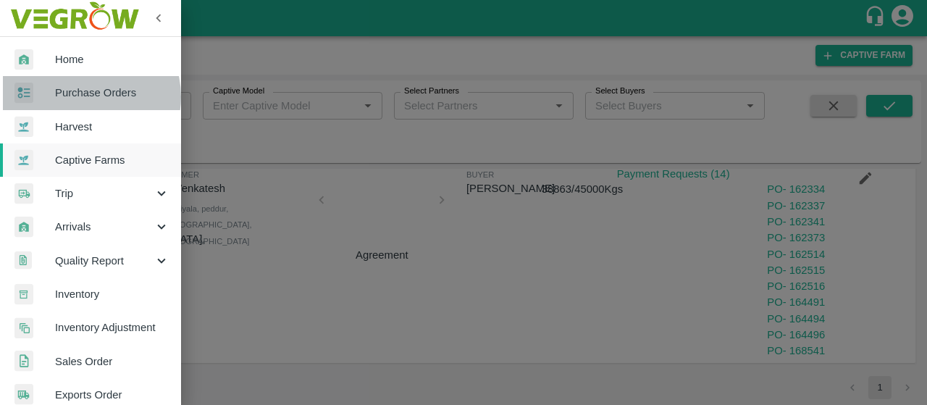
click at [87, 96] on span "Purchase Orders" at bounding box center [112, 93] width 114 height 16
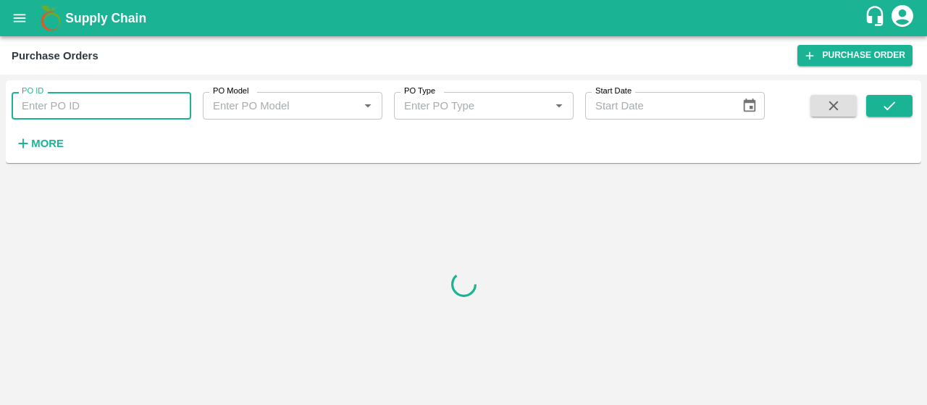
click at [103, 106] on input "PO ID" at bounding box center [102, 106] width 180 height 28
type input "81089"
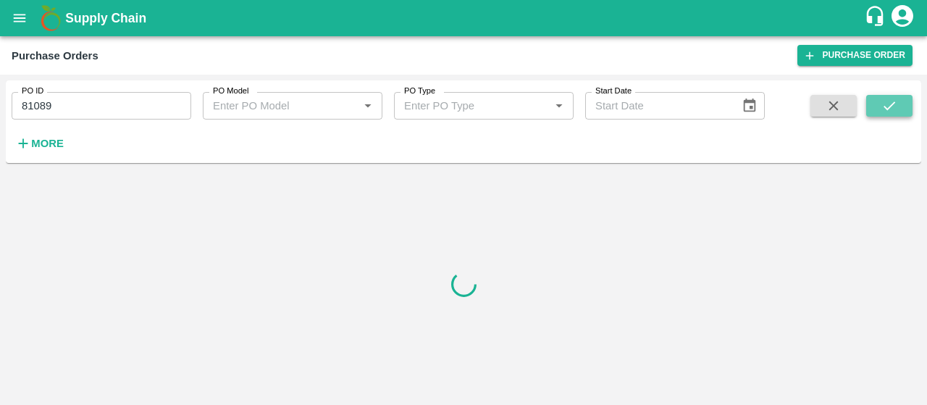
click at [877, 101] on button "submit" at bounding box center [889, 106] width 46 height 22
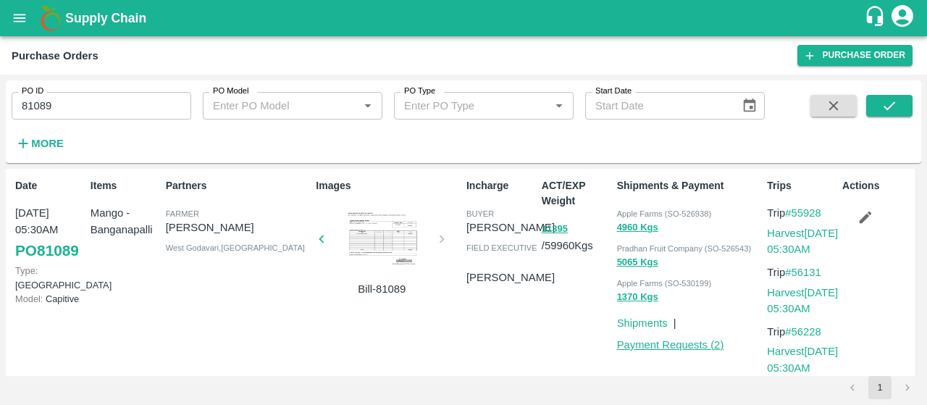
click at [657, 344] on link "Payment Requests ( 2 )" at bounding box center [670, 345] width 107 height 12
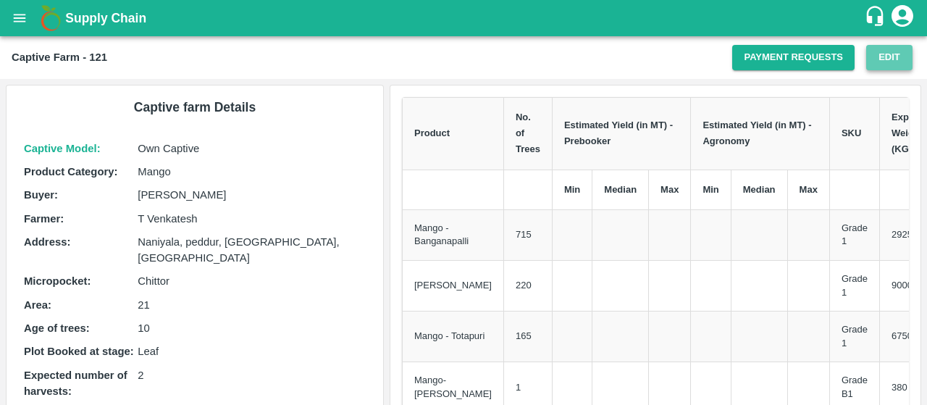
click at [890, 59] on button "Edit" at bounding box center [889, 57] width 46 height 25
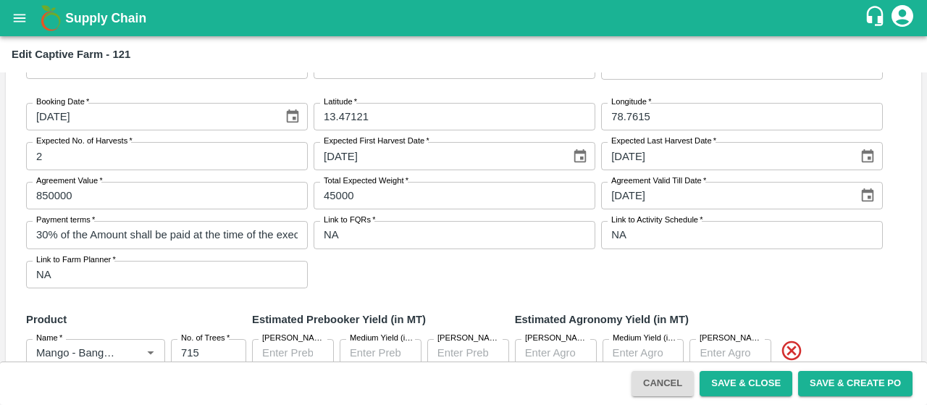
scroll to position [146, 0]
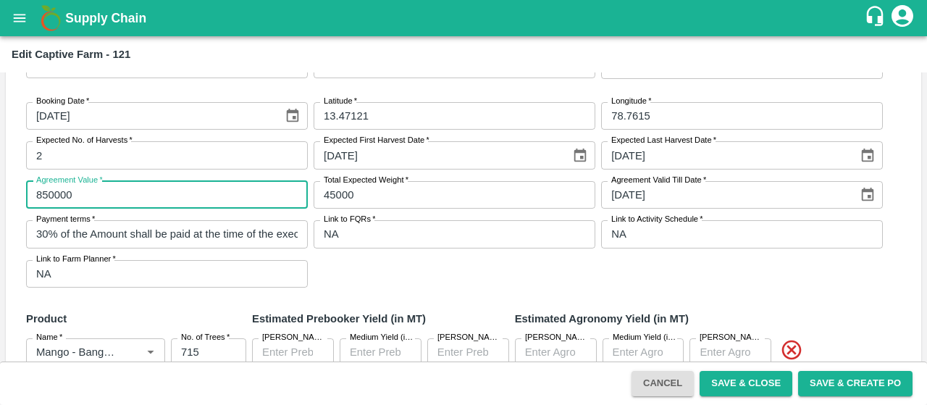
click at [46, 190] on input "850000" at bounding box center [167, 195] width 282 height 28
type input "680000"
click at [673, 278] on div "Booking Date   * [DATE] Booking Date Latitude   * 13.47121 Latitude Longitude  …" at bounding box center [463, 194] width 892 height 208
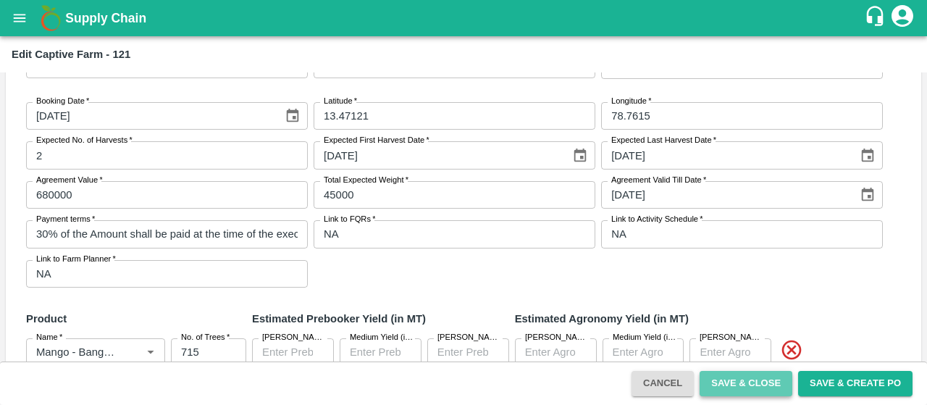
click at [763, 389] on button "Save & Close" at bounding box center [745, 383] width 93 height 25
click at [734, 380] on button "Save & Close" at bounding box center [745, 383] width 93 height 25
click at [640, 377] on button "Cancel" at bounding box center [662, 383] width 62 height 25
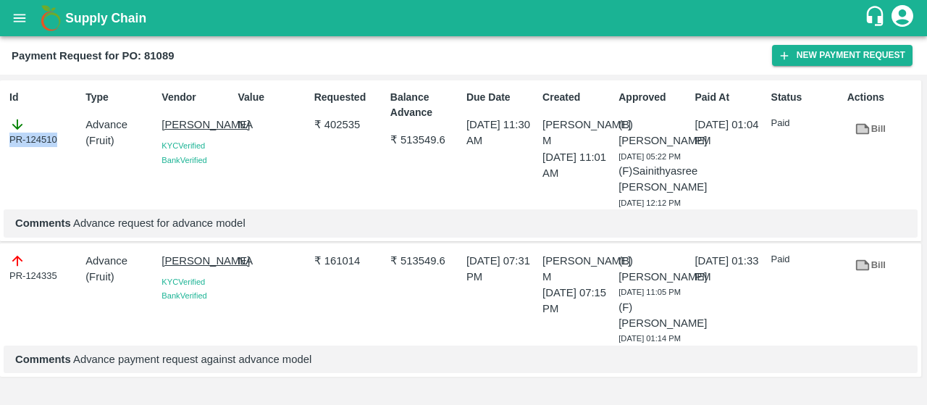
drag, startPoint x: 59, startPoint y: 140, endPoint x: 0, endPoint y: 140, distance: 59.4
click at [0, 140] on div "Id PR-124510 Type Advance ( Fruit ) Vendor [PERSON_NAME] [GEOGRAPHIC_DATA] Veri…" at bounding box center [460, 160] width 921 height 161
copy div "PR-124510"
drag, startPoint x: 56, startPoint y: 305, endPoint x: 0, endPoint y: 313, distance: 57.1
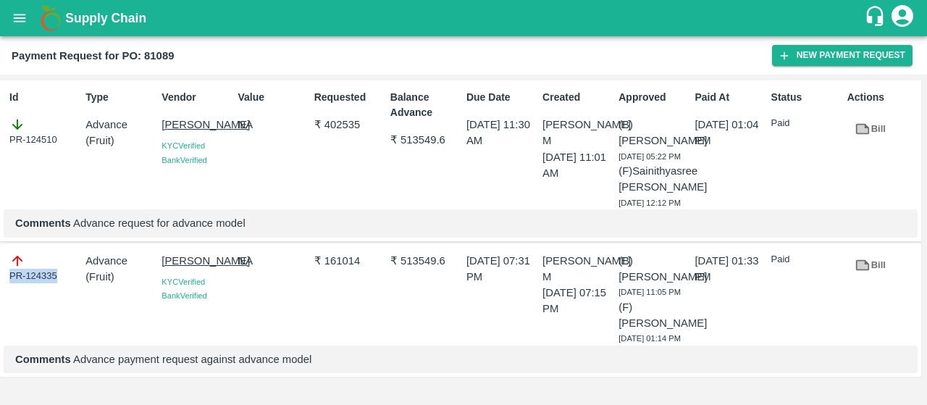
click at [0, 313] on div "PR-124335 Advance ( Fruit ) [PERSON_NAME] KYC Verified Bank Verified NA ₹ 16101…" at bounding box center [460, 309] width 921 height 133
copy div "PR-124335"
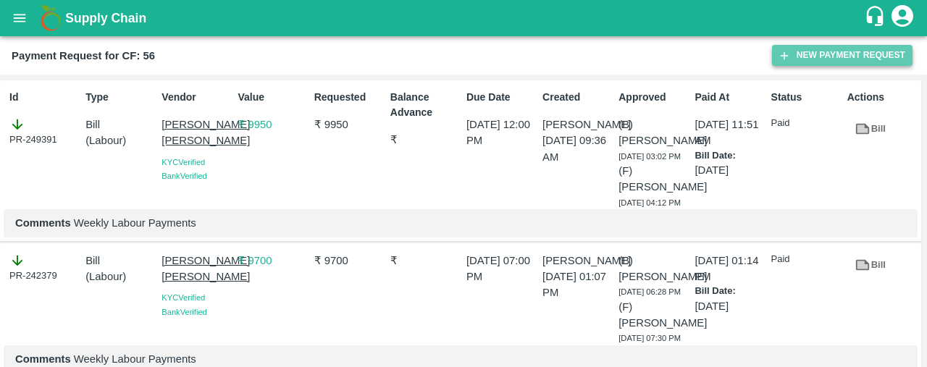
click at [785, 51] on icon "button" at bounding box center [783, 55] width 13 height 13
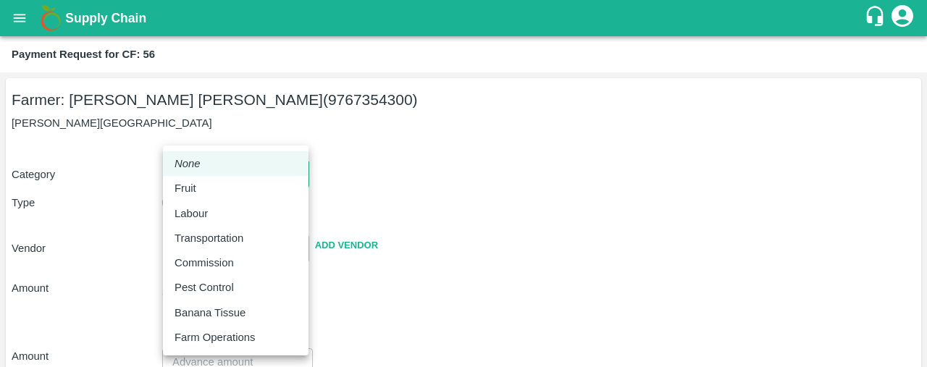
click at [210, 187] on body "Supply Chain Payment Request for CF: 56 Farmer: [PERSON_NAME] [PERSON_NAME] (97…" at bounding box center [463, 183] width 927 height 367
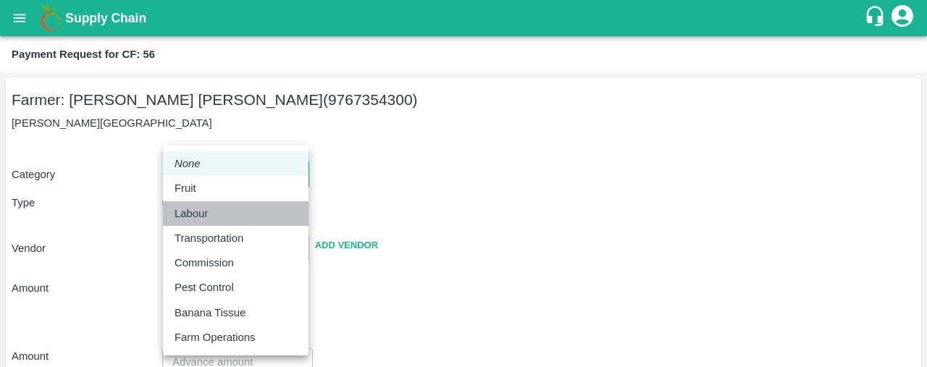
click at [214, 216] on div "Labour" at bounding box center [194, 214] width 41 height 16
type input "2"
radio input "false"
radio input "true"
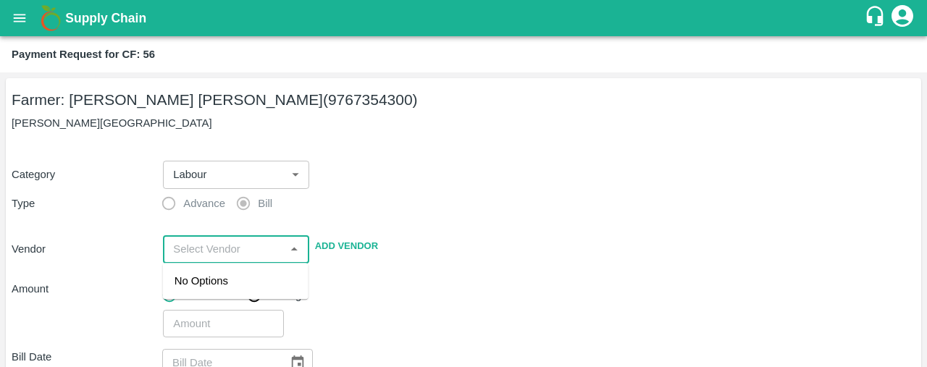
click at [195, 240] on input "input" at bounding box center [223, 249] width 113 height 19
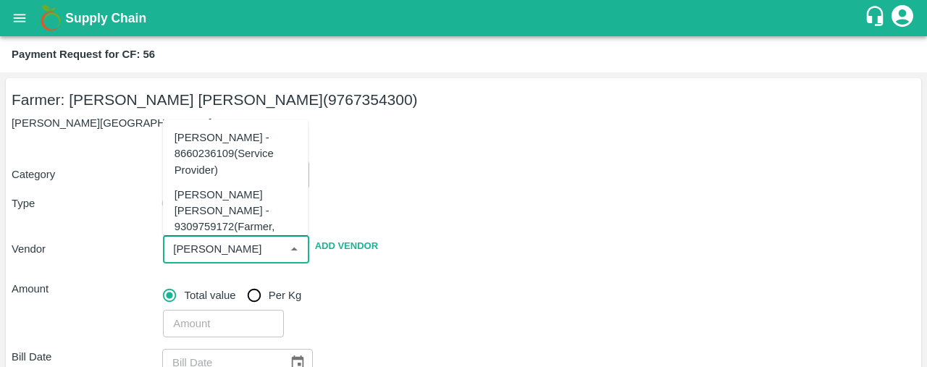
scroll to position [67, 0]
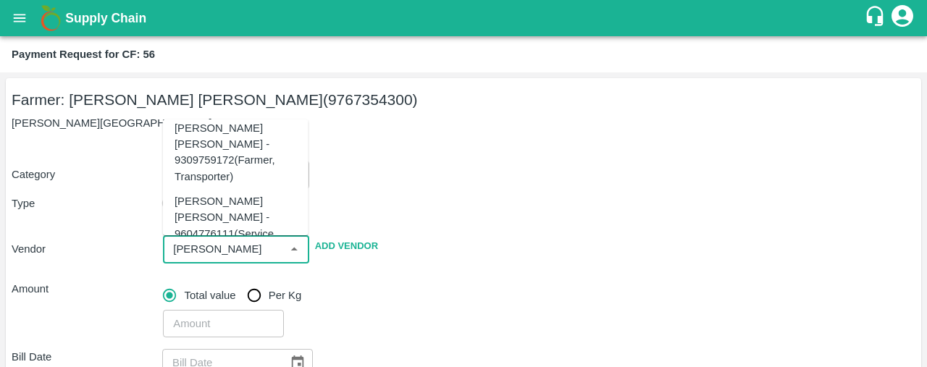
click at [208, 201] on div "[PERSON_NAME] [PERSON_NAME] - 9604776111(Service Provider)" at bounding box center [235, 225] width 122 height 64
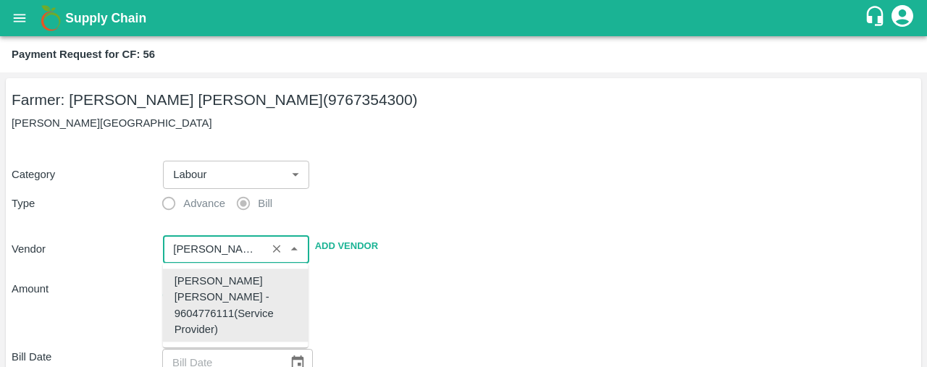
scroll to position [0, 0]
type input "[PERSON_NAME] [PERSON_NAME] - 9604776111(Service Provider)"
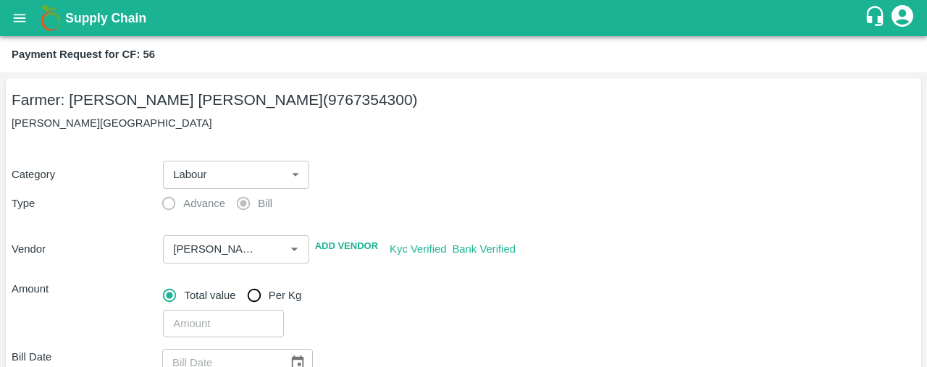
click at [431, 196] on div "Category Labour 2 ​ Type Advance Bill Vendor ​ Add Vendor Kyc Verified Bank Ver…" at bounding box center [463, 240] width 903 height 195
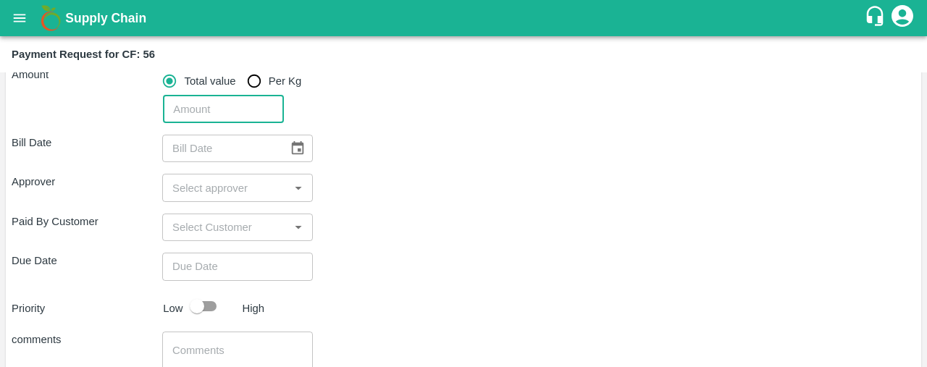
click at [198, 119] on input "number" at bounding box center [223, 110] width 120 height 28
type input "4550"
click at [382, 135] on div "Bill Date ​" at bounding box center [463, 149] width 903 height 28
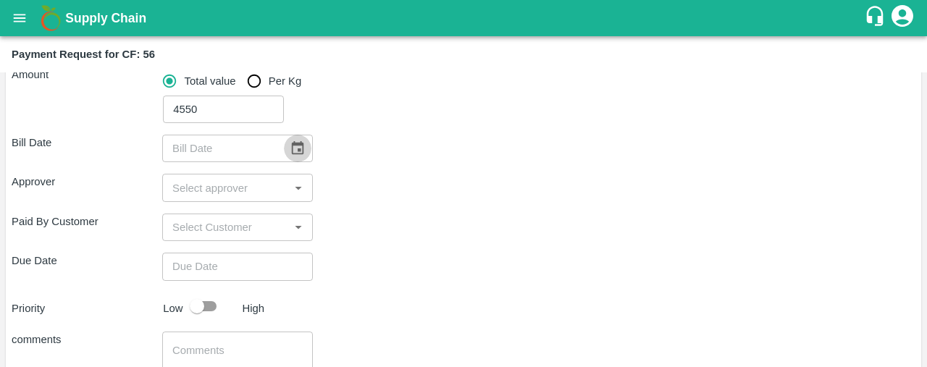
click at [301, 153] on icon "Choose date" at bounding box center [298, 148] width 16 height 16
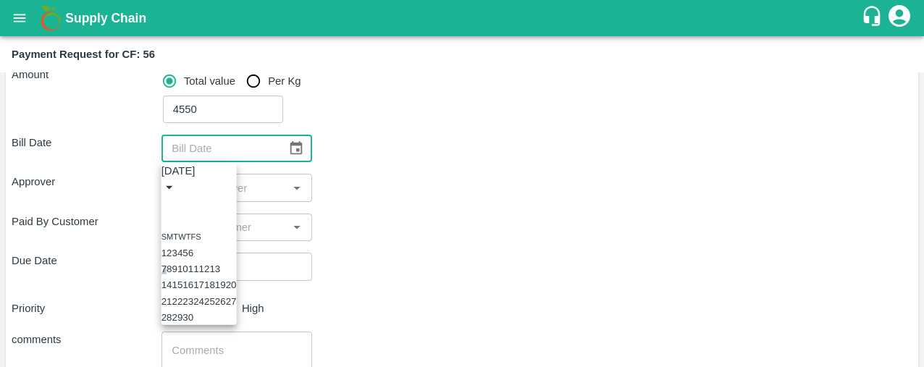
click at [166, 269] on button "7" at bounding box center [163, 268] width 5 height 11
type input "[DATE]"
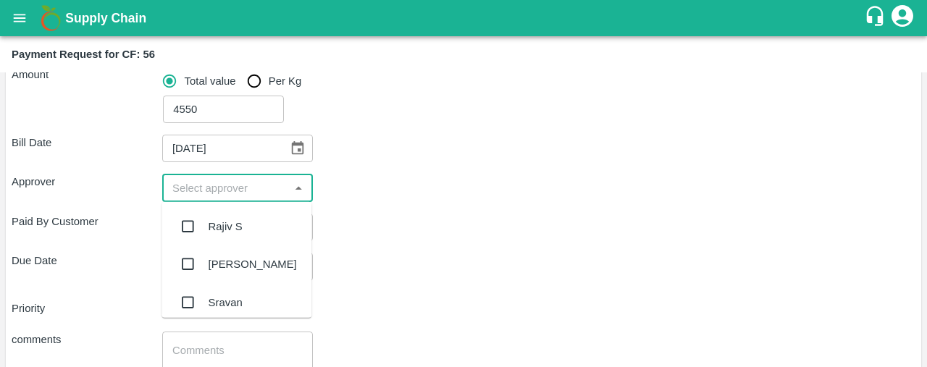
click at [180, 193] on input "input" at bounding box center [225, 187] width 118 height 19
type input "ki"
click at [191, 222] on input "checkbox" at bounding box center [187, 226] width 29 height 29
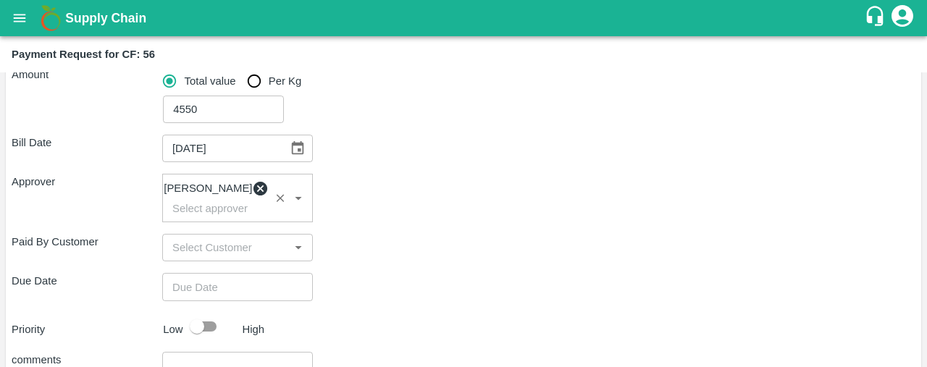
click at [385, 253] on div "Paid By Customer ​" at bounding box center [463, 248] width 903 height 28
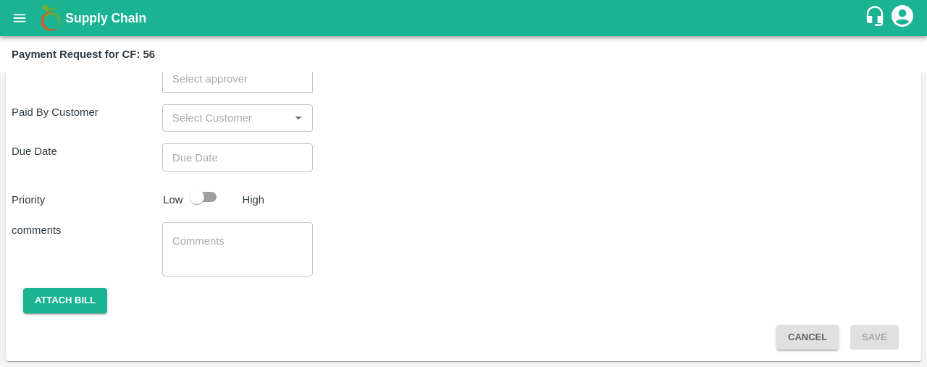
type input "DD/MM/YYYY hh:mm aa"
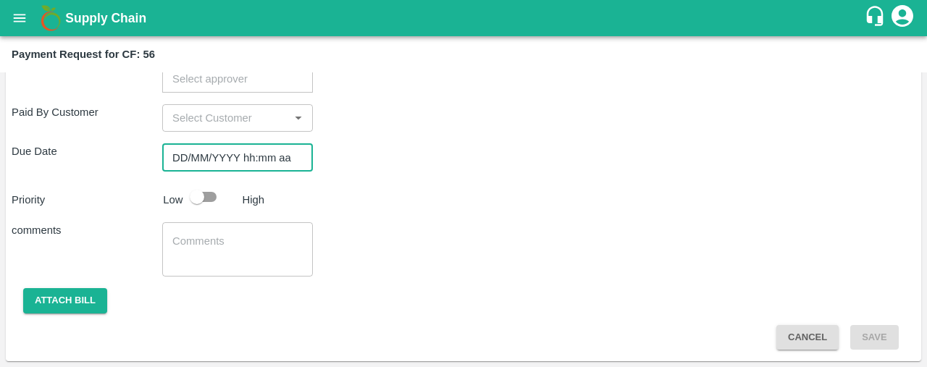
click at [250, 154] on input "DD/MM/YYYY hh:mm aa" at bounding box center [232, 157] width 140 height 28
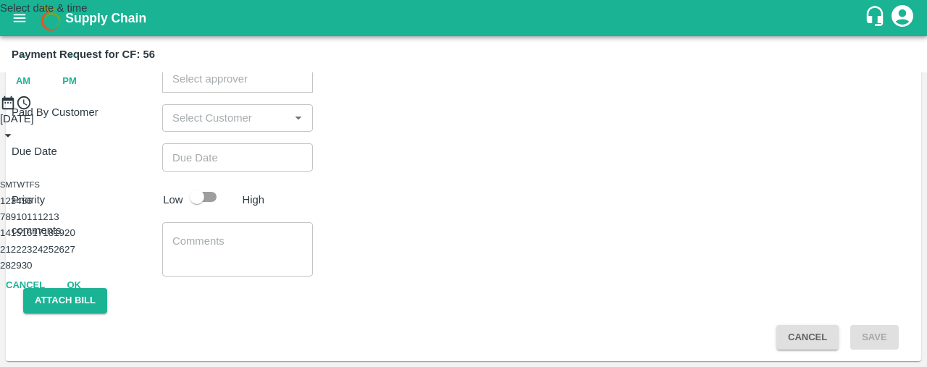
click at [10, 222] on button "8" at bounding box center [7, 216] width 5 height 11
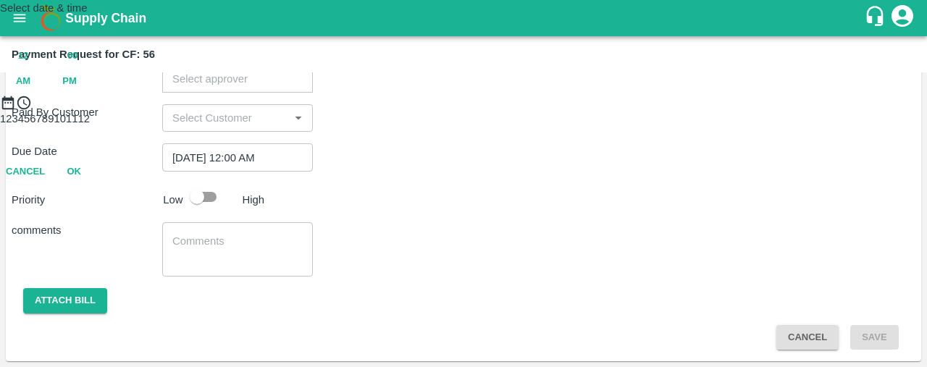
click at [77, 90] on span "PM" at bounding box center [69, 81] width 14 height 17
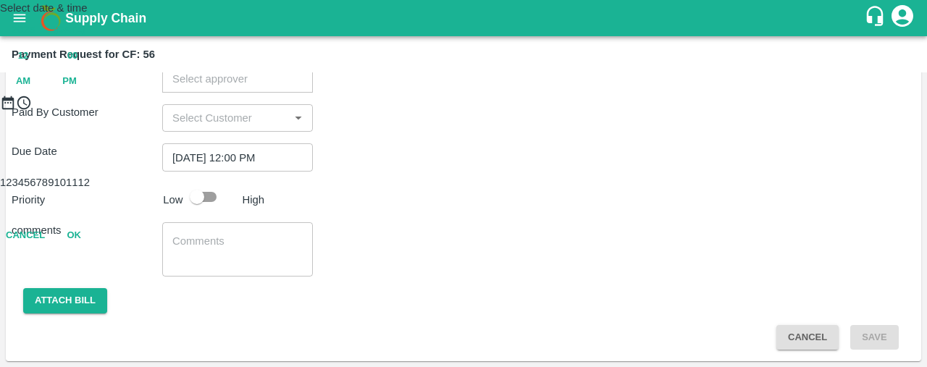
click at [455, 111] on div at bounding box center [463, 111] width 927 height 0
type input "[DATE] 06:31 PM"
click at [97, 248] on button "OK" at bounding box center [74, 235] width 46 height 25
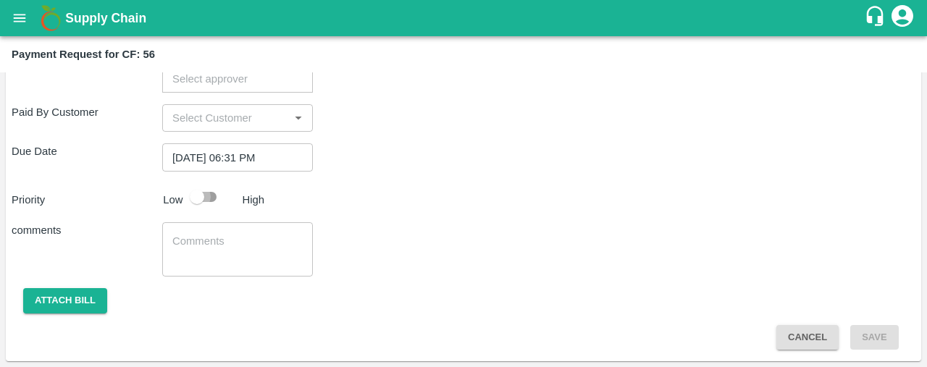
click at [204, 195] on input "checkbox" at bounding box center [197, 197] width 83 height 28
checkbox input "true"
click at [188, 242] on textarea at bounding box center [237, 249] width 130 height 30
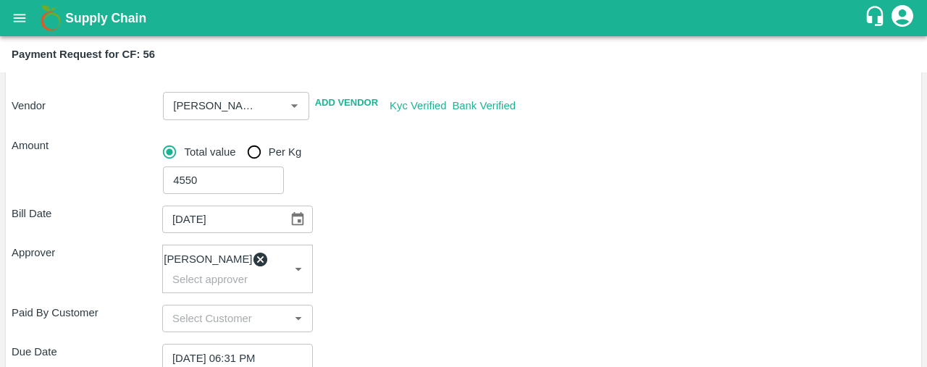
scroll to position [146, 0]
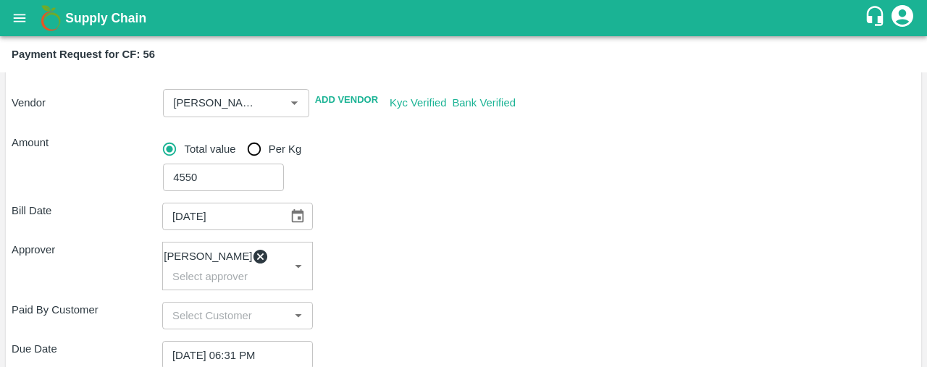
type textarea "Weekly Labour Payments"
click at [463, 256] on div "Approver [PERSON_NAME] ​" at bounding box center [463, 266] width 903 height 48
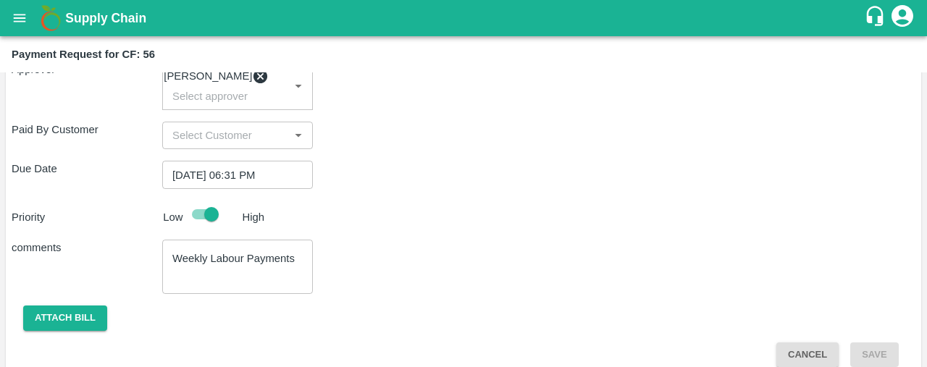
scroll to position [350, 0]
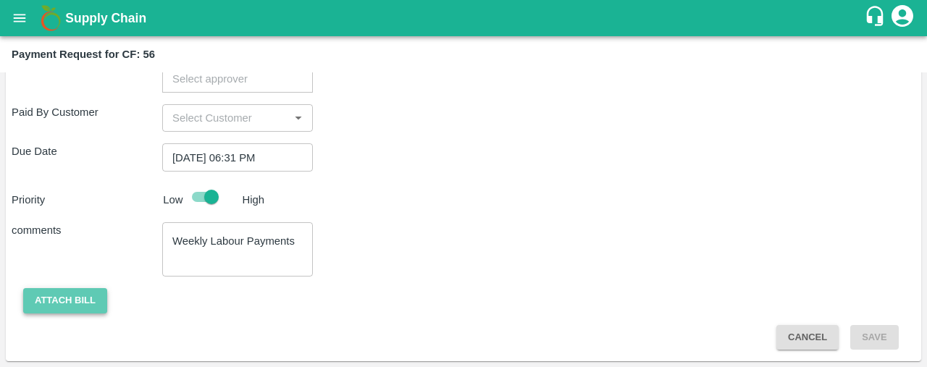
click at [104, 297] on button "Attach bill" at bounding box center [65, 300] width 84 height 25
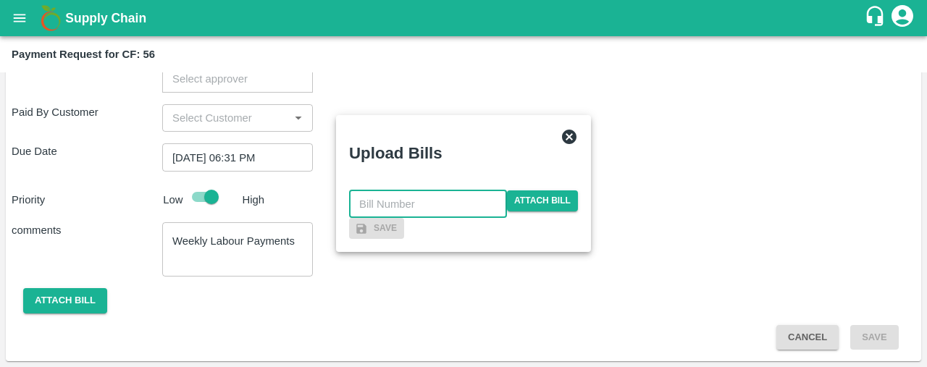
click at [431, 190] on input "text" at bounding box center [428, 204] width 158 height 28
type input "978"
click at [508, 190] on div "978 ​ Attach bill" at bounding box center [463, 204] width 229 height 28
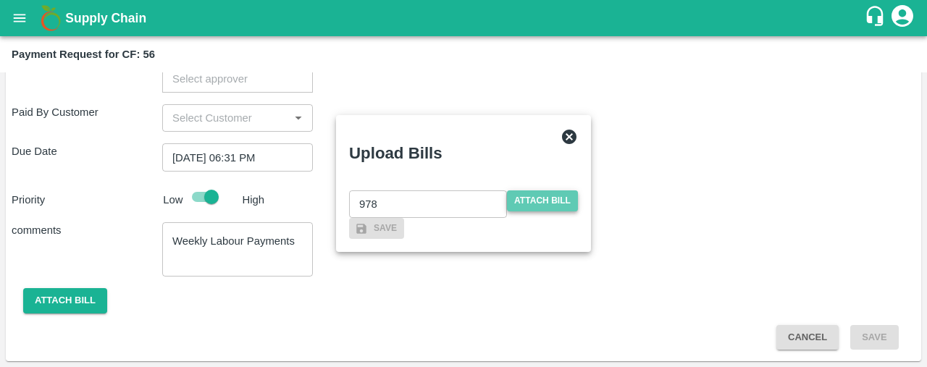
click at [524, 190] on span "Attach bill" at bounding box center [542, 200] width 71 height 21
click at [0, 0] on input "Attach bill" at bounding box center [0, 0] width 0 height 0
click at [513, 190] on span "Attach bill" at bounding box center [542, 200] width 71 height 21
click at [0, 0] on input "Attach bill" at bounding box center [0, 0] width 0 height 0
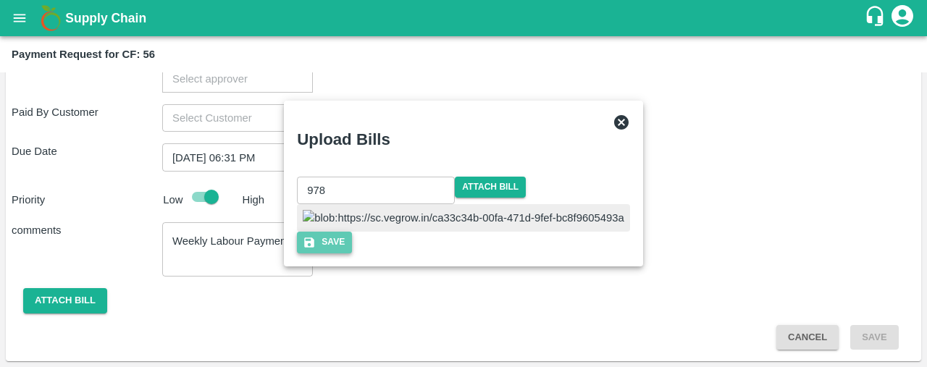
click at [316, 249] on icon "button" at bounding box center [309, 242] width 13 height 13
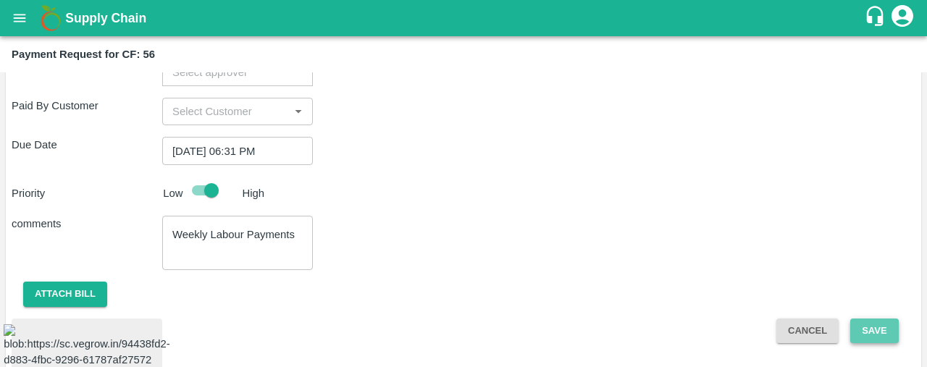
click at [864, 328] on button "Save" at bounding box center [874, 330] width 48 height 25
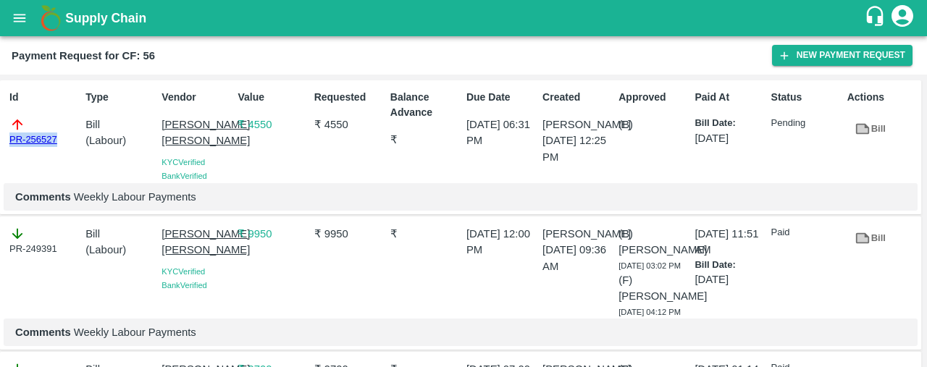
drag, startPoint x: 69, startPoint y: 140, endPoint x: 0, endPoint y: 147, distance: 69.1
click at [0, 147] on div "Id PR-256527 Type Bill ( Labour ) Vendor [PERSON_NAME] [PERSON_NAME] Verified B…" at bounding box center [460, 147] width 921 height 135
copy link "PR-256527"
click at [16, 22] on icon "open drawer" at bounding box center [20, 18] width 16 height 16
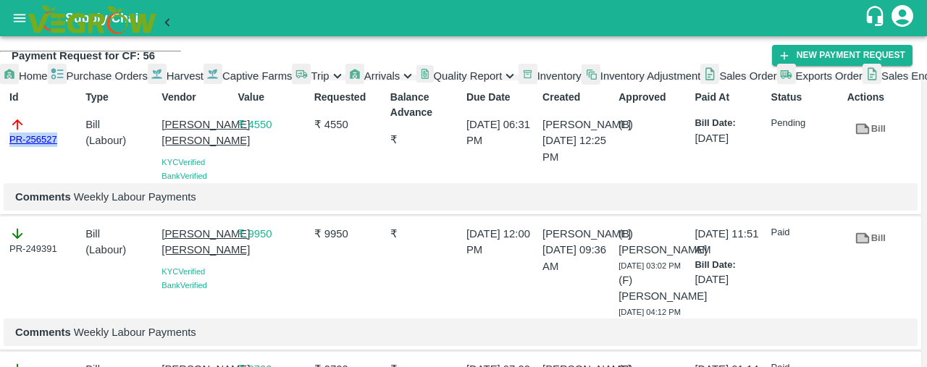
click at [222, 82] on span "Captive Farms" at bounding box center [257, 76] width 70 height 12
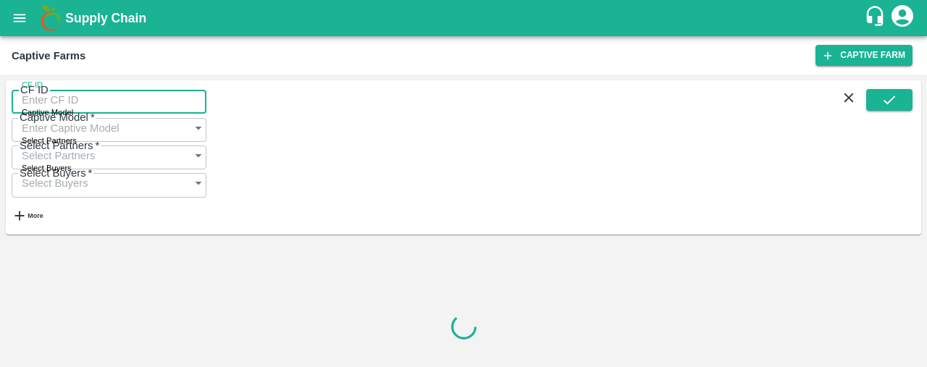
click at [77, 96] on input "CF ID" at bounding box center [109, 100] width 195 height 28
paste input "89"
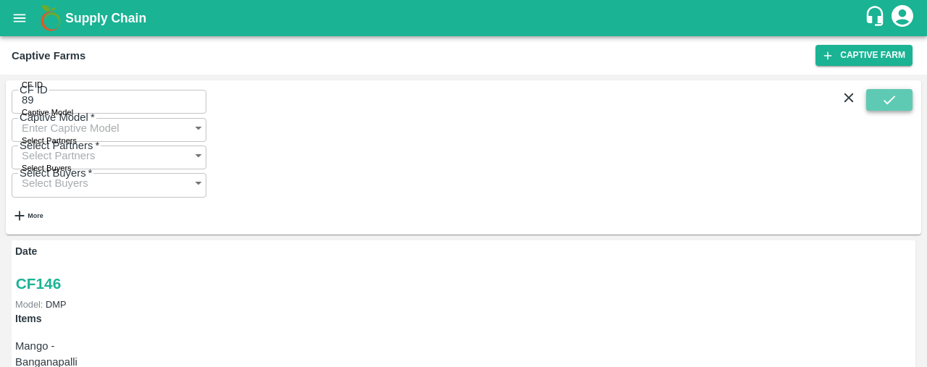
click at [906, 100] on button "submit" at bounding box center [889, 100] width 46 height 22
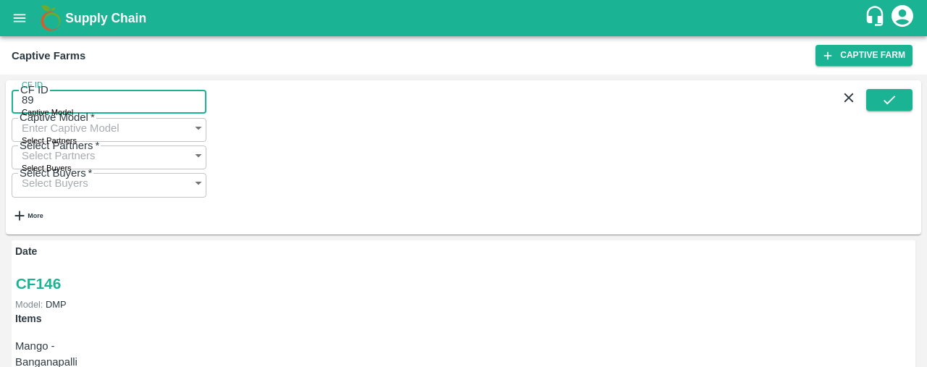
click at [71, 111] on input "89" at bounding box center [109, 100] width 195 height 28
type input "89"
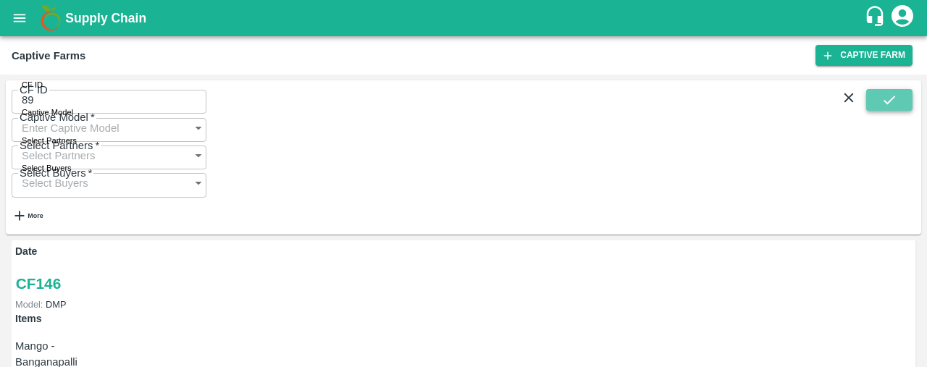
click at [889, 95] on button "submit" at bounding box center [889, 100] width 46 height 22
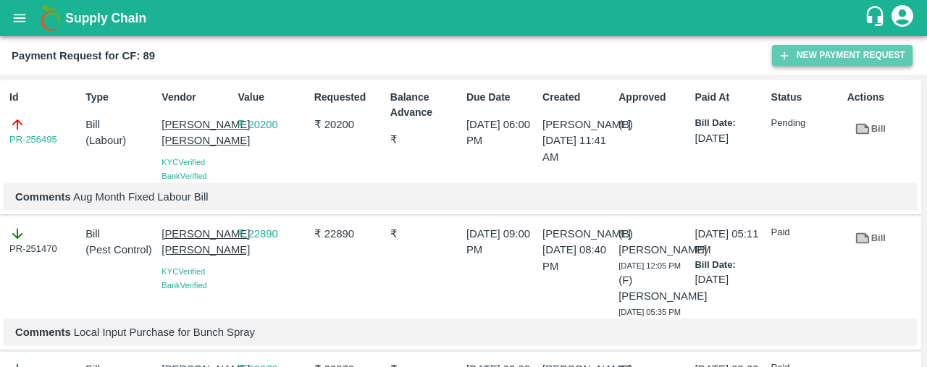
click at [806, 50] on button "New Payment Request" at bounding box center [842, 55] width 140 height 21
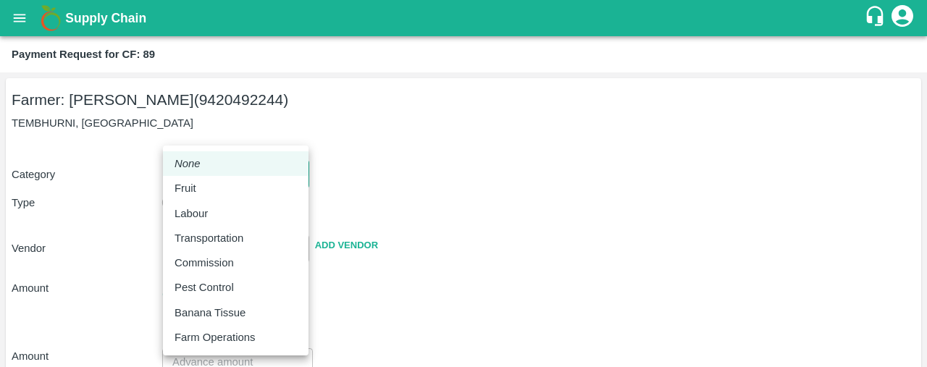
click at [271, 177] on body "Supply Chain Payment Request for CF: 89 Farmer: Sharada Ramesh Shinde (94204922…" at bounding box center [463, 183] width 927 height 367
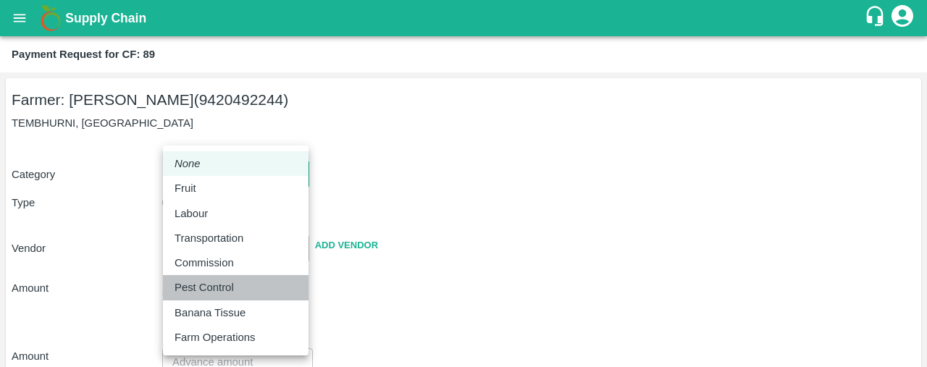
click at [193, 289] on p "Pest Control" at bounding box center [203, 287] width 59 height 16
type input "21"
radio input "false"
radio input "true"
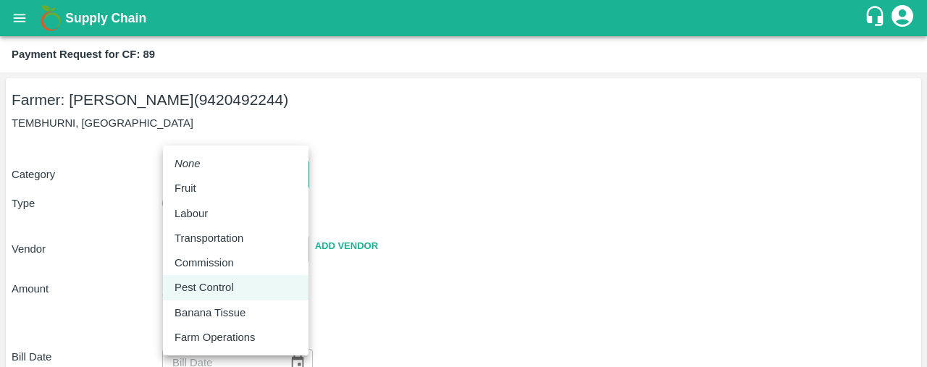
click at [213, 186] on body "Supply Chain Payment Request for CF: 89 Farmer: Sharada Ramesh Shinde (94204922…" at bounding box center [463, 183] width 927 height 367
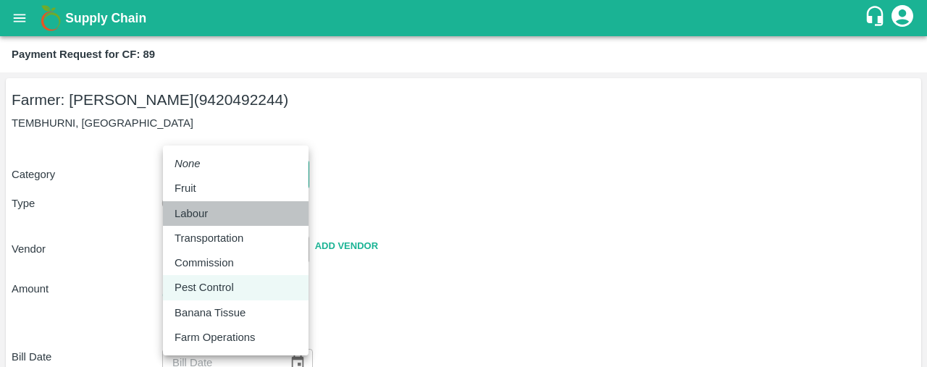
click at [206, 220] on p "Labour" at bounding box center [190, 214] width 33 height 16
type input "2"
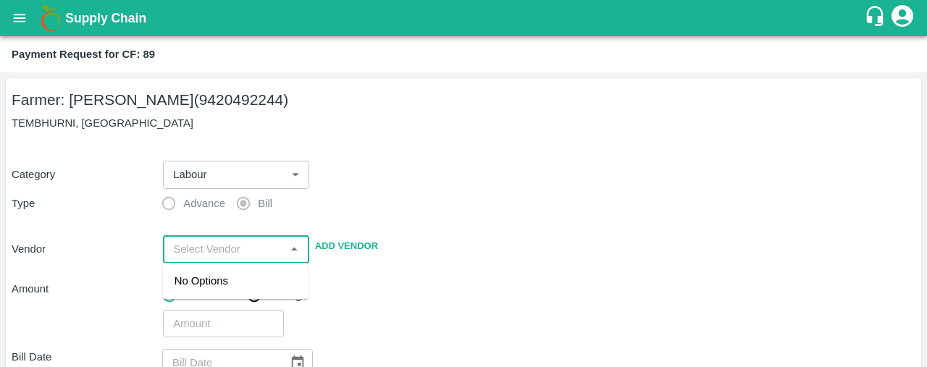
click at [206, 243] on input "input" at bounding box center [223, 249] width 113 height 19
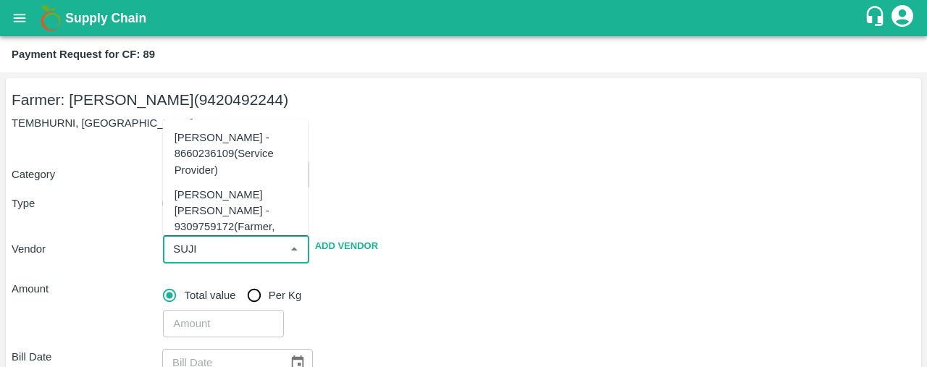
scroll to position [67, 0]
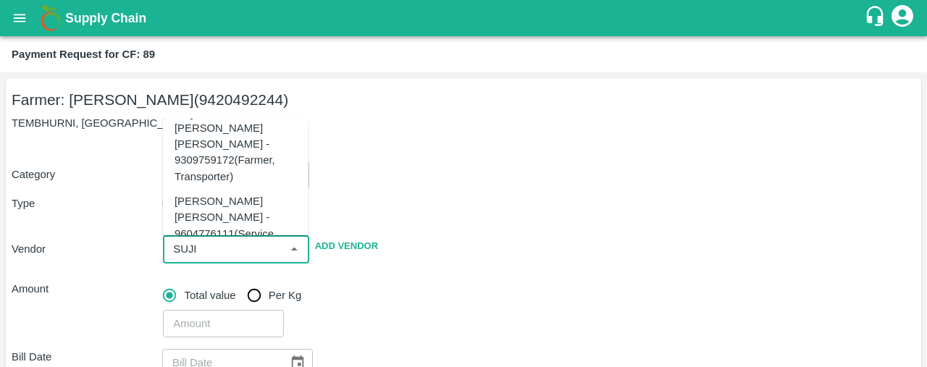
click at [211, 195] on div "Sujit Mahadev Bhosale - 9604776111(Service Provider)" at bounding box center [235, 225] width 122 height 64
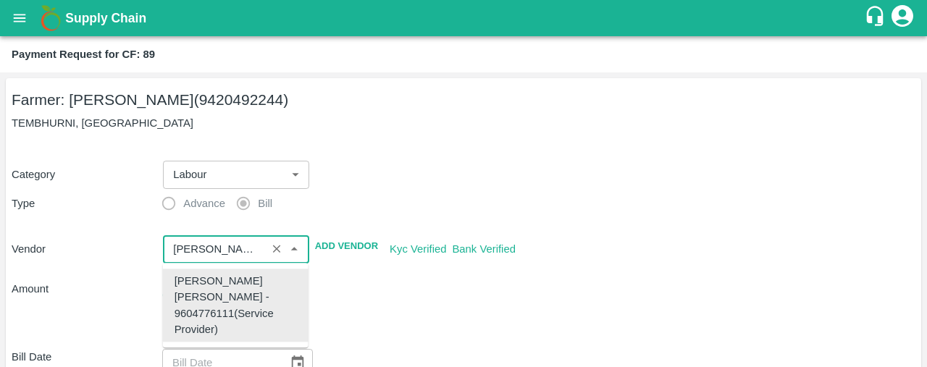
scroll to position [0, 0]
type input "Sujit Mahadev Bhosale - 9604776111(Service Provider)"
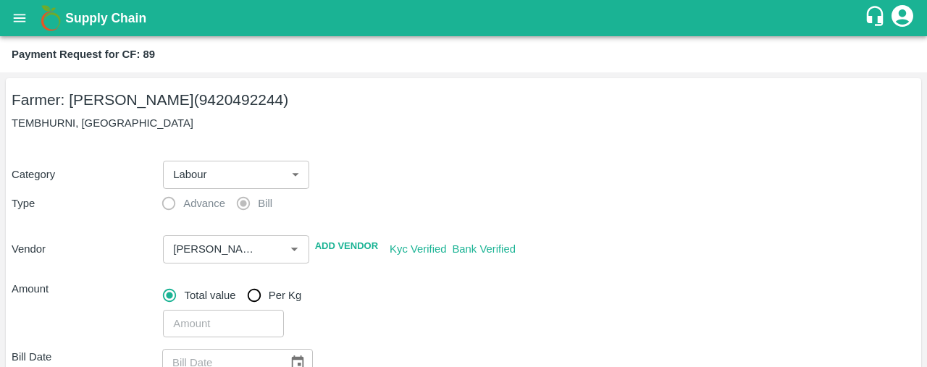
click at [491, 207] on div "Category Labour 2 ​ Type Advance Bill Vendor ​ Add Vendor Kyc Verified Bank Ver…" at bounding box center [463, 240] width 903 height 195
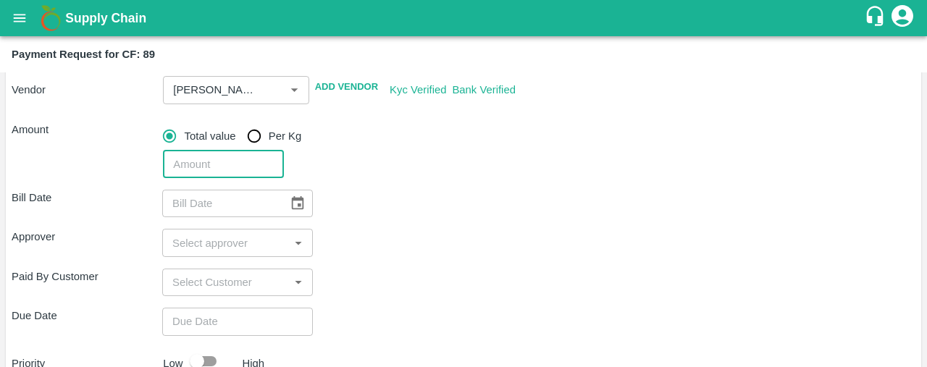
click at [173, 169] on input "number" at bounding box center [223, 165] width 120 height 28
type input "31716"
click at [507, 176] on div "31716 ​" at bounding box center [536, 161] width 758 height 33
click at [311, 207] on div "​" at bounding box center [237, 204] width 151 height 28
type input "DD/MM/YYYY"
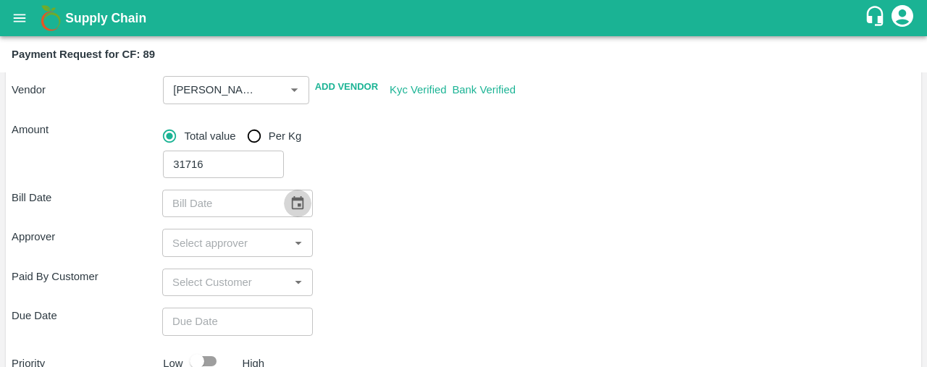
click at [297, 208] on icon "Choose date" at bounding box center [298, 203] width 16 height 16
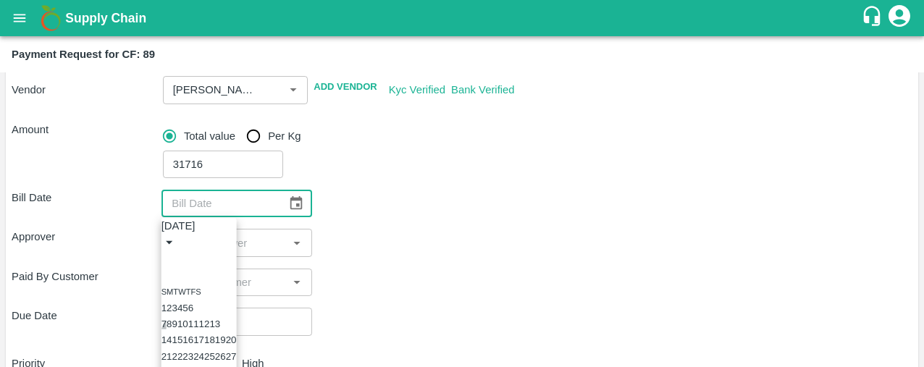
click at [166, 318] on button "7" at bounding box center [163, 323] width 5 height 11
type input "07/09/2025"
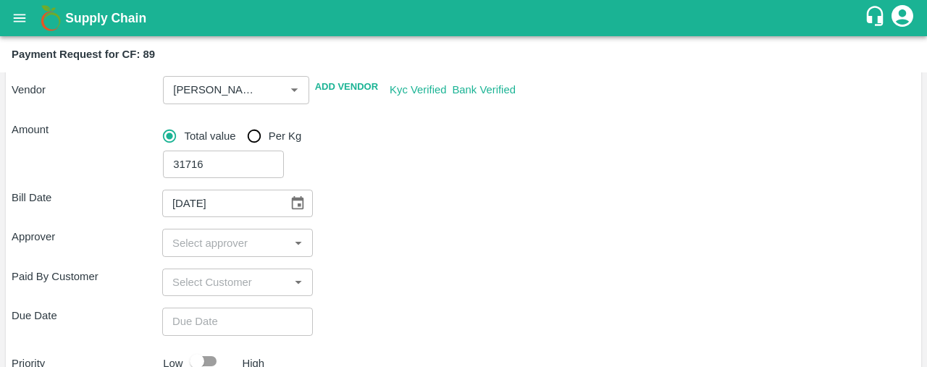
click at [497, 211] on div "Bill Date 07/09/2025 ​" at bounding box center [463, 204] width 903 height 28
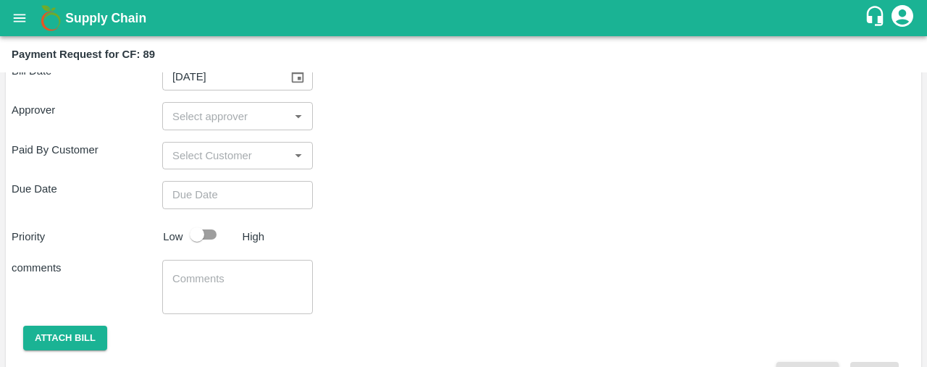
click at [206, 126] on div "​" at bounding box center [237, 116] width 151 height 28
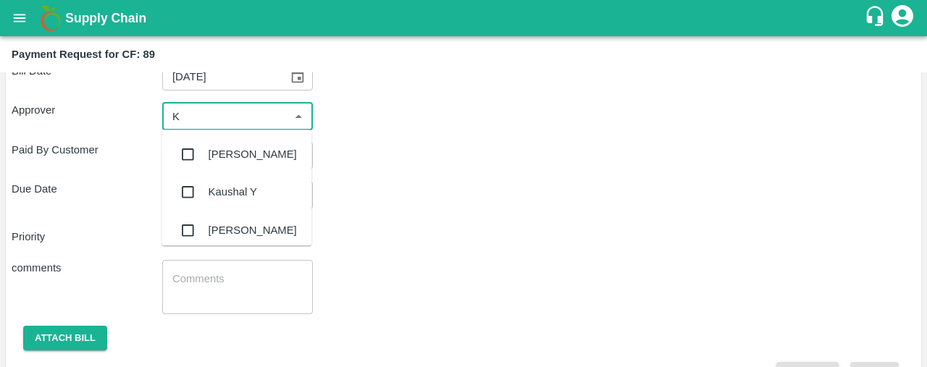
type input "KI"
click at [185, 153] on input "checkbox" at bounding box center [187, 154] width 29 height 29
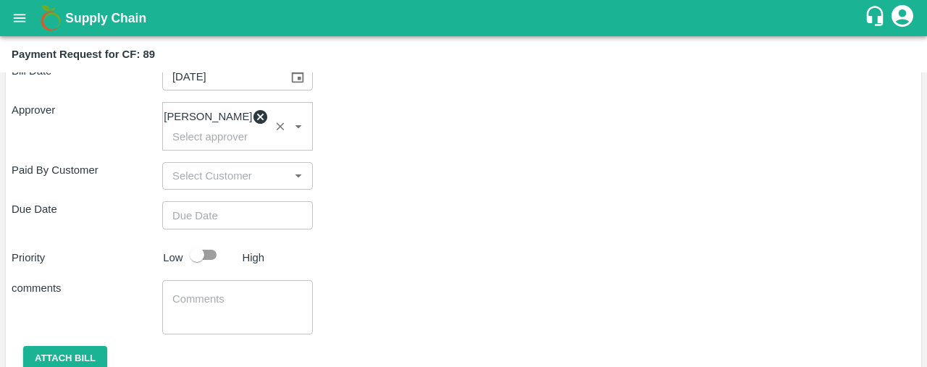
click at [421, 177] on div "Paid By Customer ​" at bounding box center [463, 176] width 903 height 28
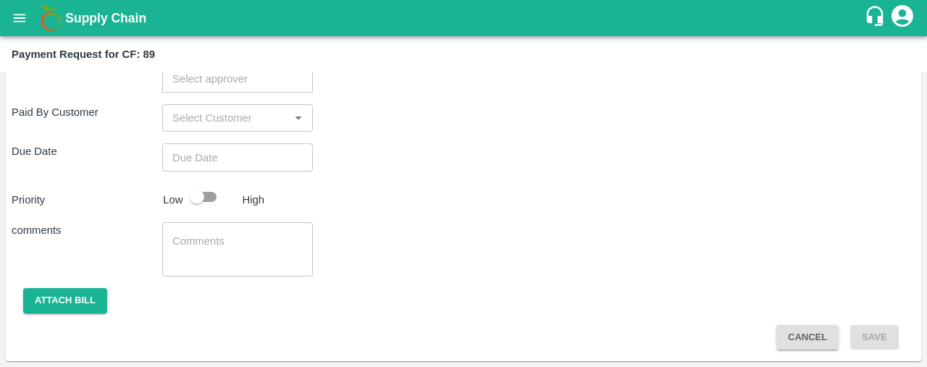
type input "DD/MM/YYYY hh:mm aa"
click at [217, 161] on input "DD/MM/YYYY hh:mm aa" at bounding box center [232, 157] width 140 height 28
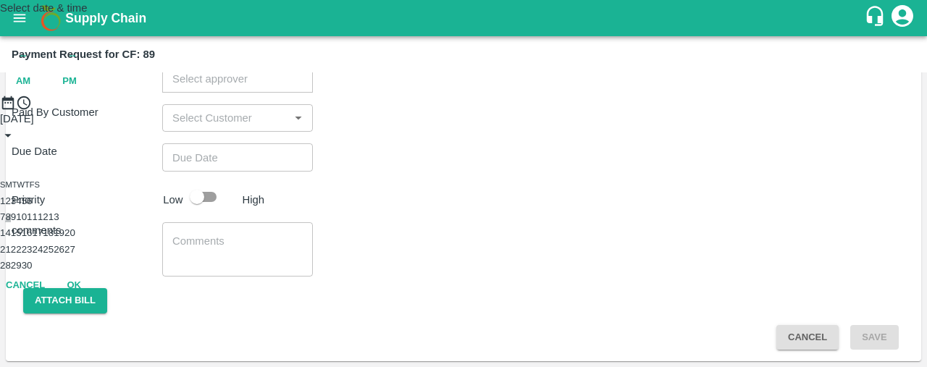
click at [10, 222] on button "8" at bounding box center [7, 216] width 5 height 11
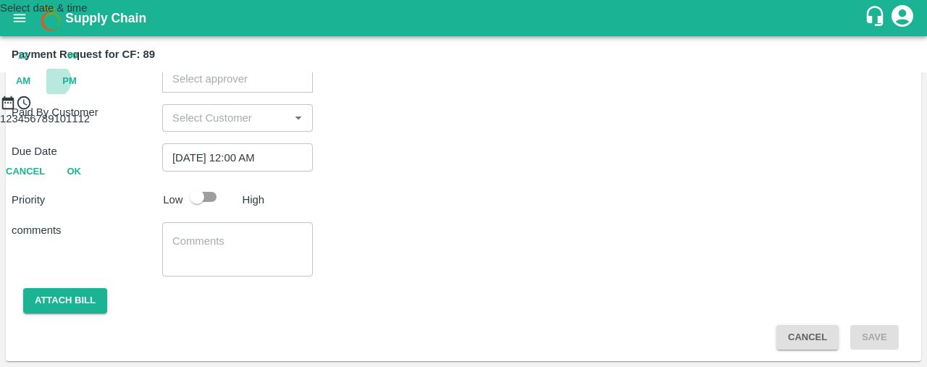
click at [77, 90] on span "PM" at bounding box center [69, 81] width 14 height 17
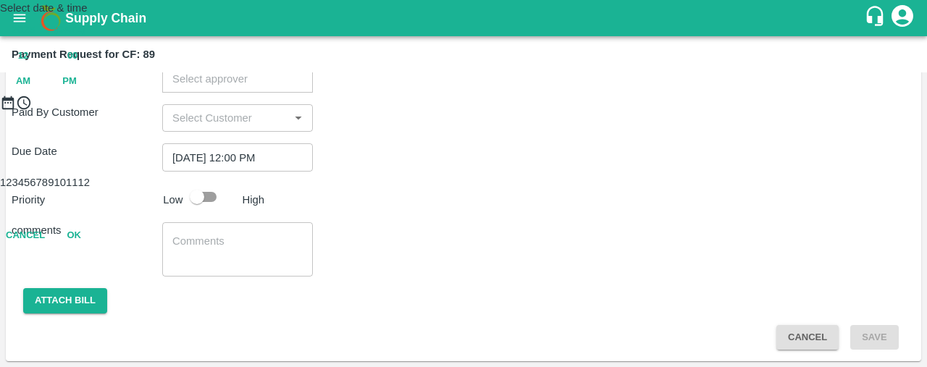
click at [466, 111] on div at bounding box center [463, 111] width 927 height 0
type input "[DATE] 06:00 PM"
click at [654, 240] on div "Select date & time 2025 Sep 8 06 : 00 AM PM 05 10 15 20 25 30 35 40 45 50 55 00…" at bounding box center [463, 124] width 927 height 248
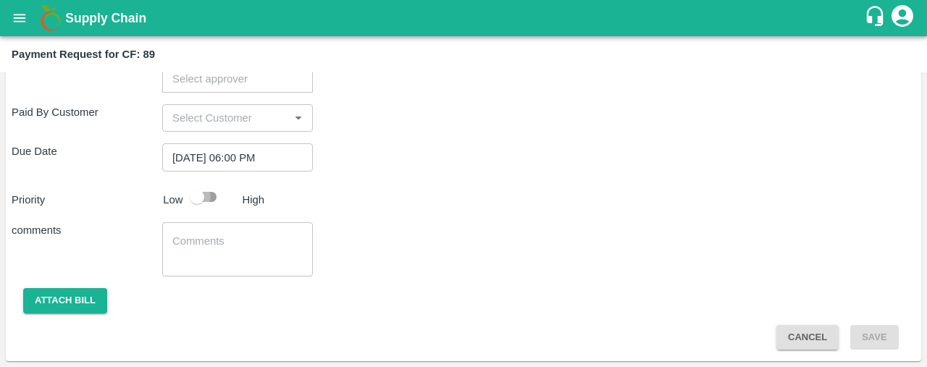
click at [208, 193] on input "checkbox" at bounding box center [197, 197] width 83 height 28
checkbox input "true"
click at [193, 235] on textarea at bounding box center [237, 249] width 130 height 30
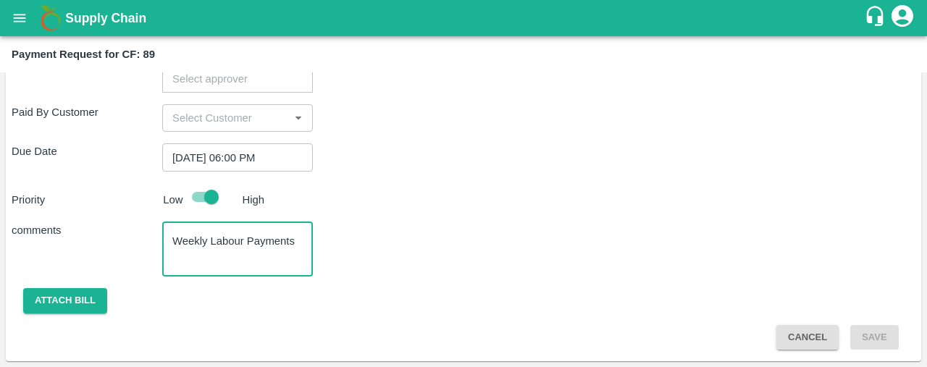
type textarea "Weekly Labour Payments"
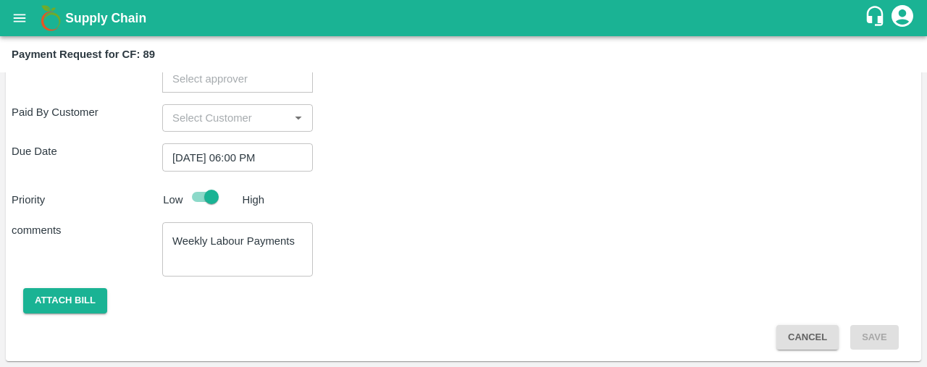
click at [511, 174] on div "Bill Date 07/09/2025 ​ Approver Kiran Naik ​ Paid By Customer ​ Due Date 08/09/…" at bounding box center [463, 171] width 903 height 356
click at [88, 298] on button "Attach bill" at bounding box center [65, 300] width 84 height 25
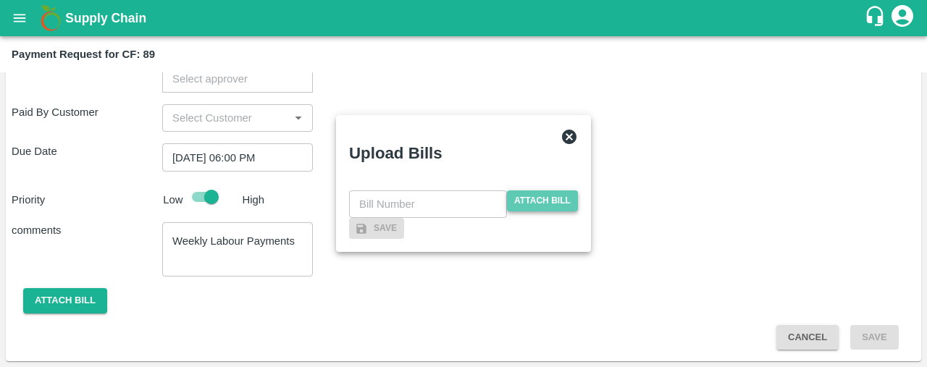
click at [536, 190] on span "Attach bill" at bounding box center [542, 200] width 71 height 21
click at [0, 0] on input "Attach bill" at bounding box center [0, 0] width 0 height 0
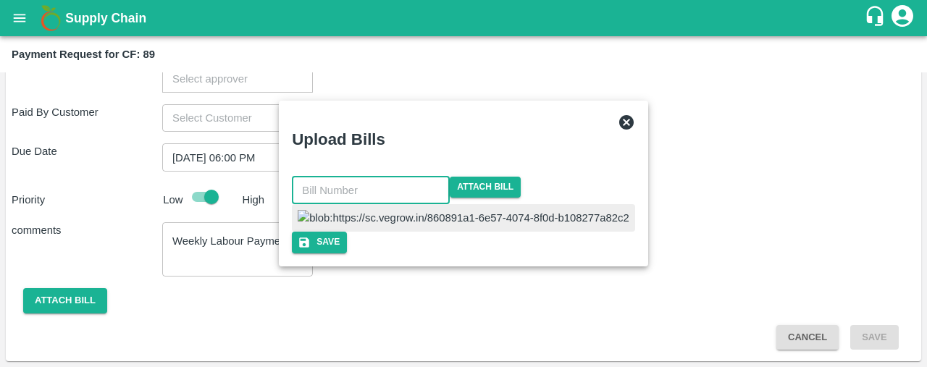
click at [450, 177] on input "text" at bounding box center [371, 191] width 158 height 28
type input "980"
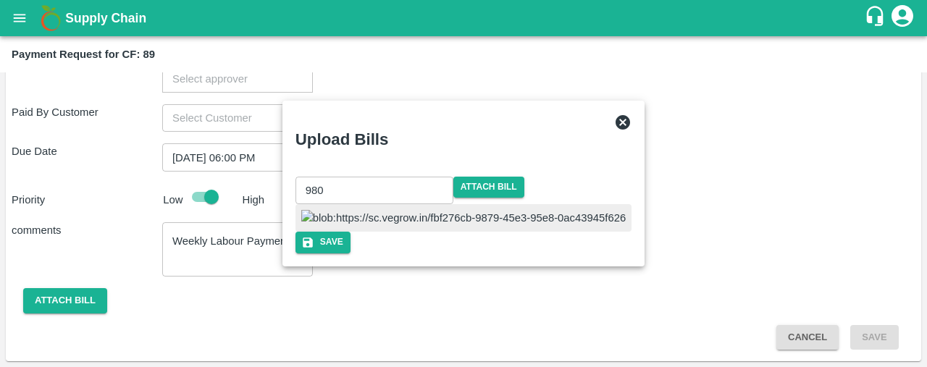
click at [512, 204] on div at bounding box center [463, 218] width 336 height 28
click at [350, 253] on button "Save" at bounding box center [322, 242] width 55 height 21
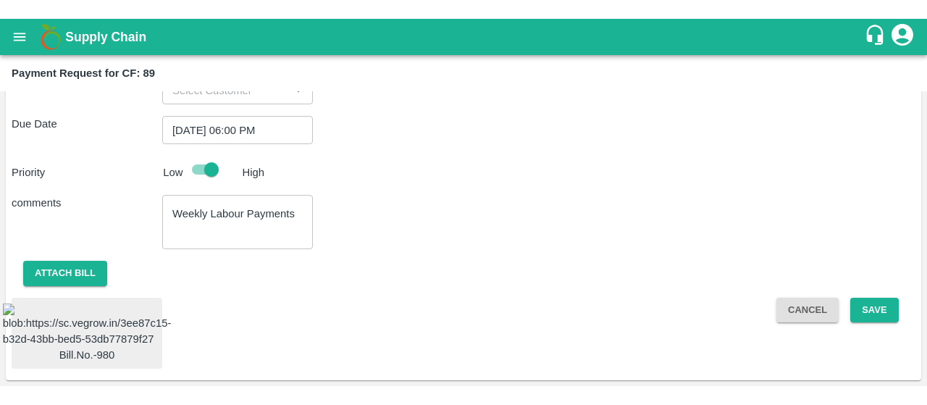
scroll to position [447, 0]
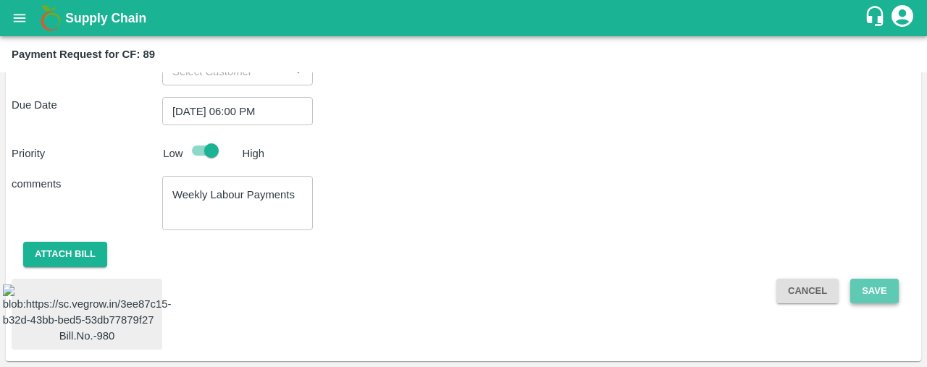
click at [864, 279] on button "Save" at bounding box center [874, 291] width 48 height 25
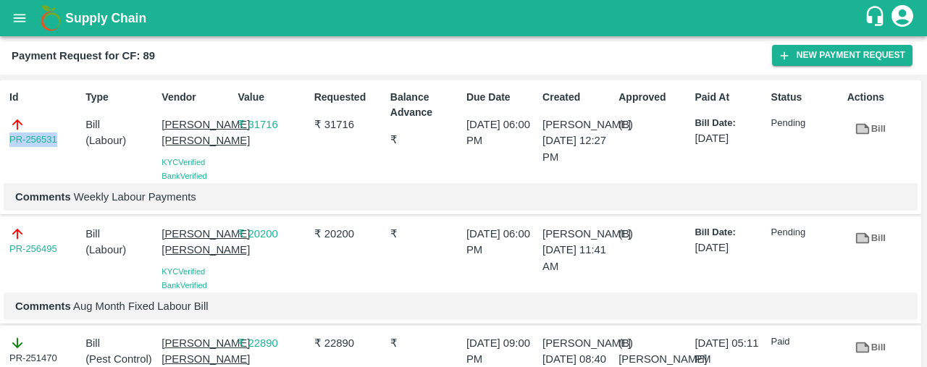
drag, startPoint x: 61, startPoint y: 140, endPoint x: 0, endPoint y: 143, distance: 60.8
click at [0, 143] on div "Id PR-256531 Type Bill ( Labour ) Vendor Sujit Mahadev Bhosale KYC Verified Ban…" at bounding box center [460, 147] width 921 height 135
copy link "PR-256531"
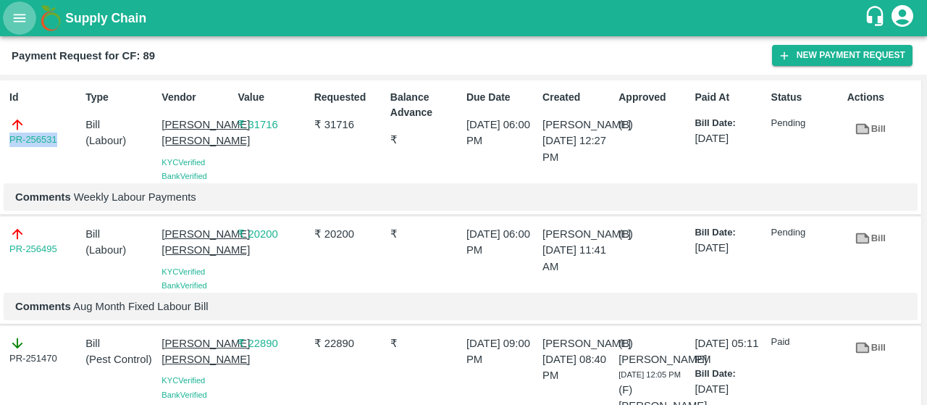
click at [29, 20] on button "open drawer" at bounding box center [19, 17] width 33 height 33
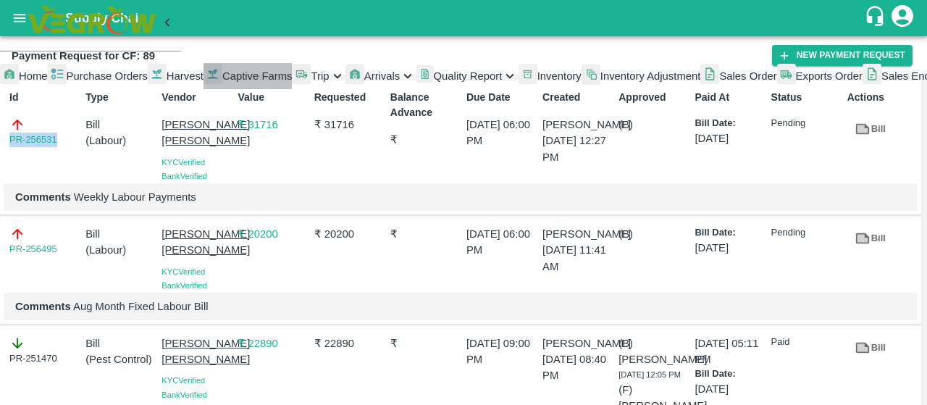
click at [203, 89] on link "Captive Farms" at bounding box center [247, 76] width 89 height 26
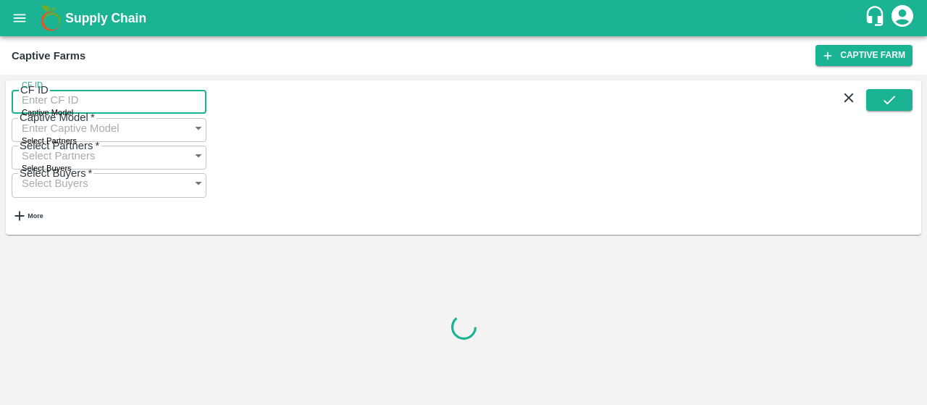
click at [83, 108] on input "CF ID" at bounding box center [109, 100] width 195 height 28
paste input "128"
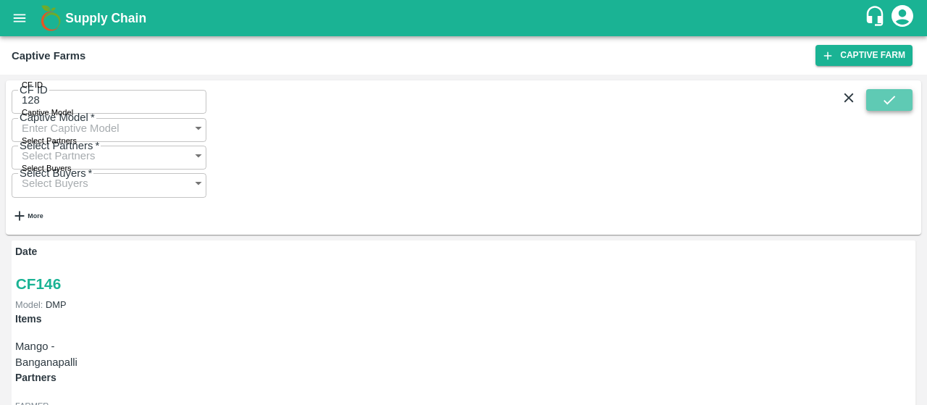
click at [886, 106] on icon "submit" at bounding box center [889, 100] width 16 height 16
click at [98, 107] on input "128" at bounding box center [109, 100] width 195 height 28
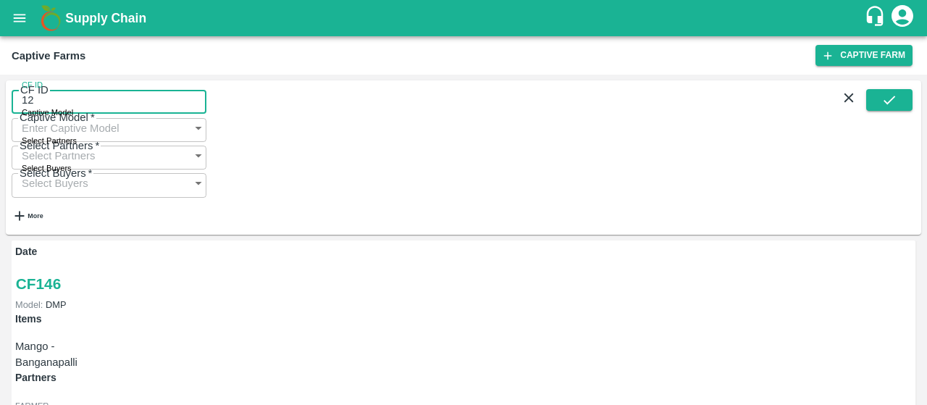
type input "128"
click at [206, 148] on div "CF ID 128 CF ID Captive Model Captive Model   * Select Partners Select Partners…" at bounding box center [109, 160] width 195 height 148
click at [883, 98] on icon "submit" at bounding box center [889, 100] width 16 height 16
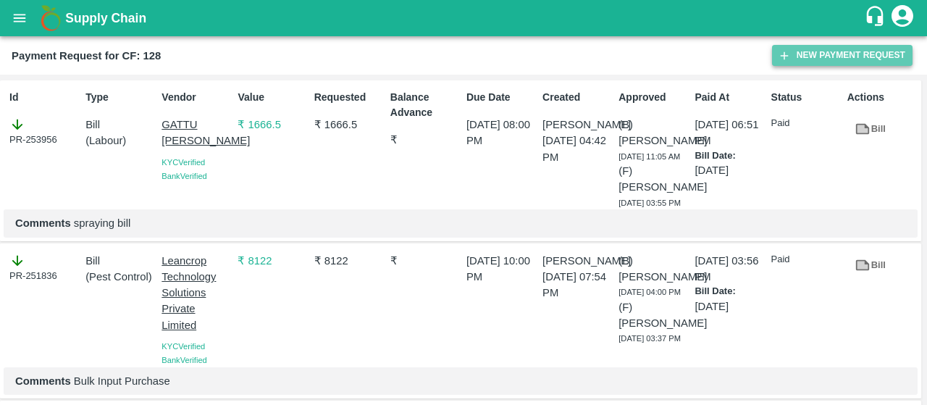
click at [782, 54] on icon "button" at bounding box center [783, 55] width 13 height 13
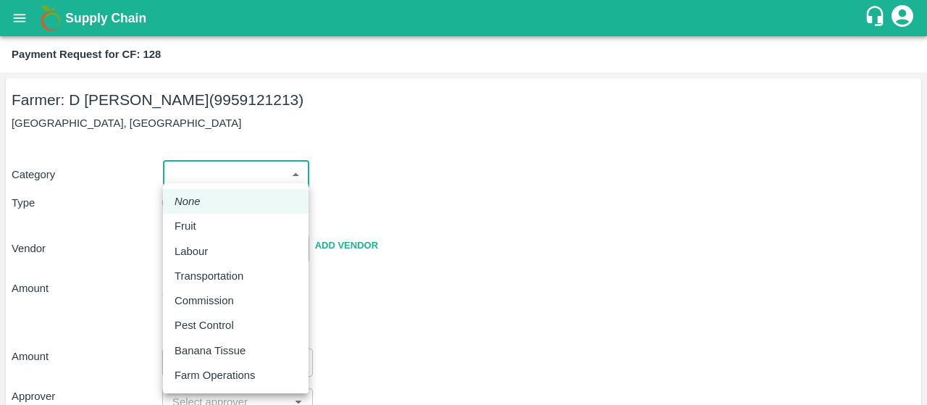
click at [232, 174] on body "Supply Chain Payment Request for CF: 128 Farmer: D [PERSON_NAME] (9959121213) […" at bounding box center [463, 202] width 927 height 405
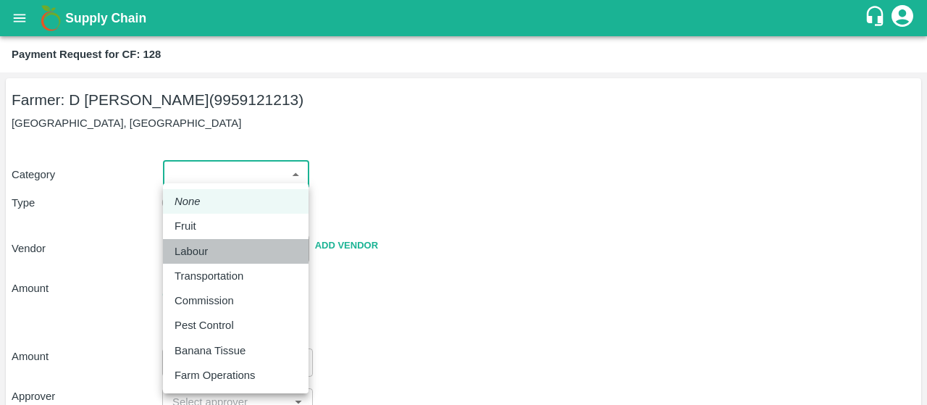
click at [169, 249] on li "Labour" at bounding box center [235, 251] width 145 height 25
type input "2"
radio input "false"
radio input "true"
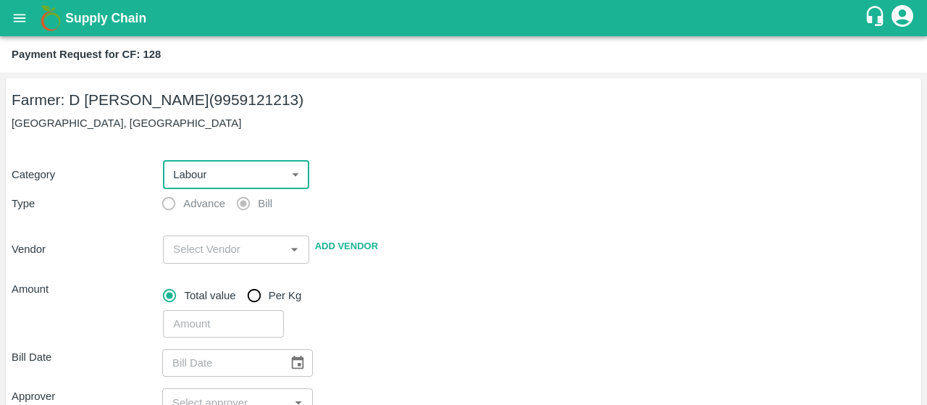
click at [224, 263] on div "​" at bounding box center [235, 249] width 145 height 28
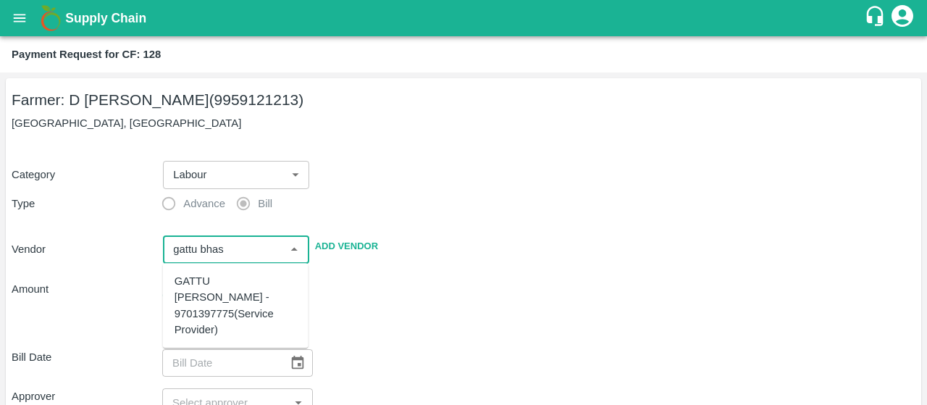
click at [208, 305] on div "GATTU [PERSON_NAME] - 9701397775(Service Provider)" at bounding box center [235, 305] width 122 height 64
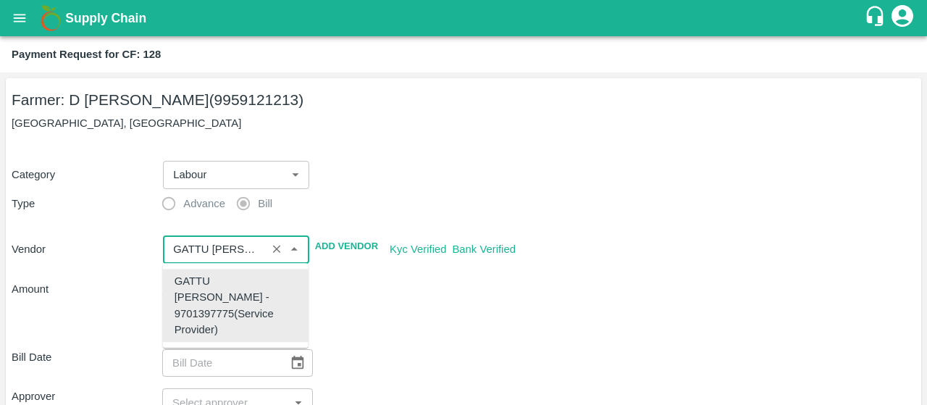
type input "GATTU [PERSON_NAME] - 9701397775(Service Provider)"
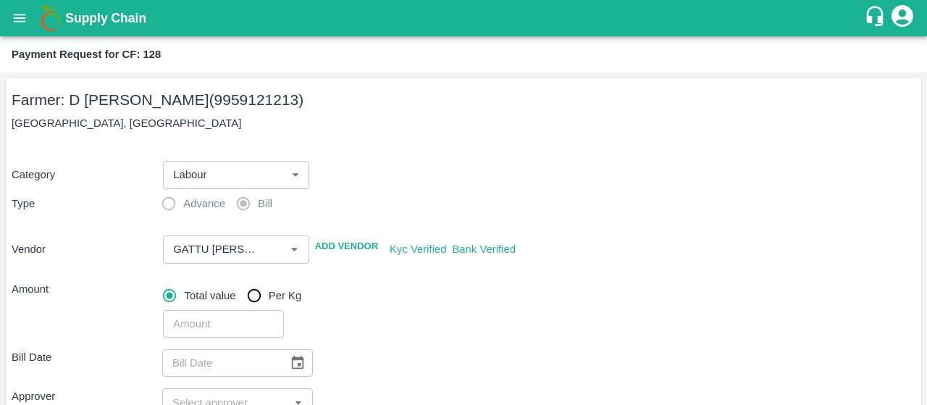
click at [372, 299] on div "Total value Per Kg" at bounding box center [539, 295] width 752 height 29
click at [219, 331] on input "number" at bounding box center [223, 324] width 120 height 28
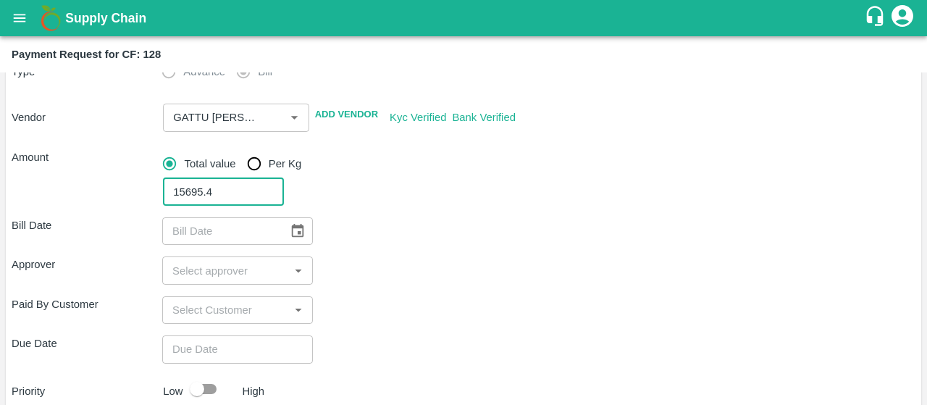
scroll to position [132, 0]
type input "15695.4"
click at [501, 305] on div "Paid By Customer ​" at bounding box center [463, 309] width 903 height 28
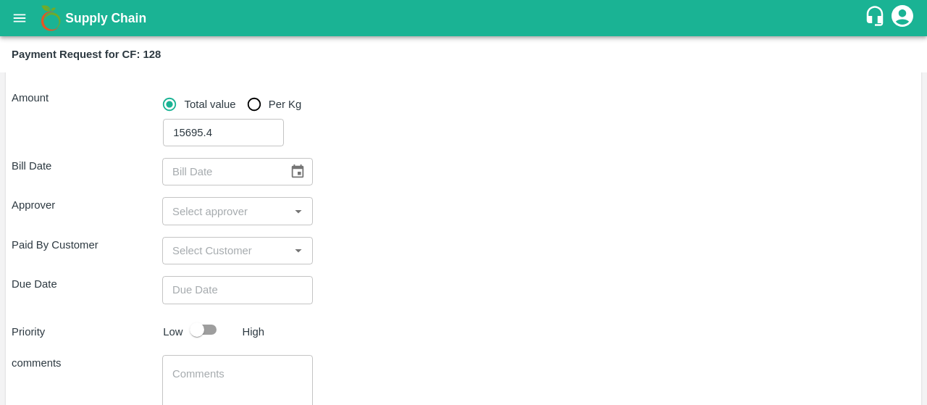
scroll to position [192, 0]
click at [300, 171] on icon "Choose date" at bounding box center [298, 171] width 16 height 16
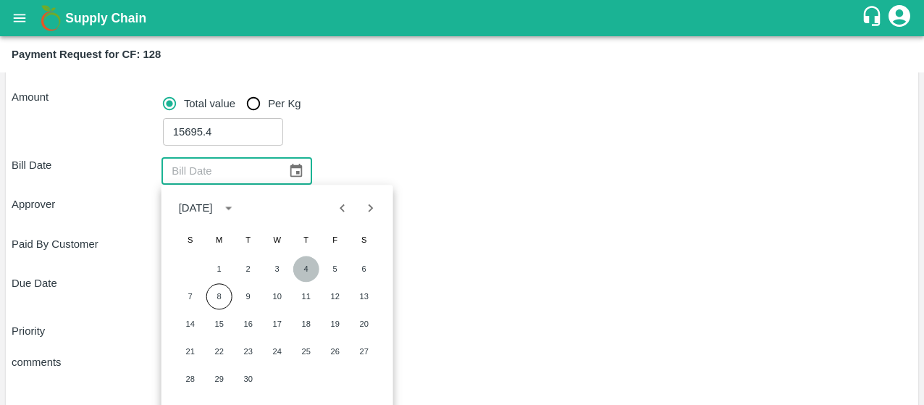
click at [301, 269] on button "4" at bounding box center [306, 269] width 26 height 26
type input "[DATE]"
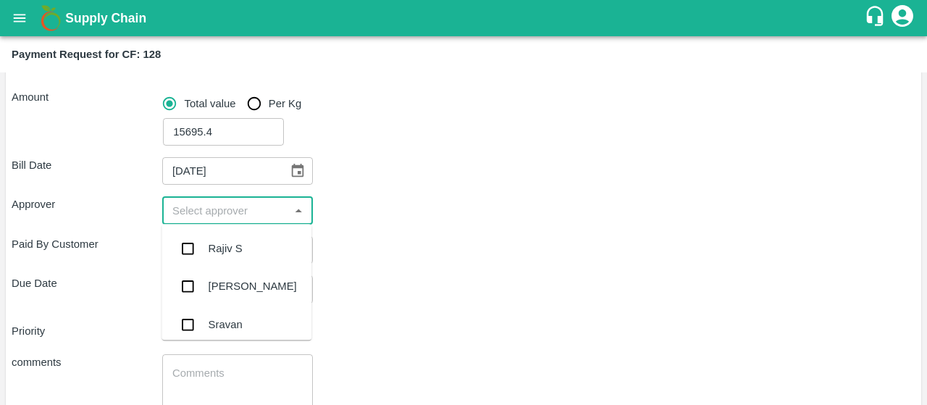
click at [221, 212] on input "input" at bounding box center [225, 210] width 118 height 19
type input "kira"
click at [190, 249] on input "checkbox" at bounding box center [187, 248] width 29 height 29
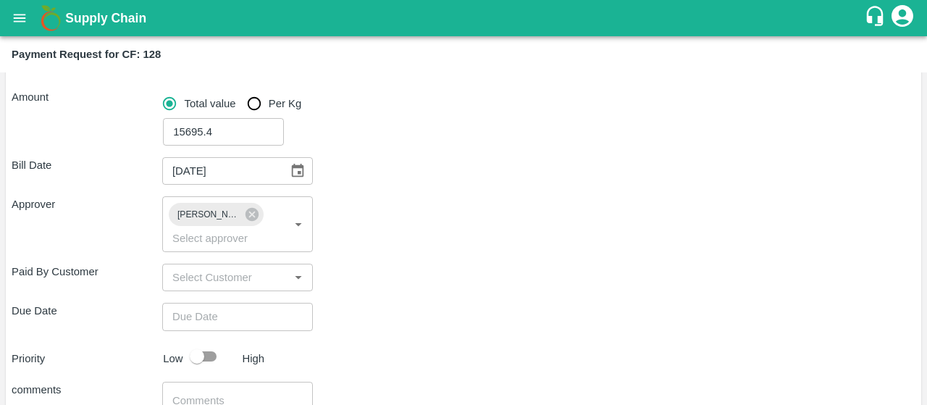
click at [418, 303] on div "Due Date ​" at bounding box center [463, 317] width 903 height 28
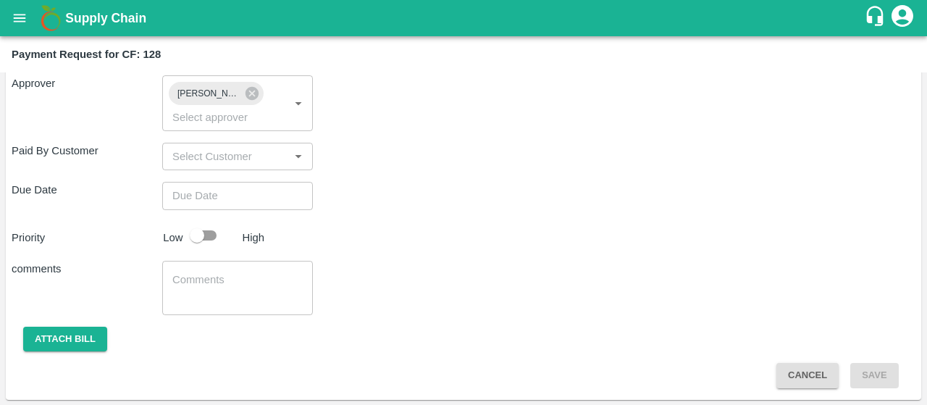
type input "DD/MM/YYYY hh:mm aa"
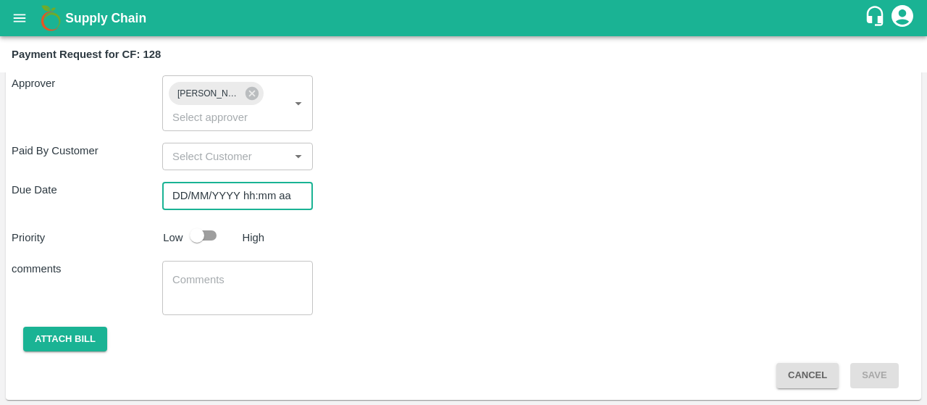
click at [185, 202] on input "DD/MM/YYYY hh:mm aa" at bounding box center [232, 196] width 140 height 28
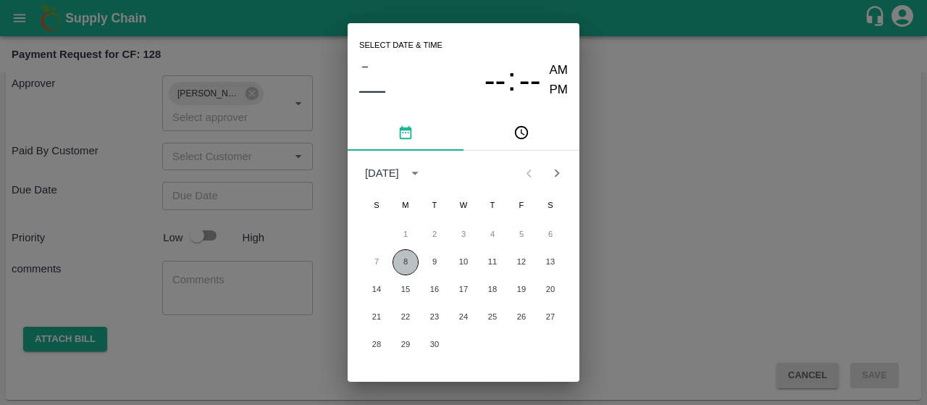
click at [404, 259] on button "8" at bounding box center [405, 262] width 26 height 26
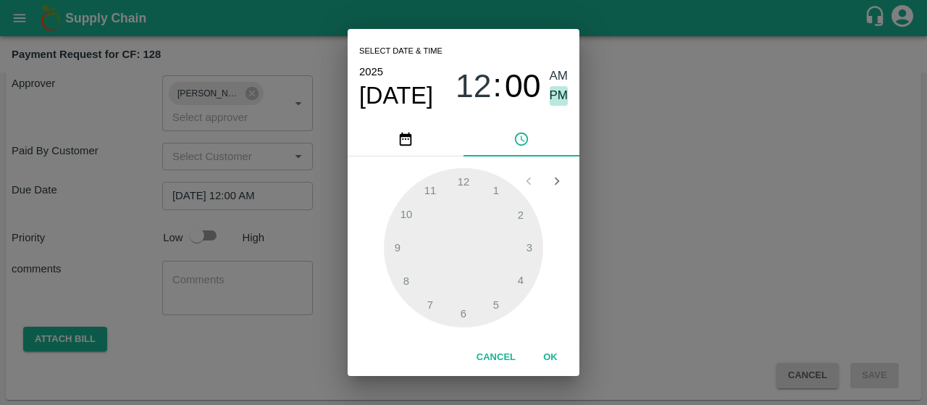
click at [559, 90] on span "PM" at bounding box center [558, 96] width 19 height 20
click at [466, 306] on div at bounding box center [463, 247] width 159 height 159
type input "[DATE] 06:00 PM"
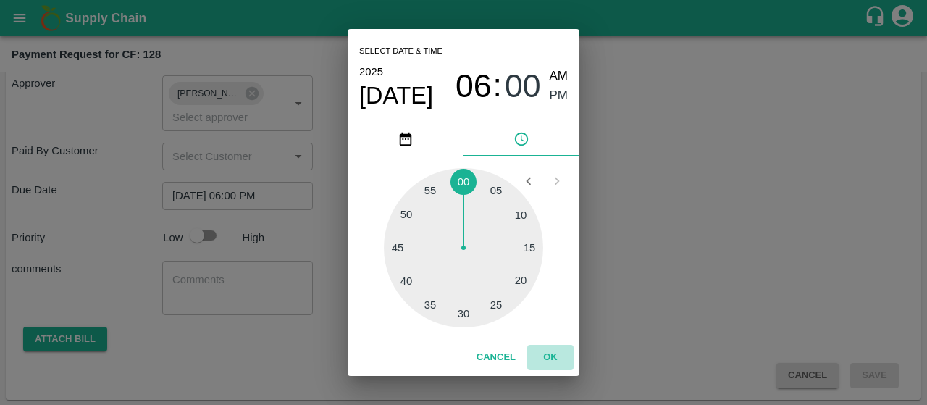
click at [543, 360] on button "OK" at bounding box center [550, 357] width 46 height 25
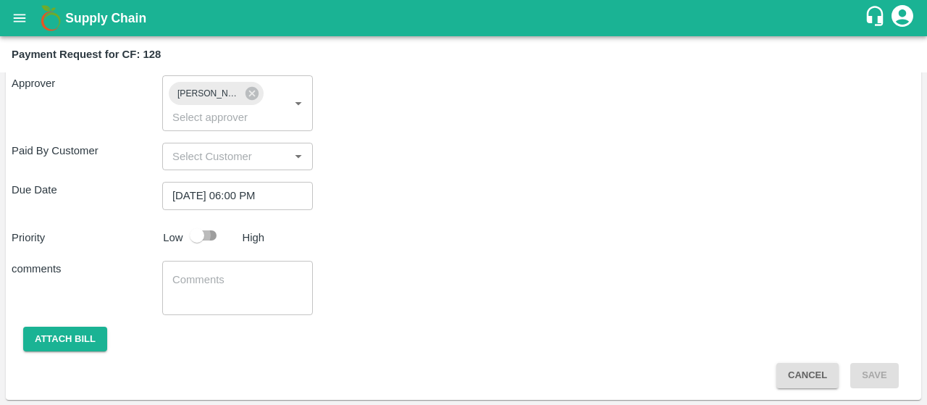
click at [199, 237] on input "checkbox" at bounding box center [197, 235] width 83 height 28
checkbox input "true"
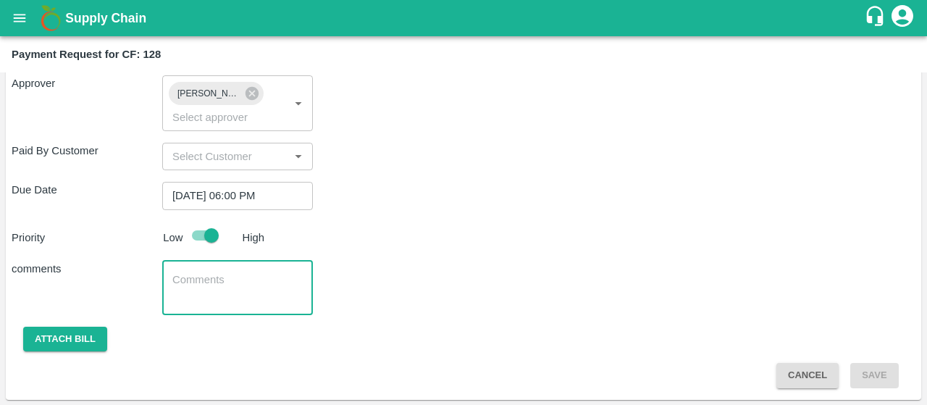
click at [190, 300] on textarea at bounding box center [237, 287] width 130 height 30
paste textarea "Herbicide Spraying and Desukering,labour transport,water bill for D.Ramkrishna …"
type textarea "Herbicide Spraying and Desukering,labour transport,water bill for D.Ramkrishna …"
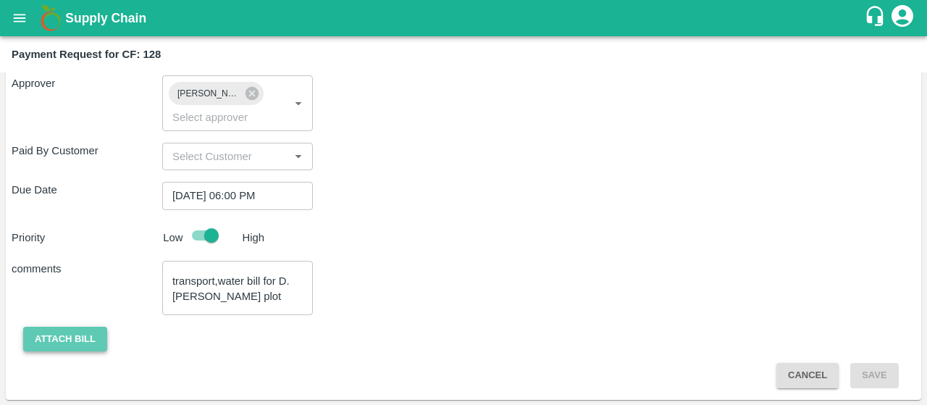
click at [76, 328] on button "Attach bill" at bounding box center [65, 338] width 84 height 25
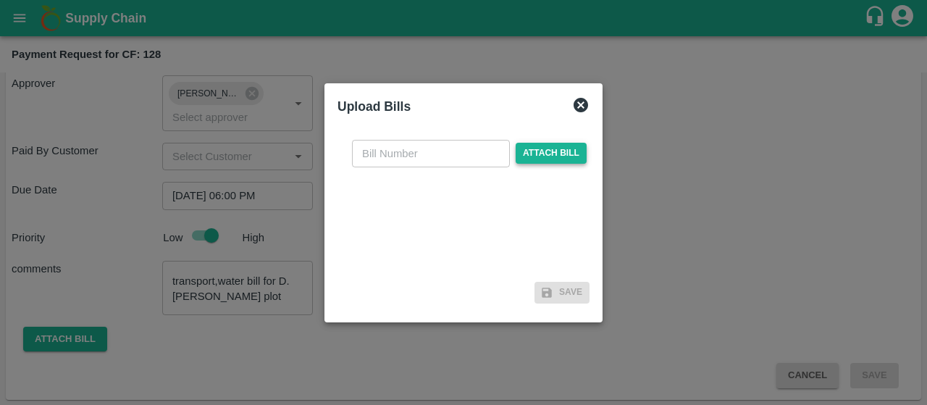
click at [555, 149] on span "Attach bill" at bounding box center [550, 153] width 71 height 21
click at [0, 0] on input "Attach bill" at bounding box center [0, 0] width 0 height 0
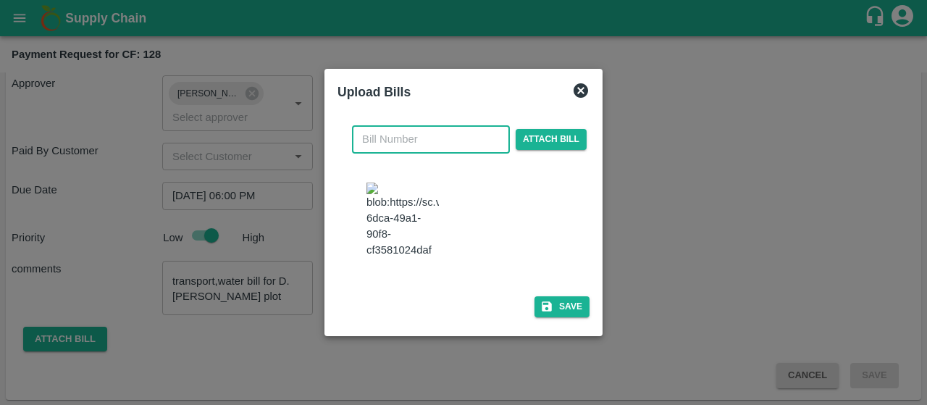
click at [429, 125] on input "text" at bounding box center [431, 139] width 158 height 28
type input "24"
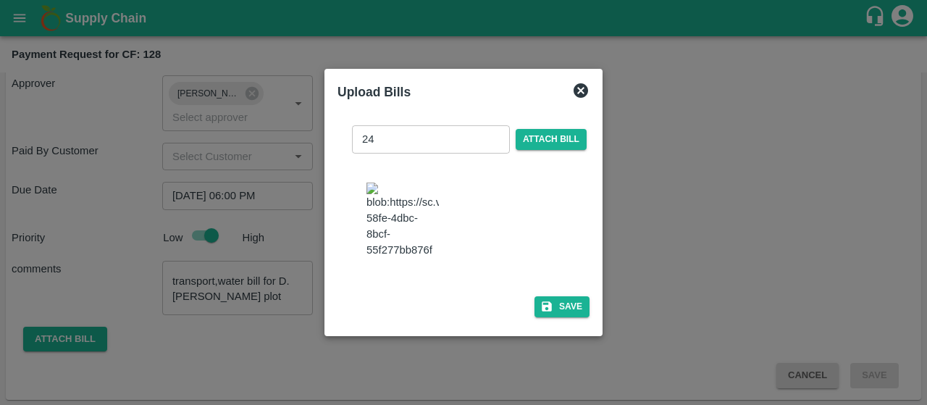
click at [511, 195] on div at bounding box center [468, 222] width 217 height 90
click at [572, 317] on button "Save" at bounding box center [561, 306] width 55 height 21
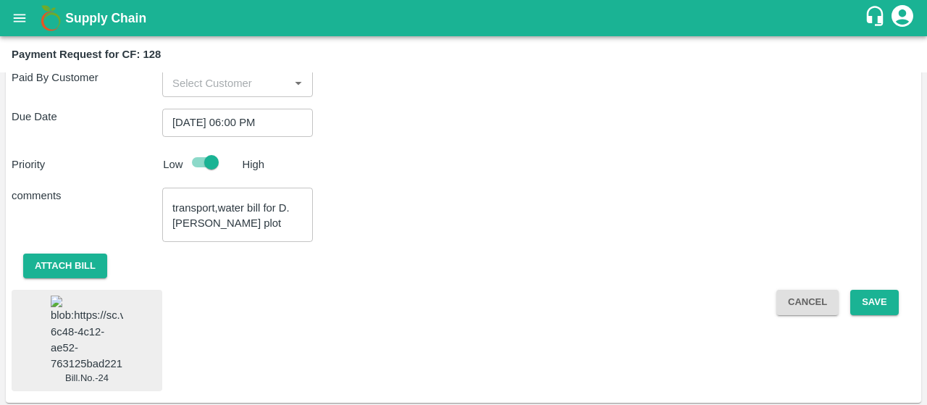
scroll to position [410, 0]
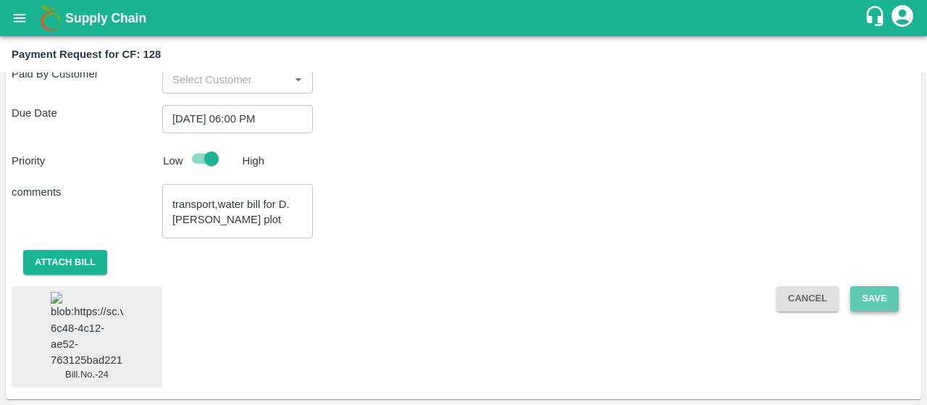
click at [889, 286] on button "Save" at bounding box center [874, 298] width 48 height 25
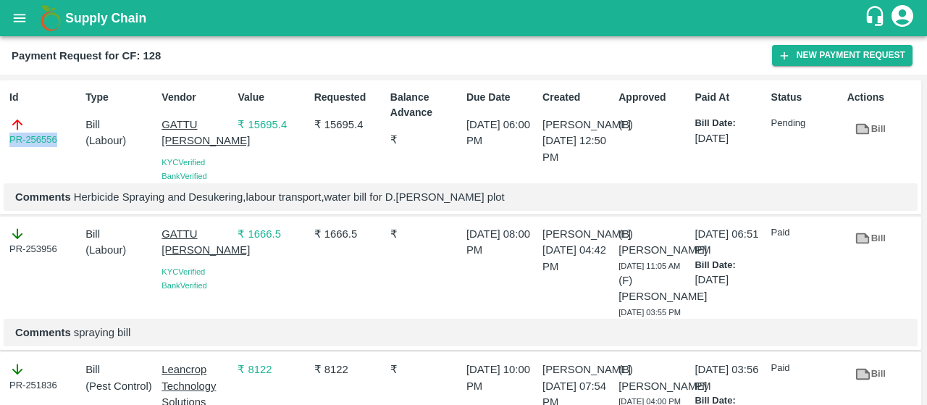
drag, startPoint x: 62, startPoint y: 138, endPoint x: 1, endPoint y: 135, distance: 60.9
click at [1, 135] on div "Id PR-256556 Type Bill ( Labour ) Vendor GATTU BHASKARA REDDY KYC Verified Bank…" at bounding box center [460, 147] width 921 height 135
copy link "PR-256556"
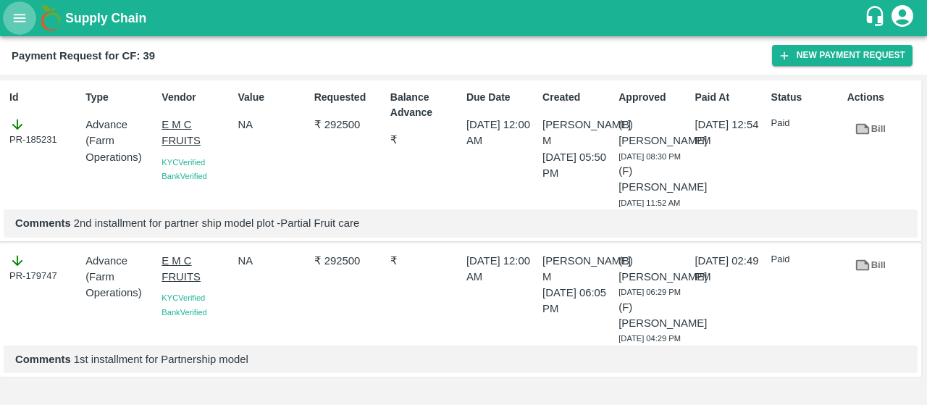
click at [17, 19] on icon "open drawer" at bounding box center [20, 18] width 16 height 16
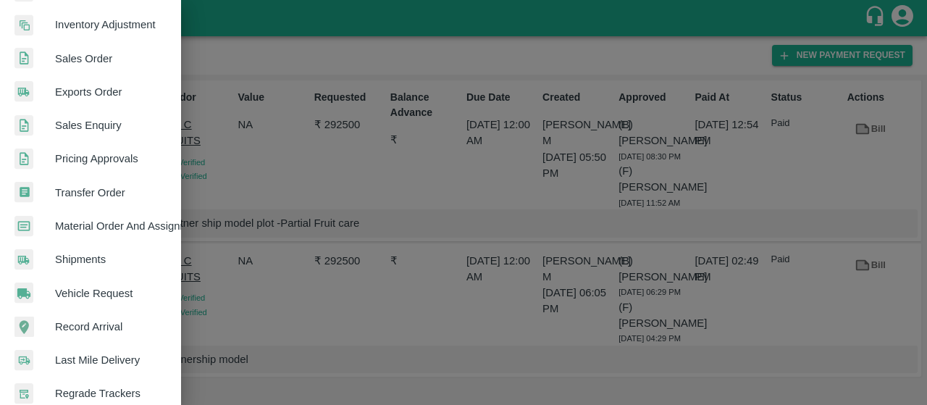
scroll to position [420, 0]
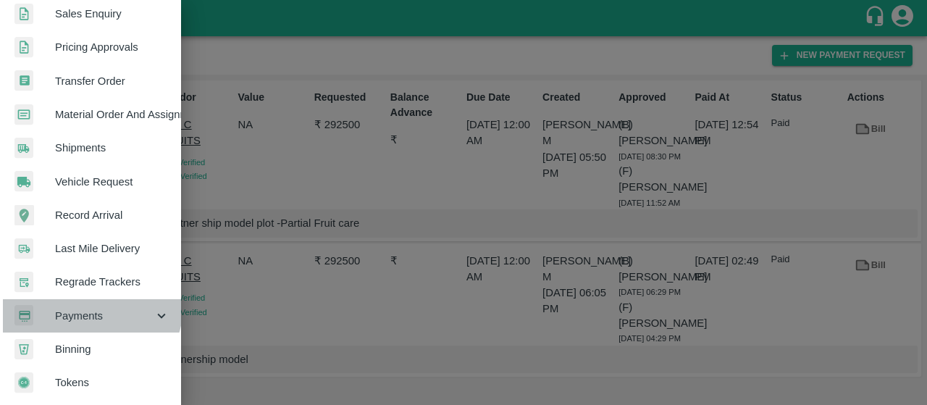
click at [88, 299] on div "Payments" at bounding box center [90, 315] width 181 height 33
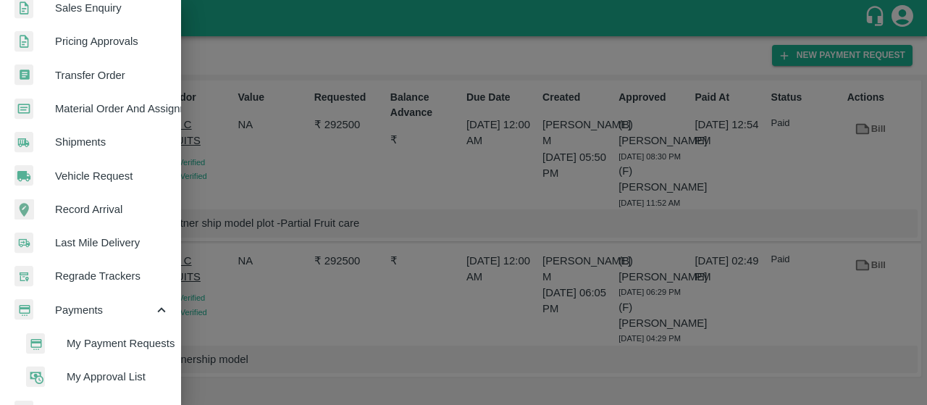
click at [84, 335] on span "My Payment Requests" at bounding box center [118, 343] width 103 height 16
